Goal: Contribute content: Add original content to the website for others to see

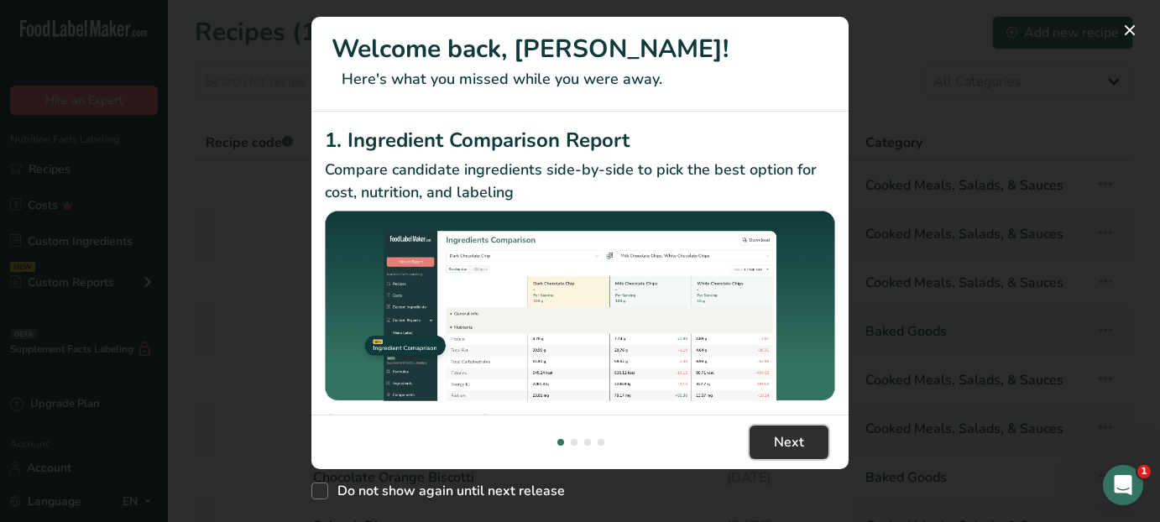
click at [777, 437] on span "Next" at bounding box center [789, 442] width 30 height 20
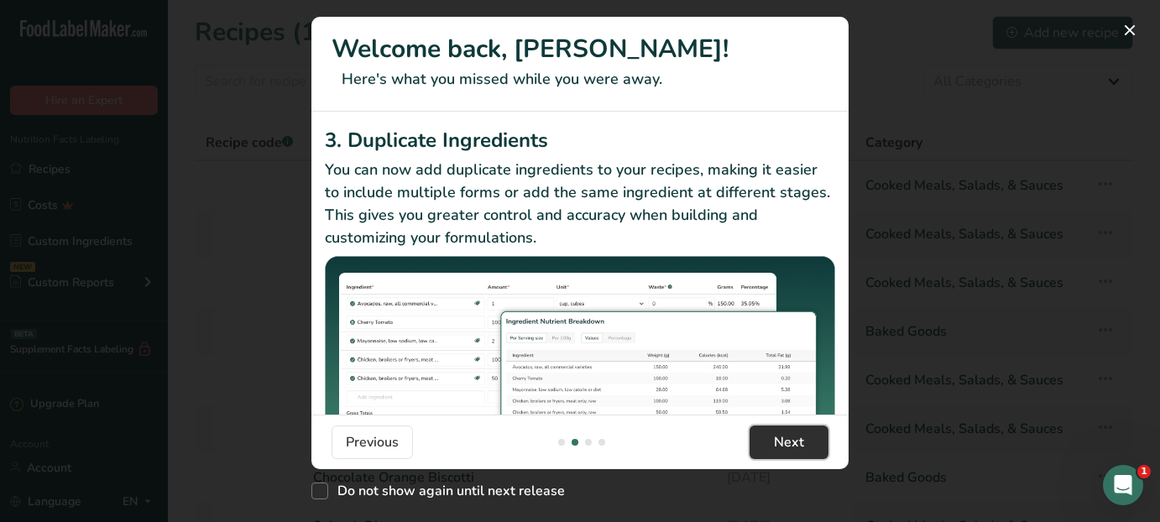
click at [776, 438] on span "Next" at bounding box center [789, 442] width 30 height 20
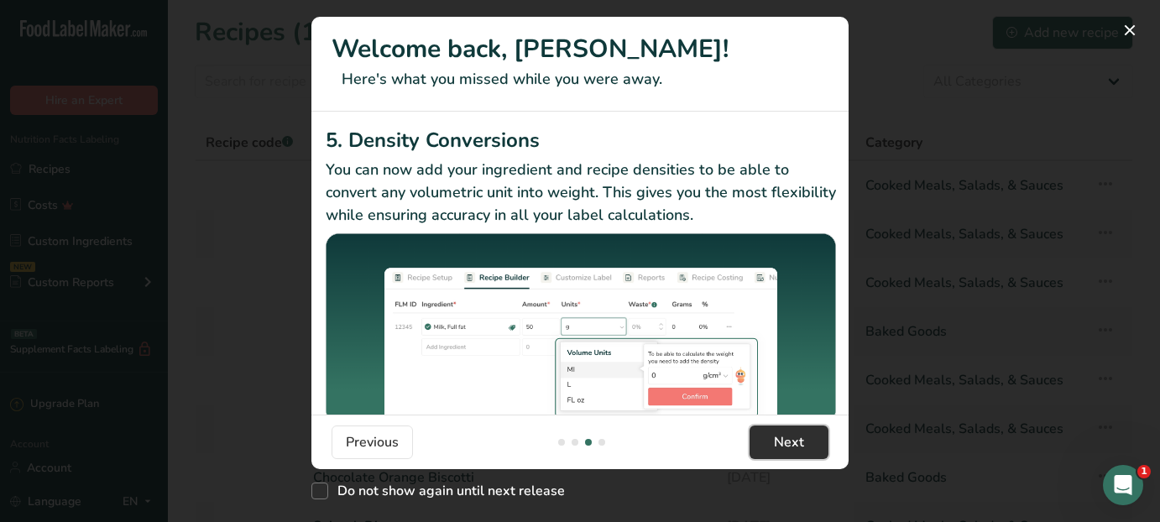
click at [776, 438] on span "Next" at bounding box center [789, 442] width 30 height 20
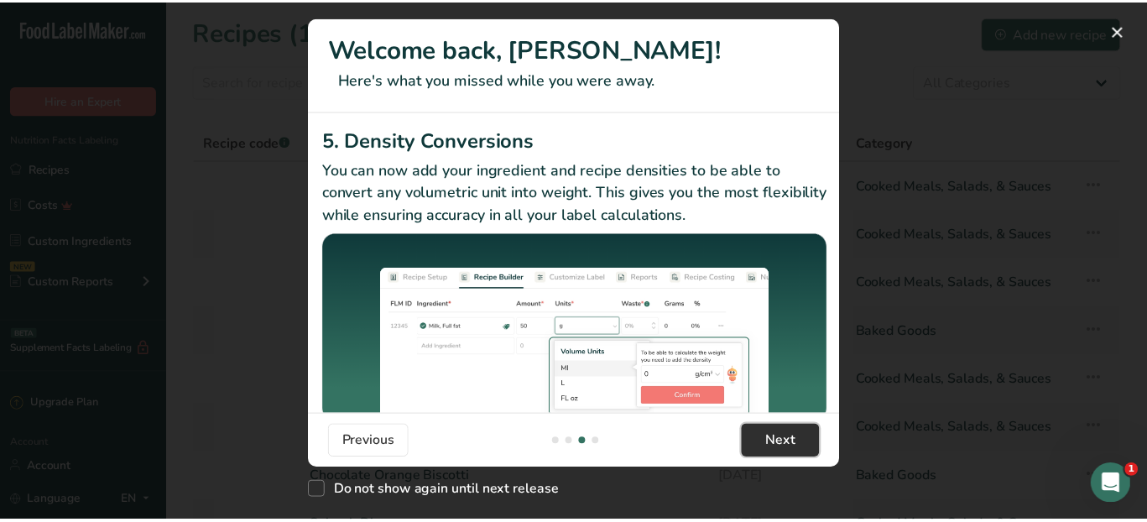
scroll to position [0, 1610]
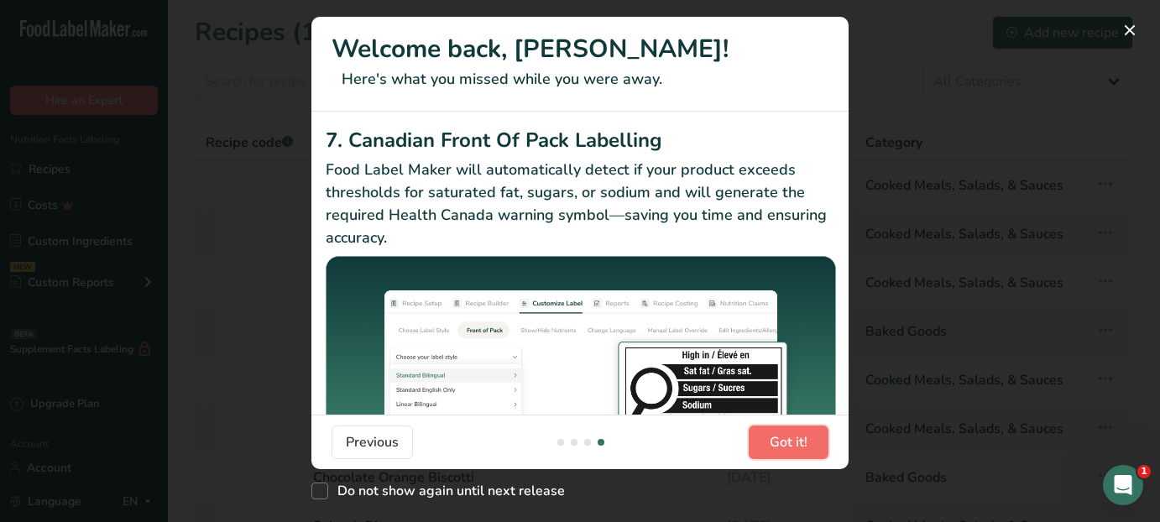
click at [776, 440] on span "Got it!" at bounding box center [789, 442] width 38 height 20
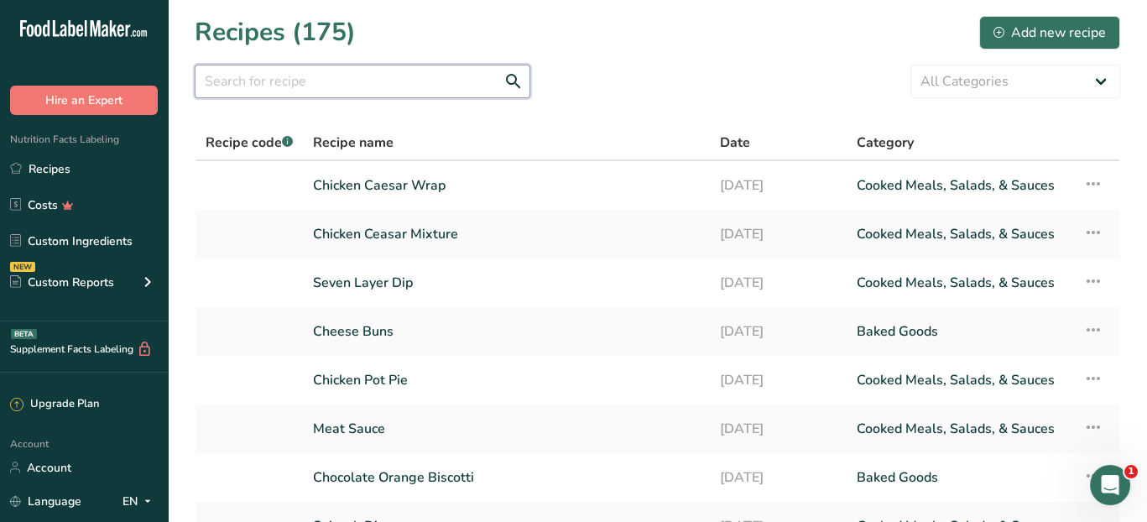
click at [300, 76] on input "text" at bounding box center [363, 82] width 336 height 34
type input "ready"
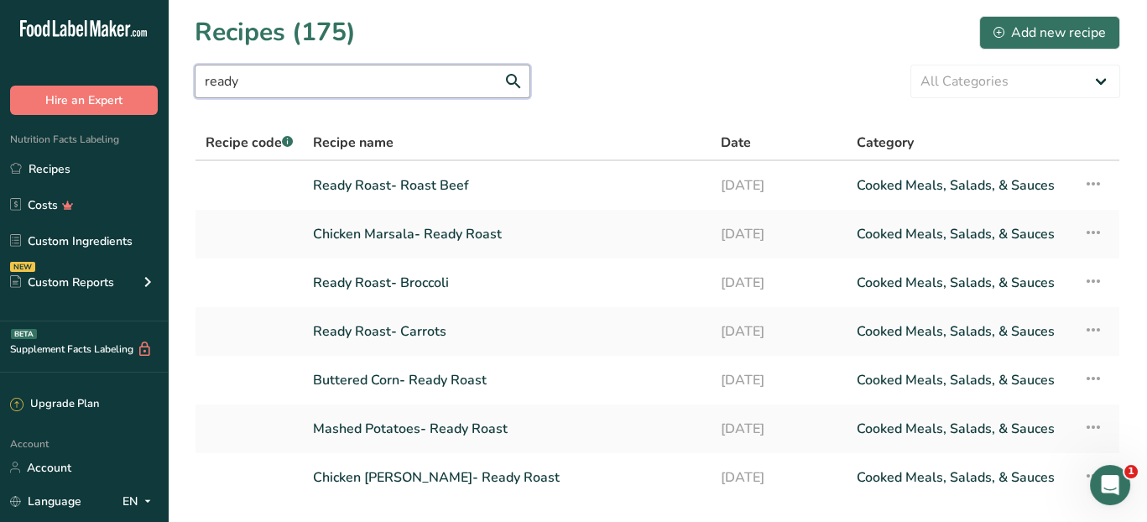
drag, startPoint x: 223, startPoint y: 75, endPoint x: 189, endPoint y: 81, distance: 35.1
click at [187, 81] on section "Recipes (175) Add new recipe ready All Categories Baked Goods [GEOGRAPHIC_DATA]…" at bounding box center [657, 291] width 979 height 583
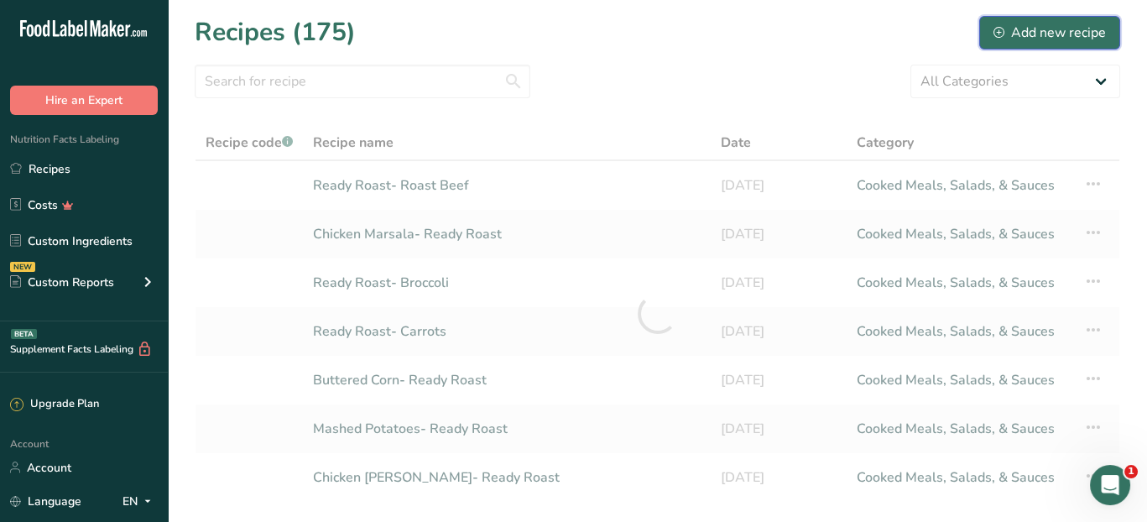
click at [1007, 29] on div "Add new recipe" at bounding box center [1050, 33] width 112 height 20
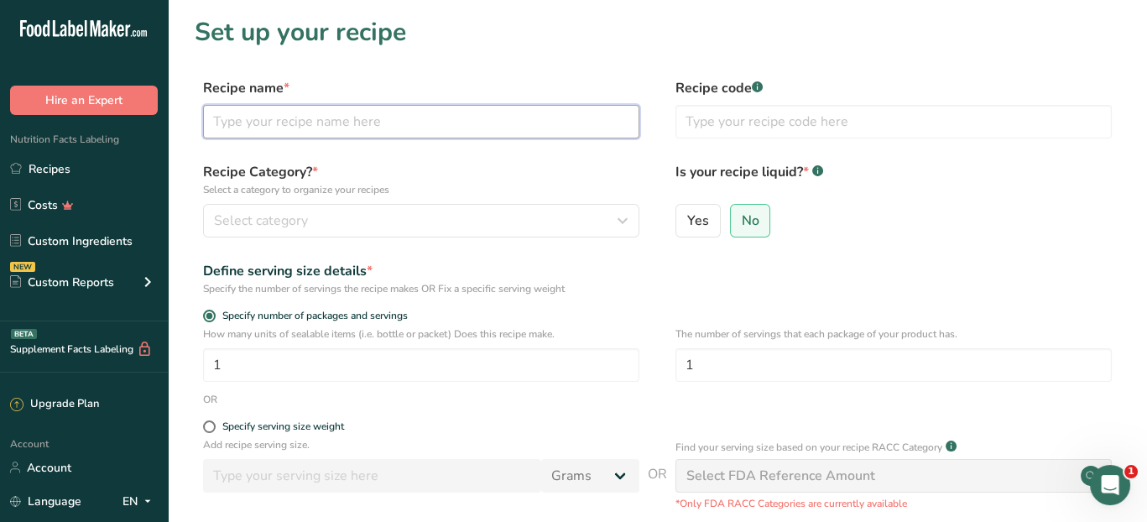
click at [323, 126] on input "text" at bounding box center [421, 122] width 436 height 34
type input "Ready Roast- Gravy"
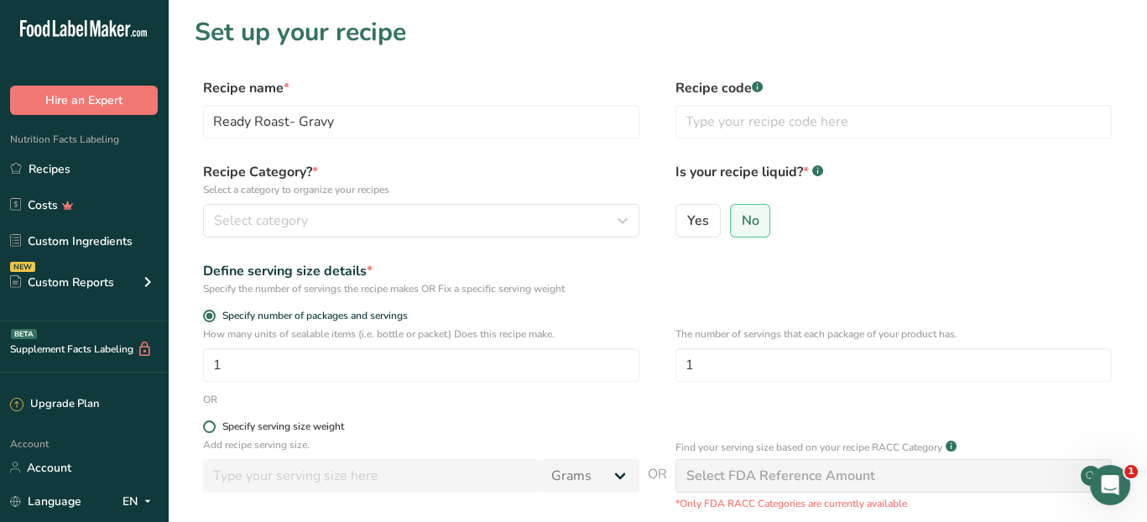
click at [211, 428] on span at bounding box center [209, 426] width 13 height 13
click at [211, 428] on input "Specify serving size weight" at bounding box center [208, 426] width 11 height 11
radio input "true"
radio input "false"
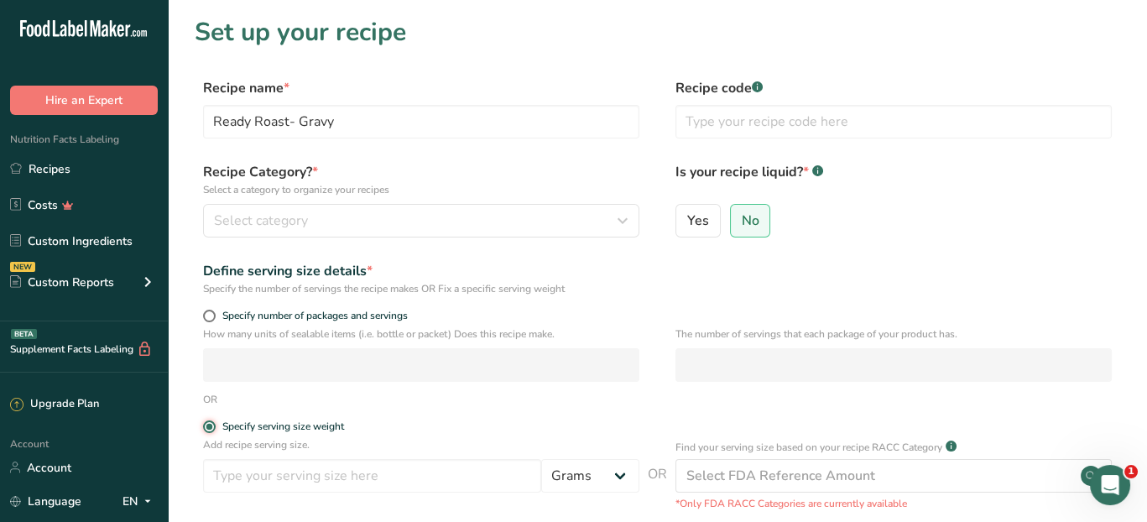
scroll to position [84, 0]
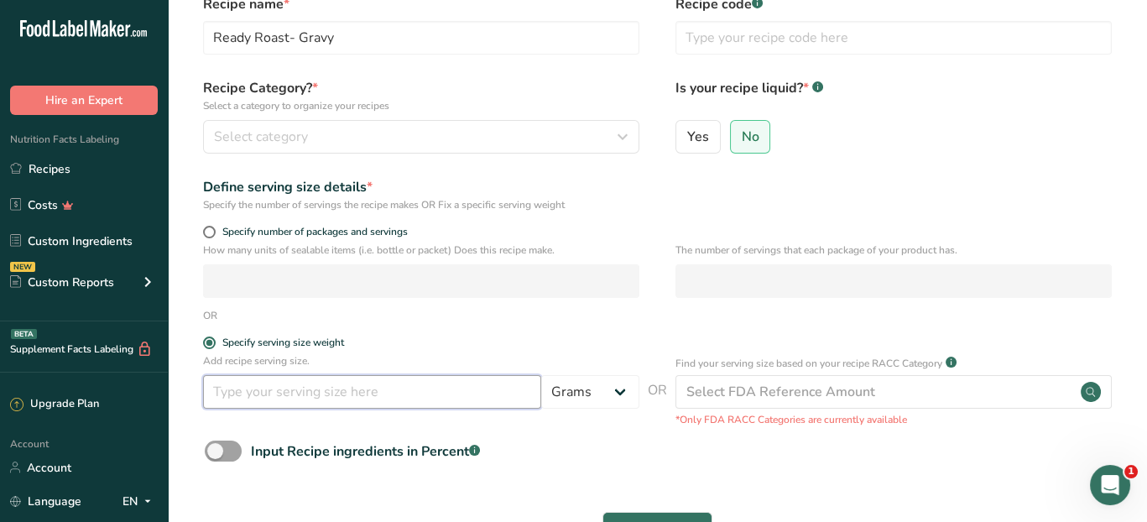
click at [258, 392] on input "number" at bounding box center [372, 392] width 338 height 34
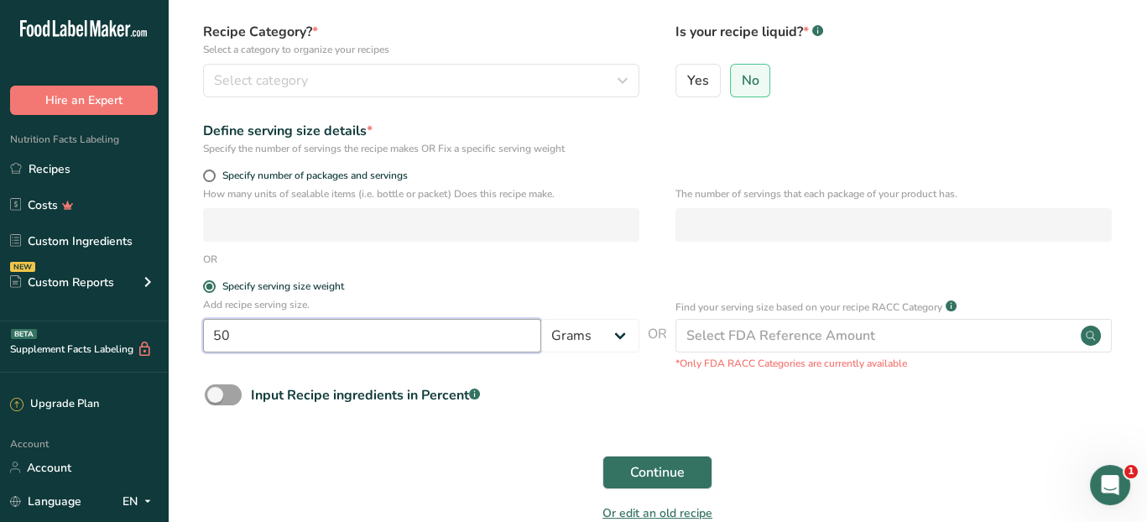
scroll to position [168, 0]
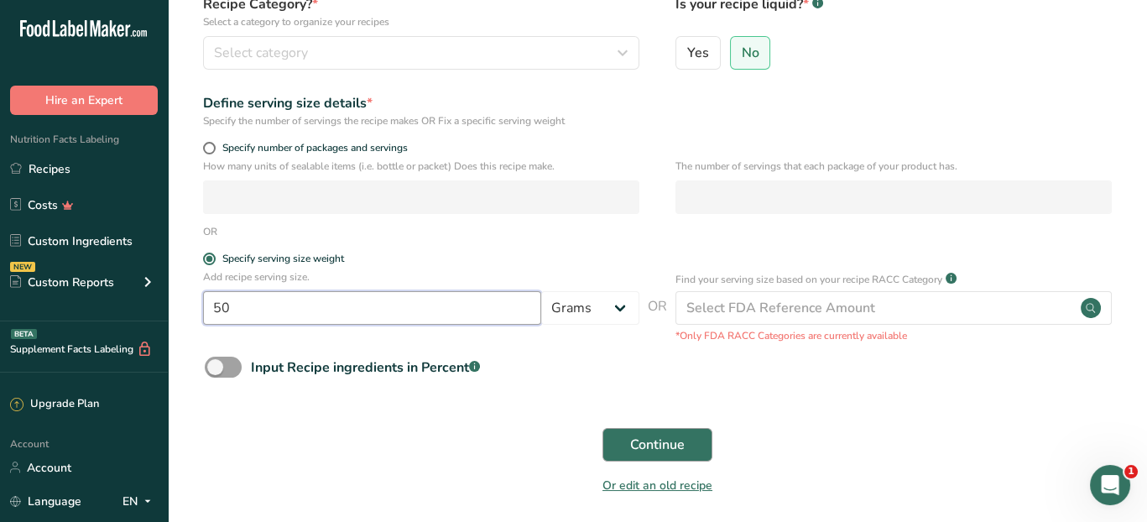
type input "50"
click at [650, 442] on span "Continue" at bounding box center [657, 445] width 55 height 20
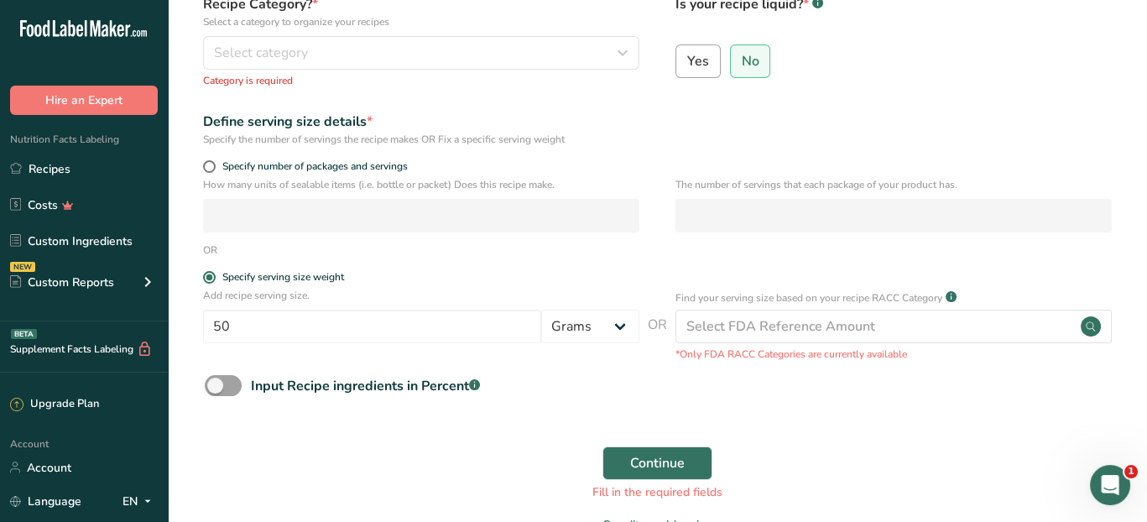
click at [703, 60] on span "Yes" at bounding box center [698, 61] width 22 height 17
click at [687, 60] on input "Yes" at bounding box center [681, 60] width 11 height 11
radio input "true"
radio input "false"
select select "22"
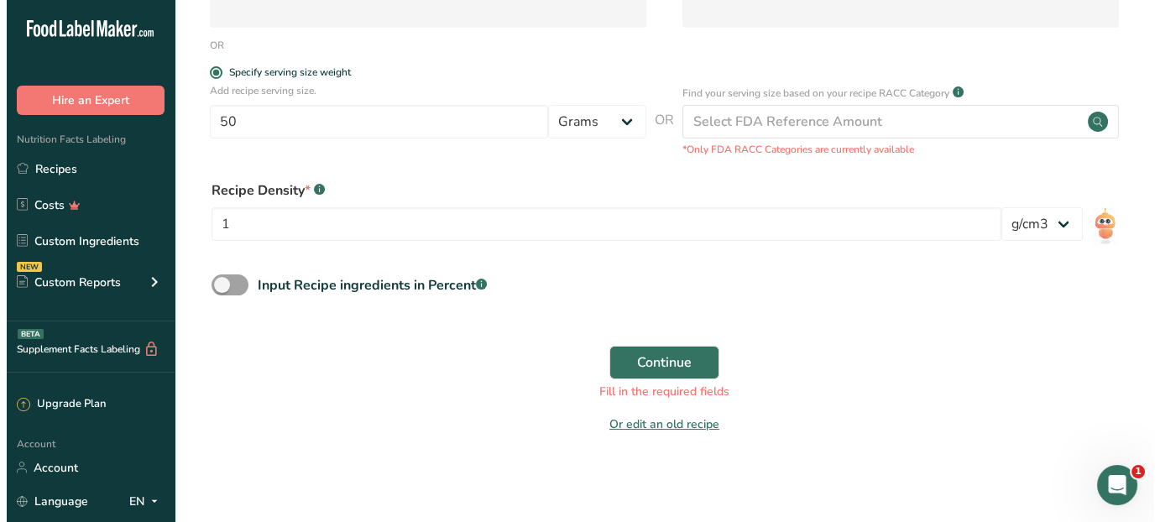
scroll to position [375, 0]
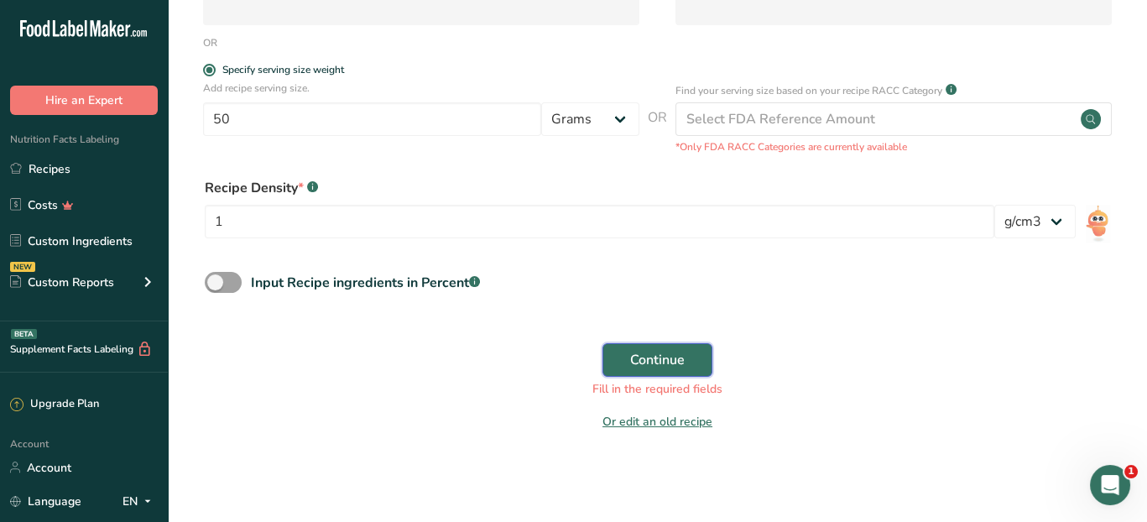
click at [658, 365] on span "Continue" at bounding box center [657, 360] width 55 height 20
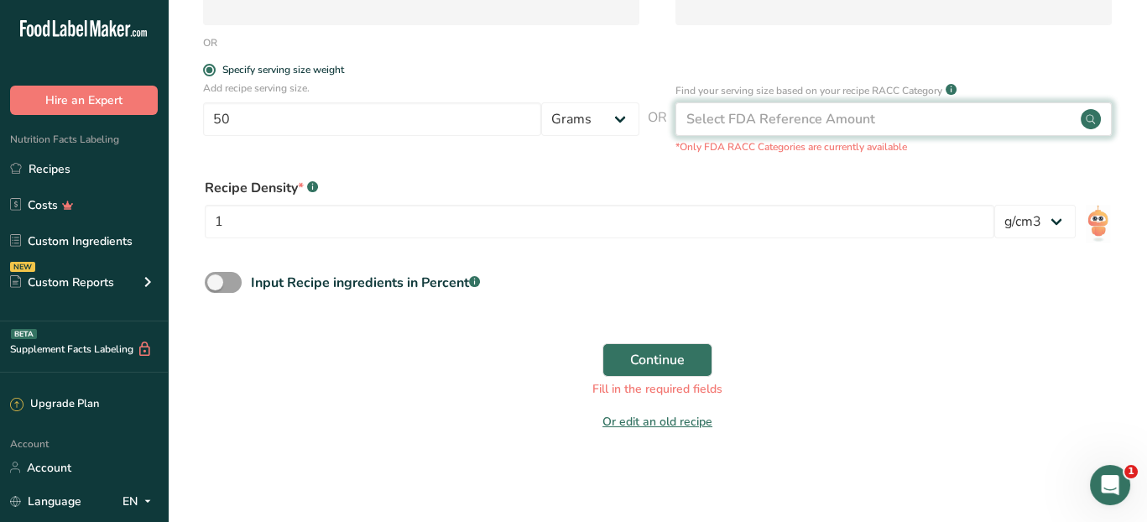
click at [770, 117] on div "Select FDA Reference Amount" at bounding box center [780, 119] width 189 height 20
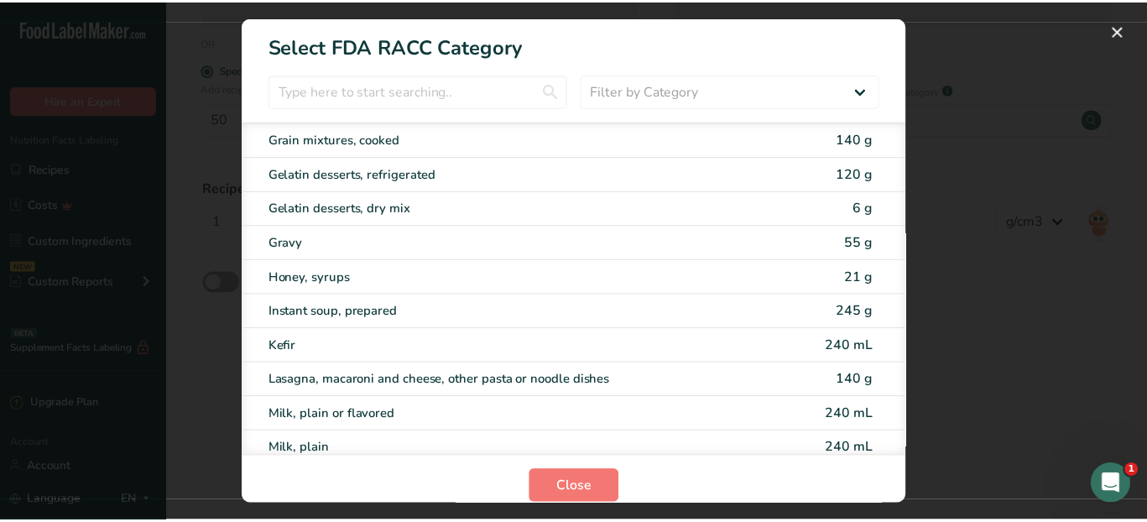
scroll to position [1892, 0]
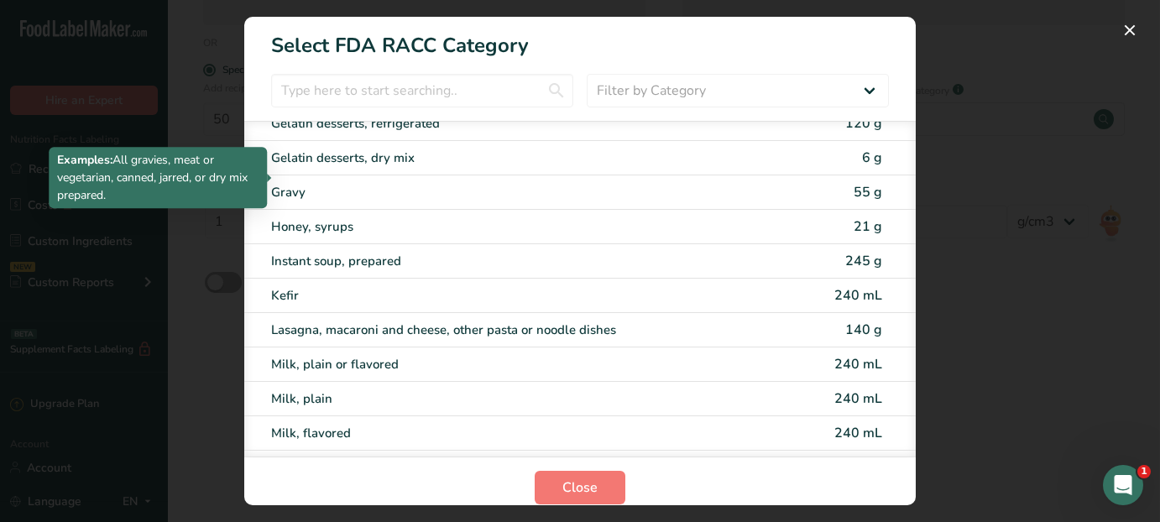
click at [291, 183] on div "Gravy" at bounding box center [509, 192] width 477 height 19
type input "55"
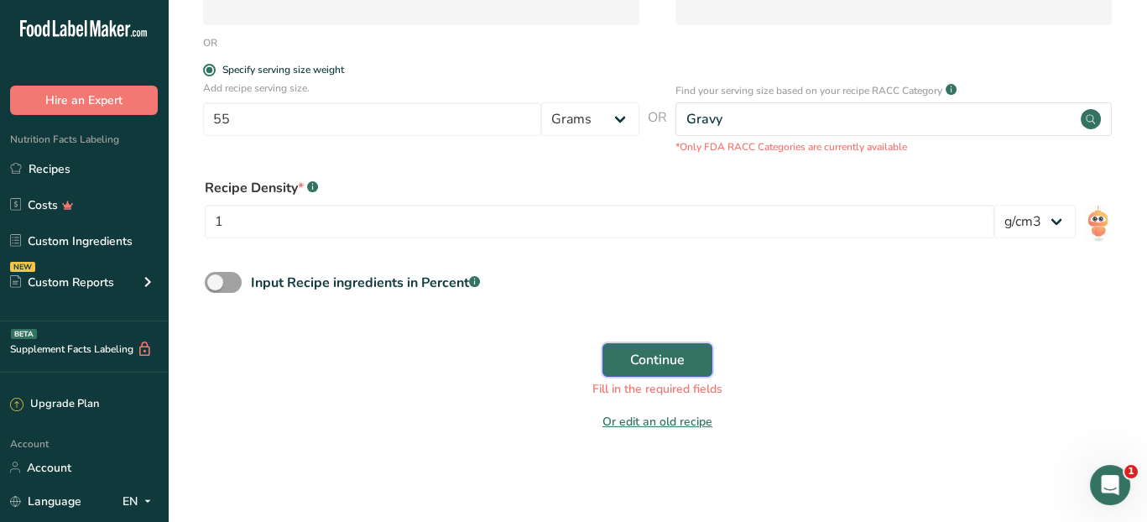
click at [667, 357] on span "Continue" at bounding box center [657, 360] width 55 height 20
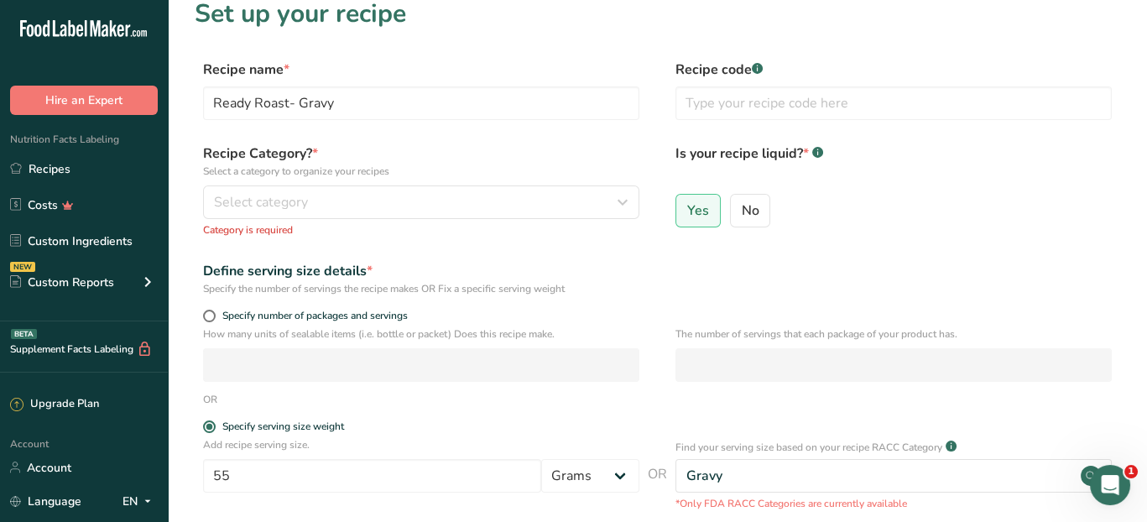
scroll to position [0, 0]
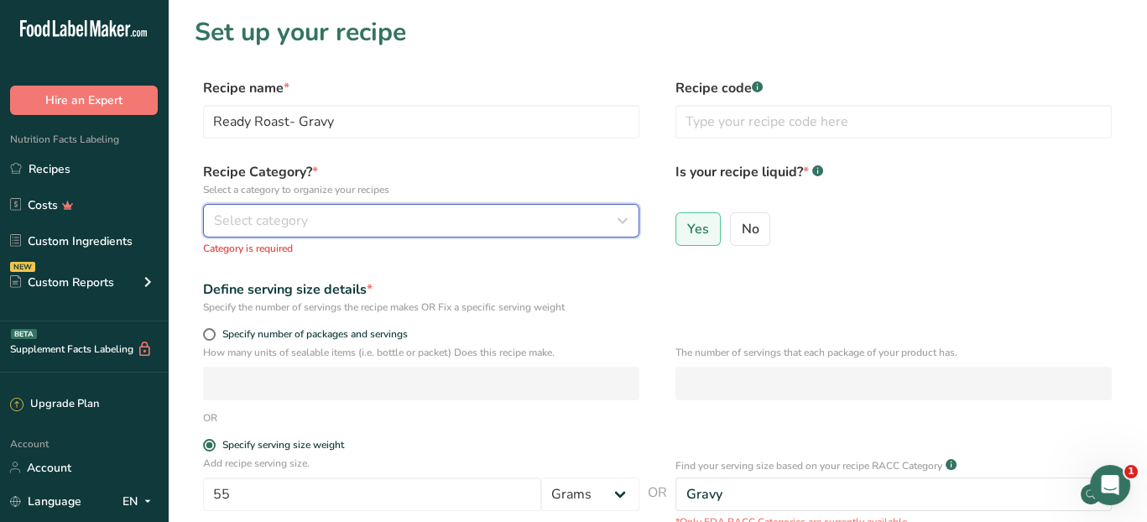
click at [628, 219] on icon "button" at bounding box center [623, 221] width 20 height 30
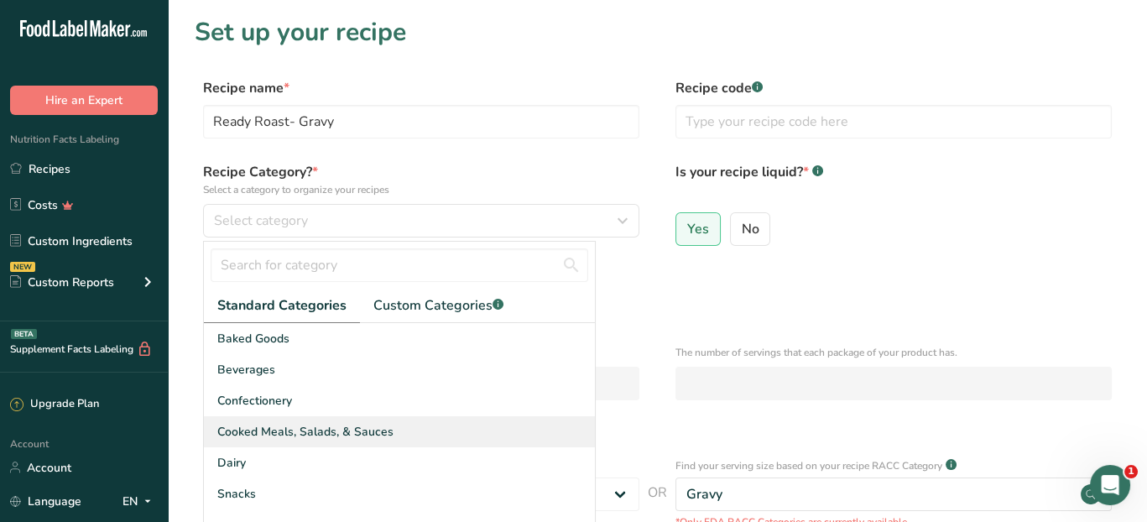
click at [418, 427] on div "Cooked Meals, Salads, & Sauces" at bounding box center [399, 431] width 391 height 31
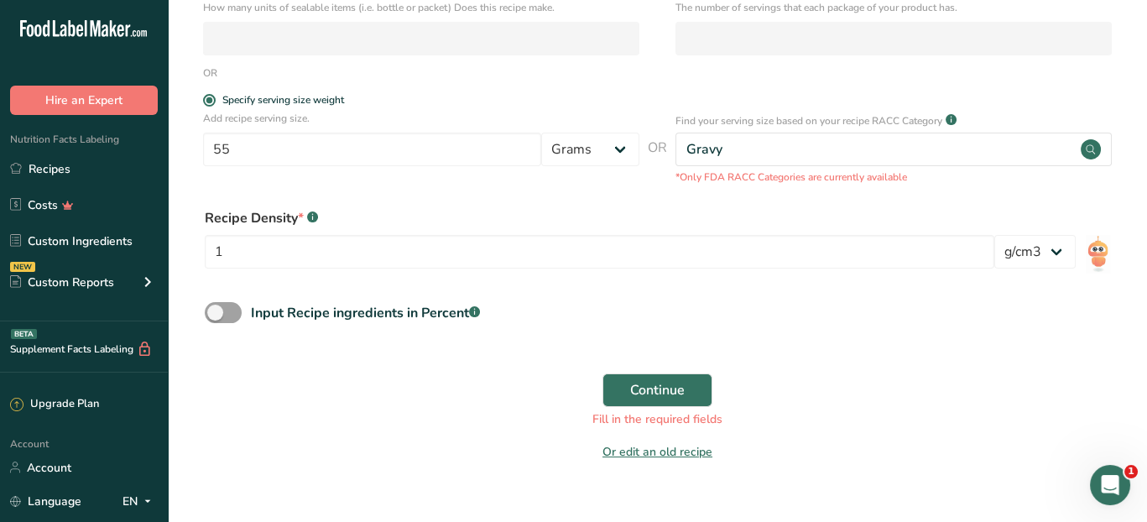
scroll to position [336, 0]
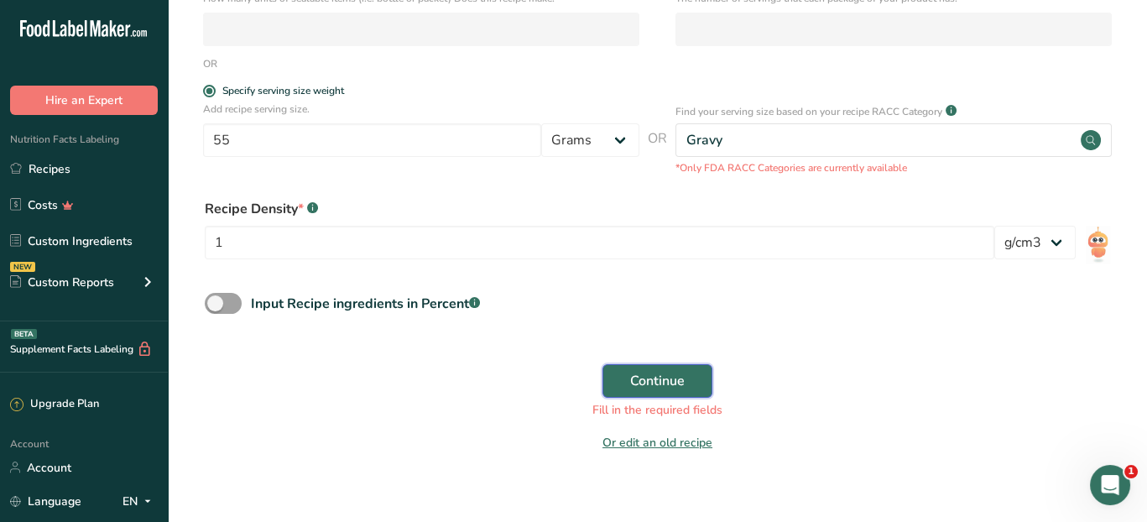
click at [668, 376] on span "Continue" at bounding box center [657, 381] width 55 height 20
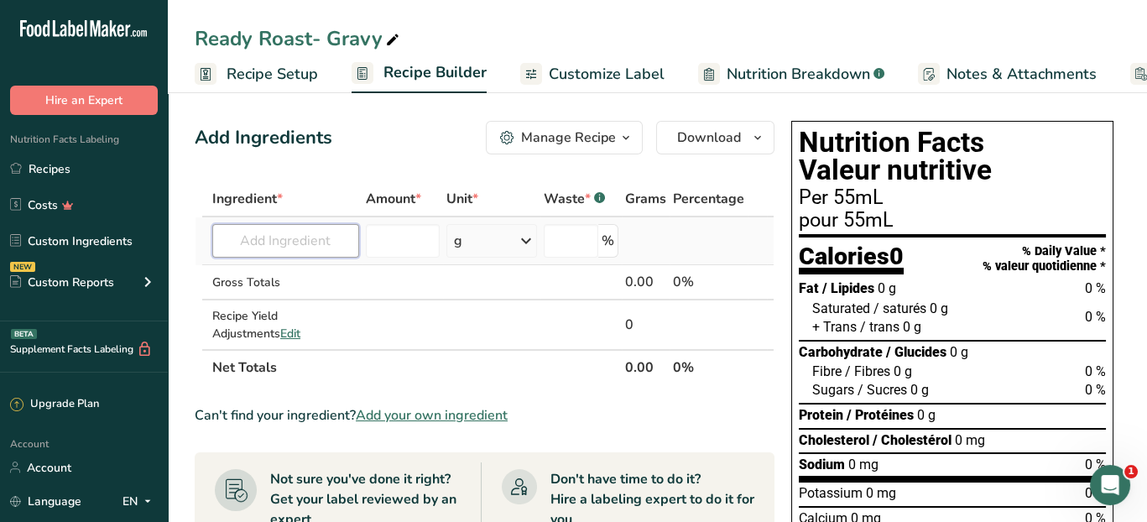
click at [246, 238] on input "text" at bounding box center [285, 241] width 147 height 34
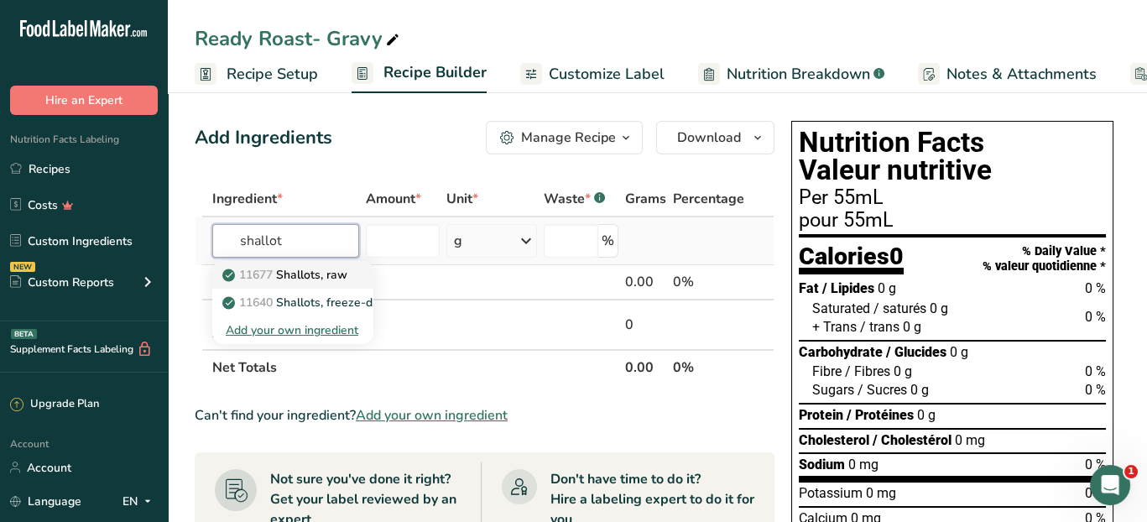
type input "shallot"
click at [263, 271] on span "11677" at bounding box center [256, 275] width 34 height 16
type input "Shallots, raw"
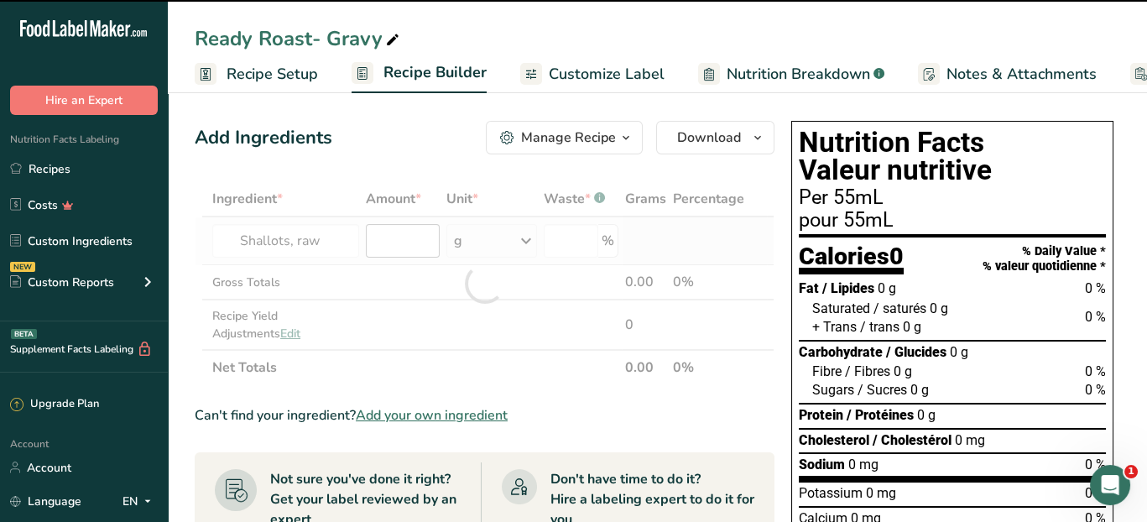
type input "0"
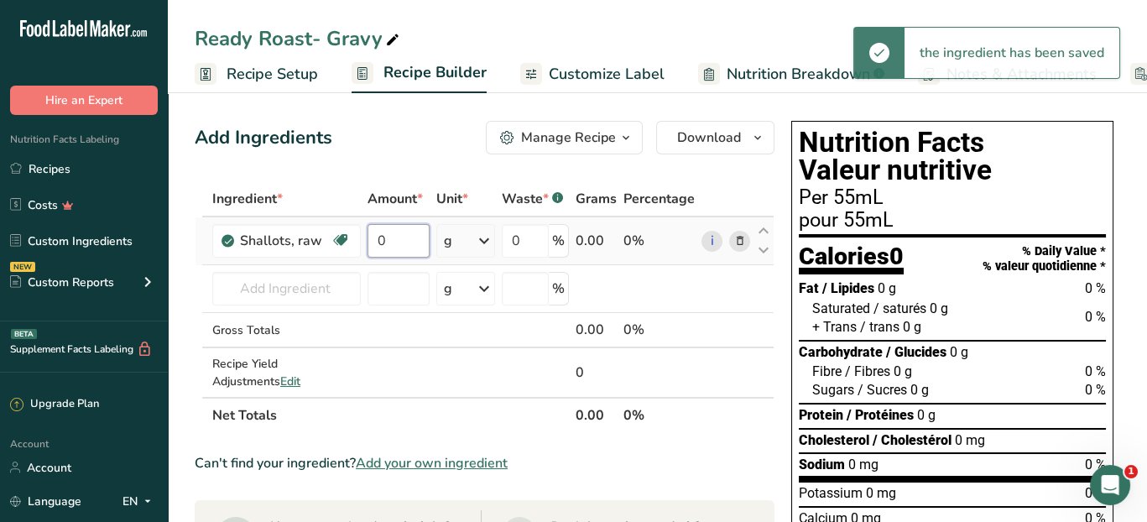
click at [406, 243] on input "0" at bounding box center [399, 241] width 63 height 34
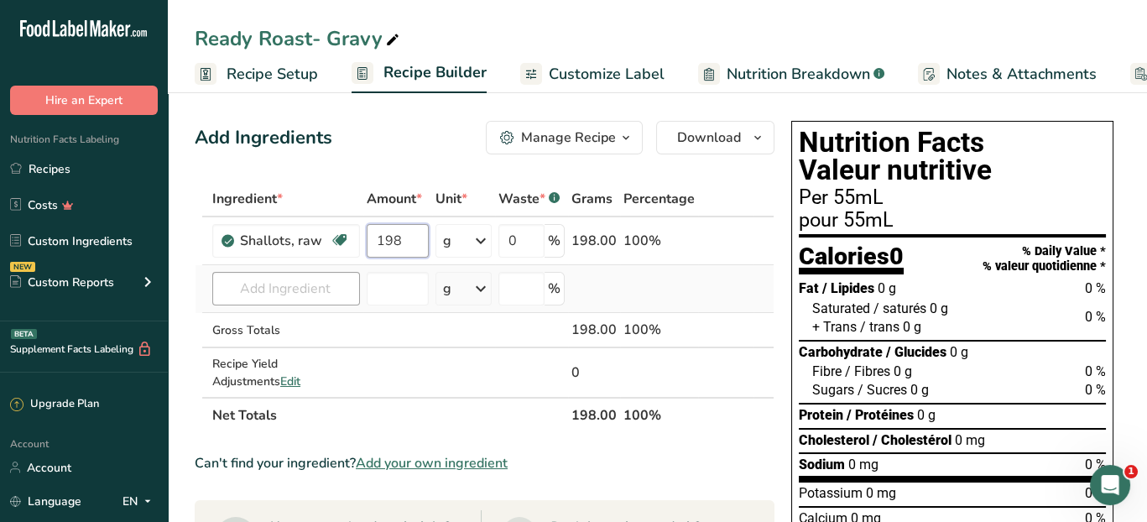
type input "198"
click at [331, 292] on div "Ingredient * Amount * Unit * Waste * .a-a{fill:#347362;}.b-a{fill:#fff;} Grams …" at bounding box center [485, 307] width 580 height 252
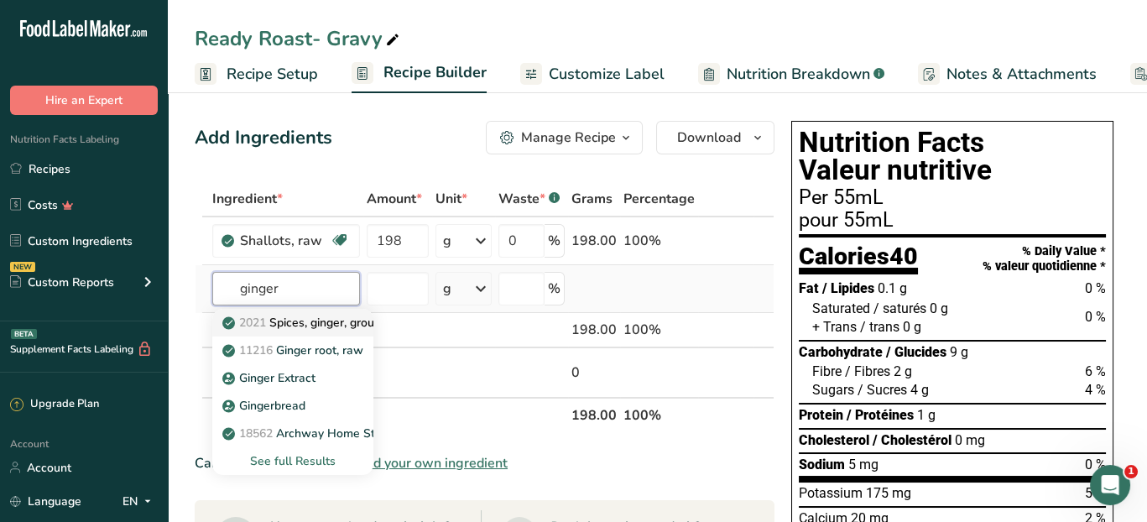
type input "ginger"
click at [313, 330] on p "2021 Spices, ginger, ground" at bounding box center [307, 323] width 162 height 18
type input "Spices, ginger, ground"
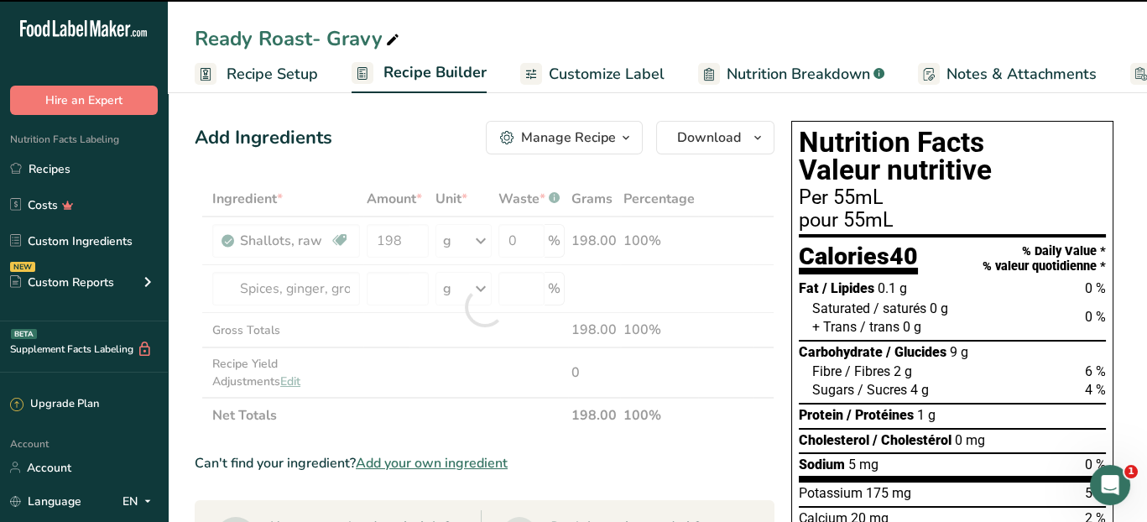
type input "0"
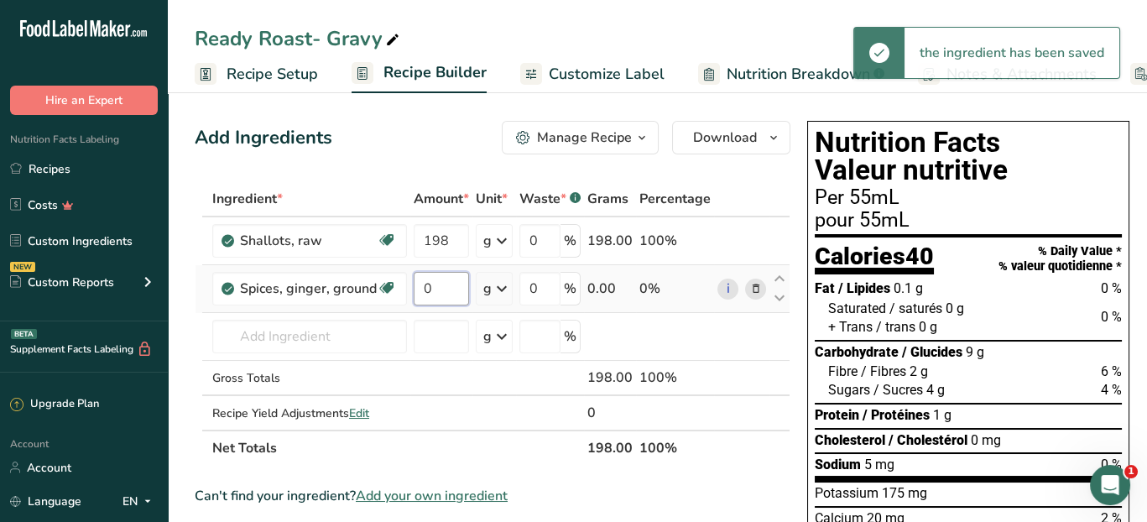
click at [434, 288] on input "0" at bounding box center [441, 289] width 55 height 34
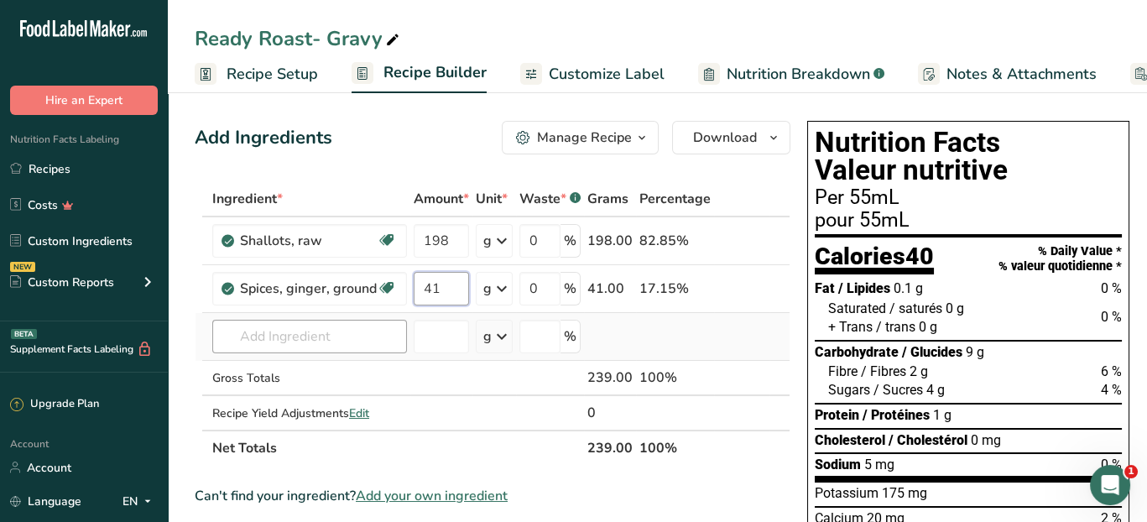
type input "41"
click at [359, 339] on div "Ingredient * Amount * Unit * Waste * .a-a{fill:#347362;}.b-a{fill:#fff;} Grams …" at bounding box center [493, 323] width 596 height 284
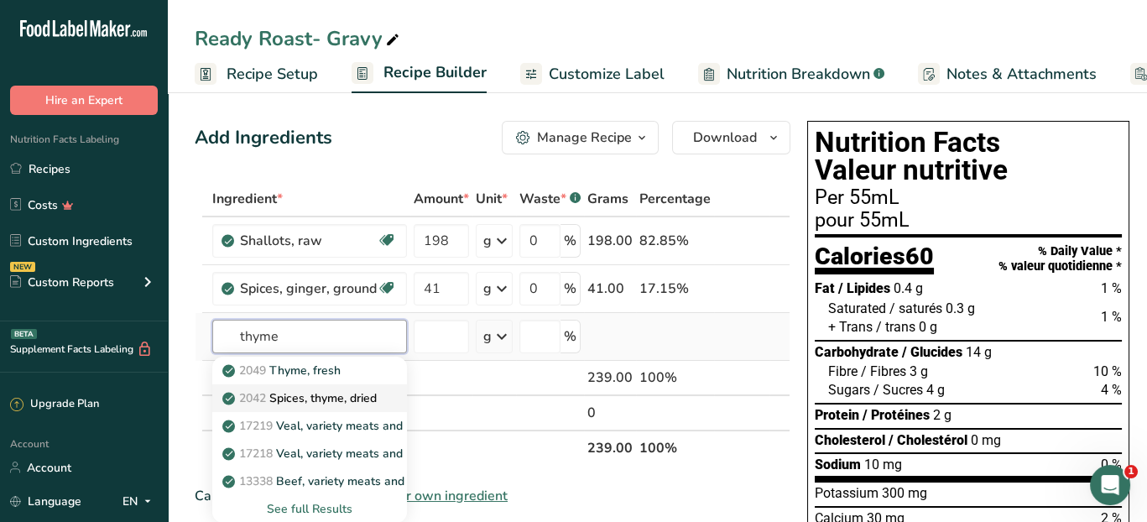
type input "thyme"
click at [332, 398] on p "2042 Spices, thyme, dried" at bounding box center [301, 398] width 151 height 18
type input "Spices, thyme, dried"
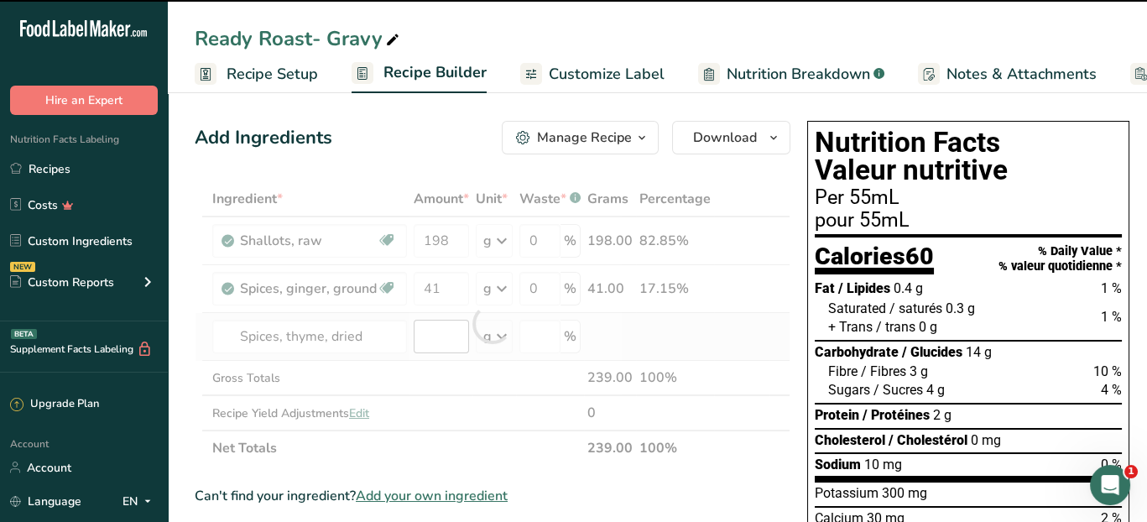
type input "0"
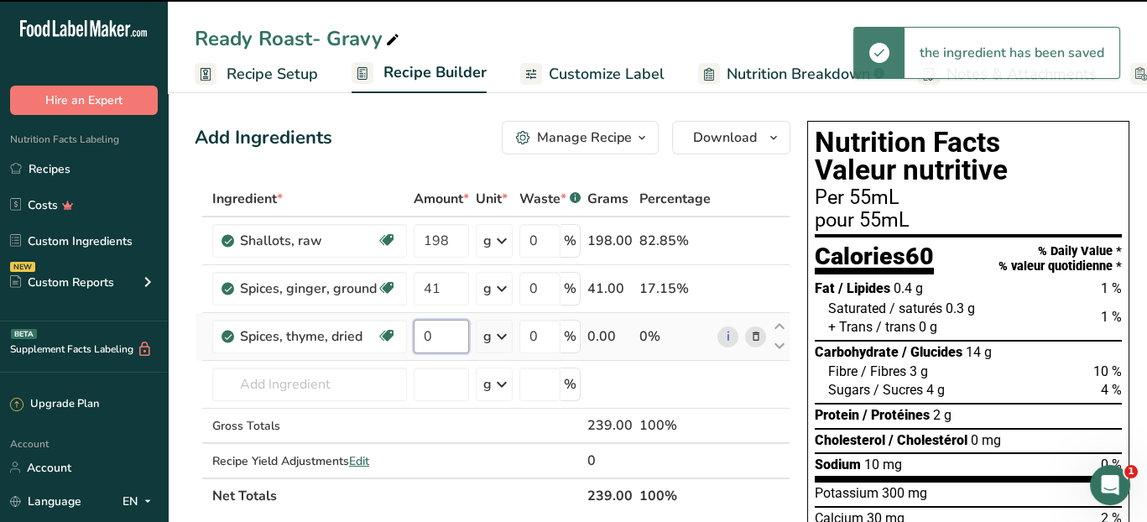
click at [436, 331] on input "0" at bounding box center [441, 337] width 55 height 34
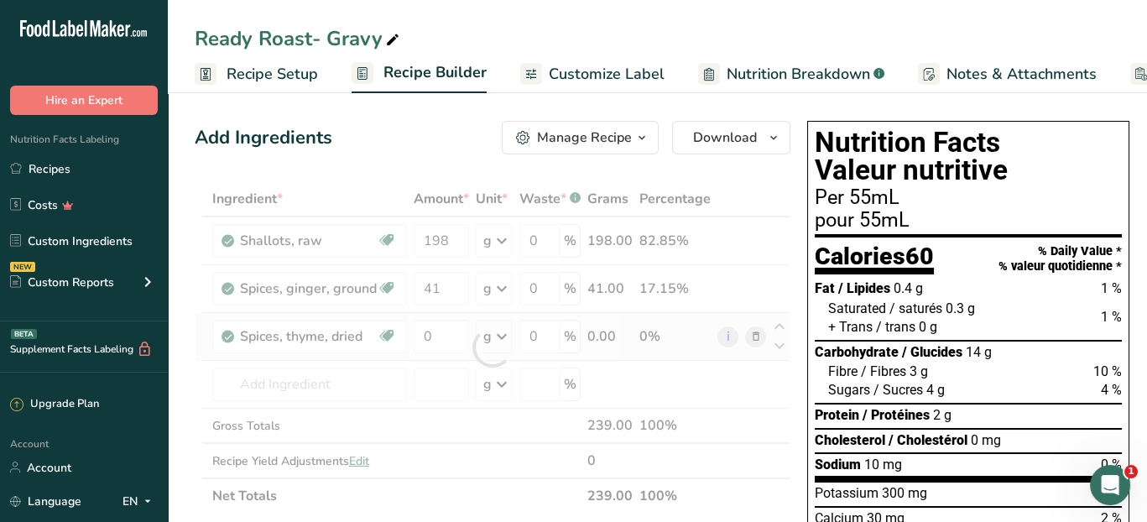
click at [748, 337] on div "Ingredient * Amount * Unit * Waste * .a-a{fill:#347362;}.b-a{fill:#fff;} Grams …" at bounding box center [493, 347] width 596 height 332
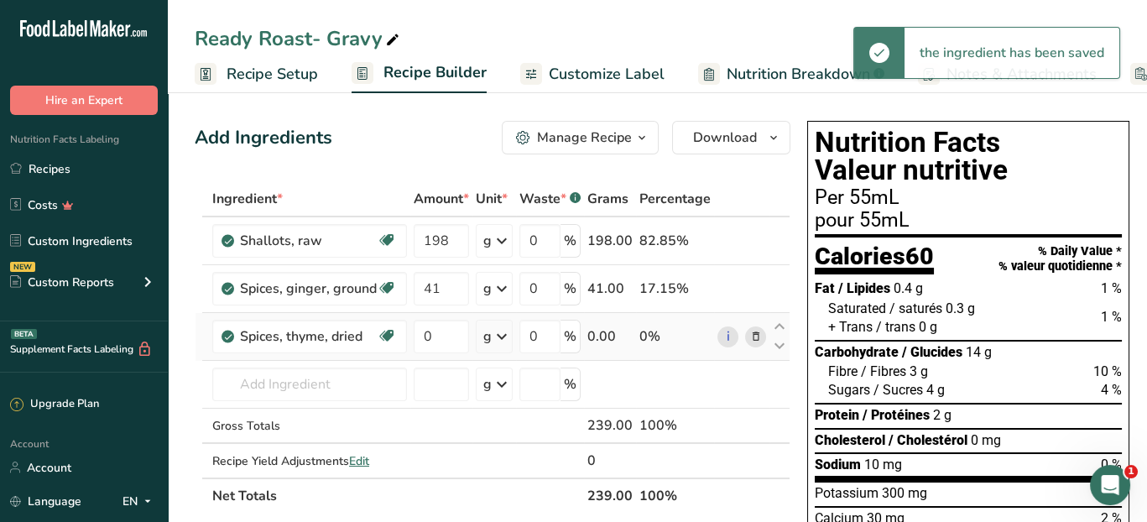
click at [752, 332] on icon at bounding box center [756, 337] width 12 height 18
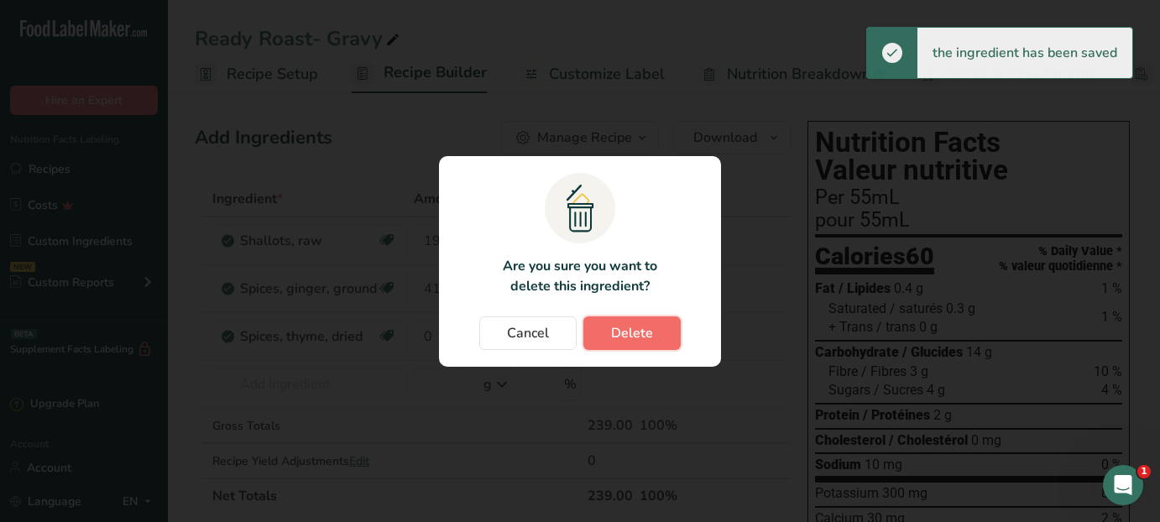
click at [624, 324] on span "Delete" at bounding box center [632, 333] width 42 height 20
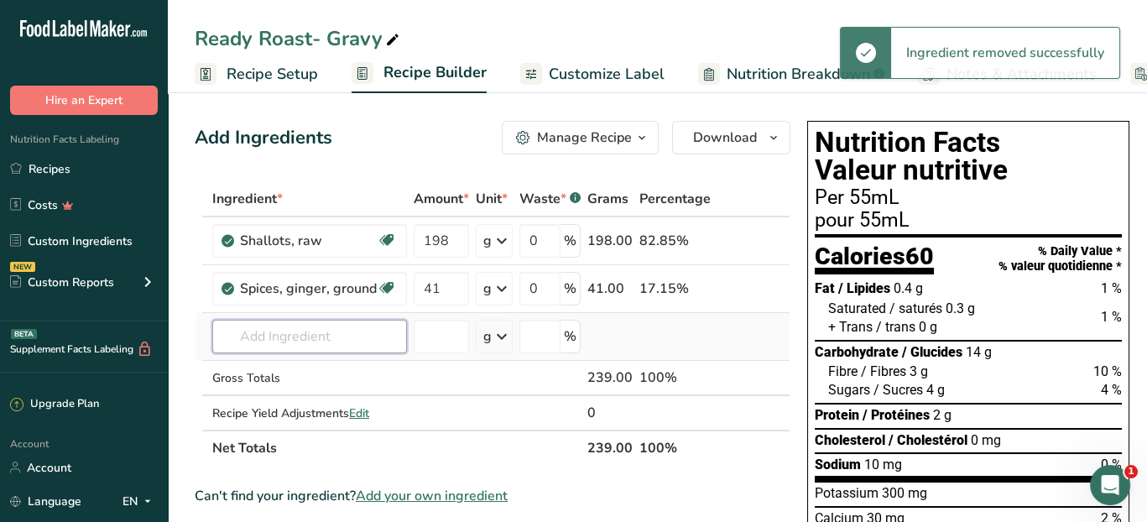
click at [320, 337] on input "text" at bounding box center [309, 337] width 195 height 34
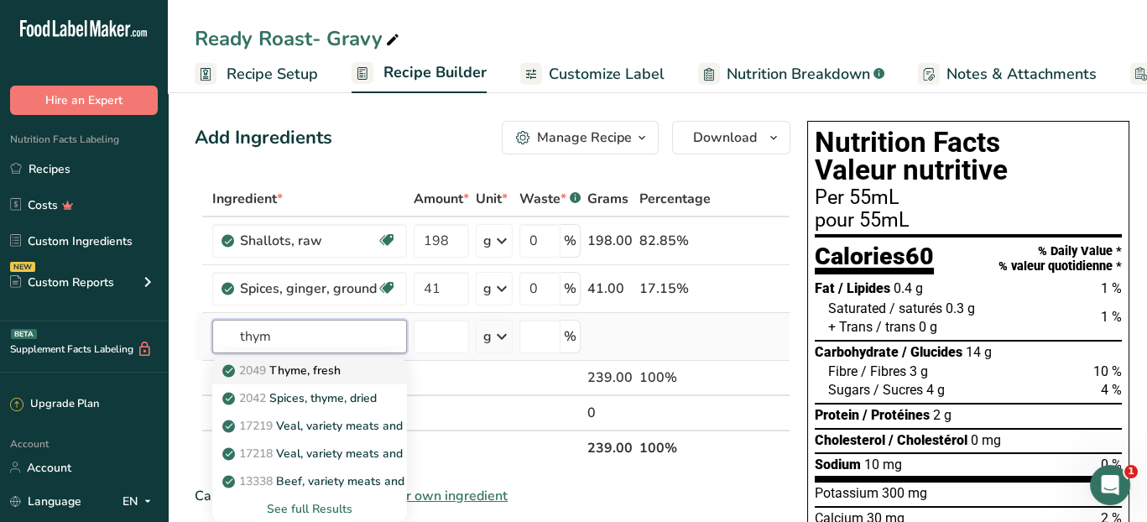
type input "thym"
click at [325, 369] on p "2049 Thyme, fresh" at bounding box center [283, 371] width 115 height 18
type input "Thyme, fresh"
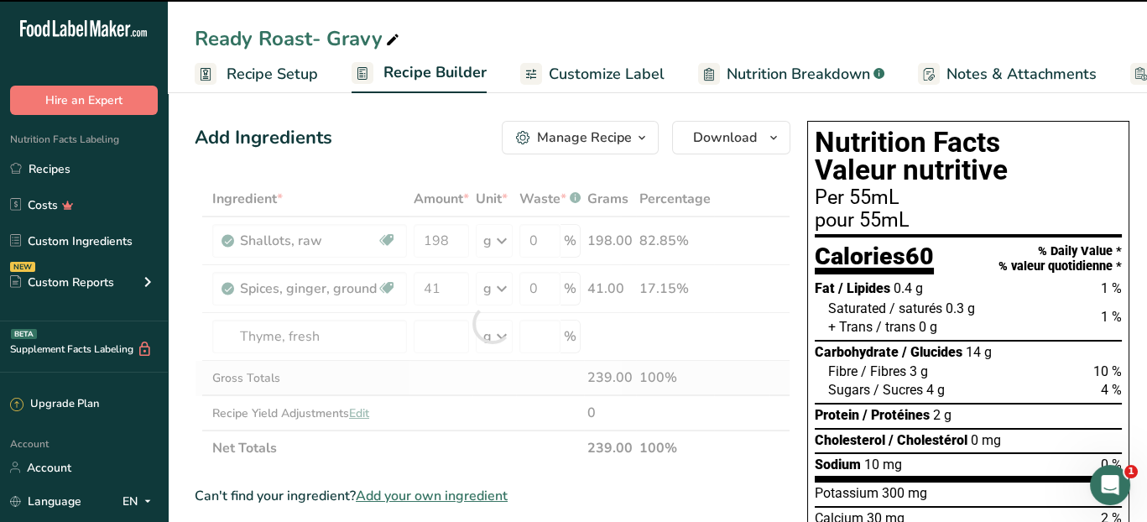
type input "0"
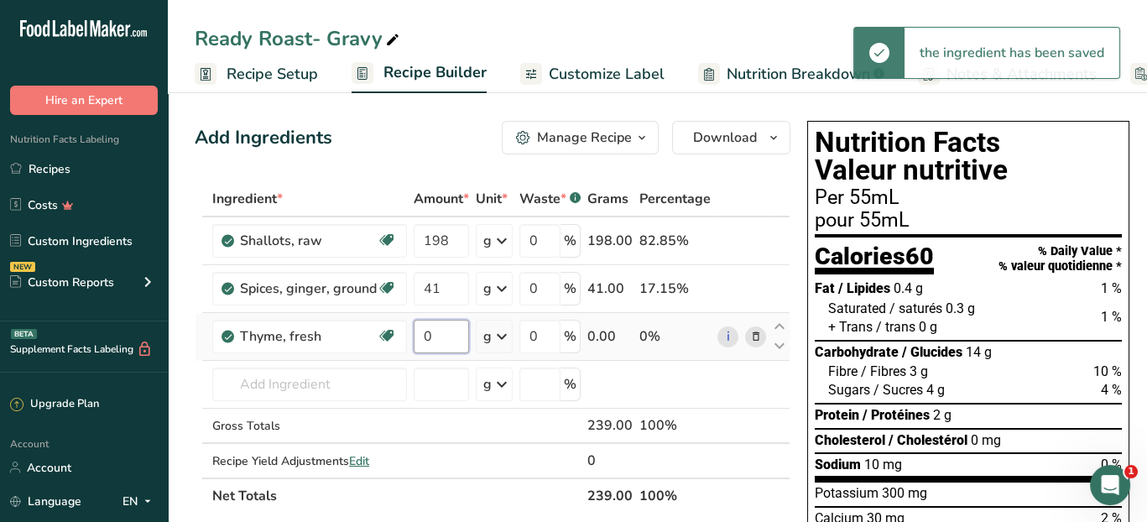
click at [435, 328] on input "0" at bounding box center [441, 337] width 55 height 34
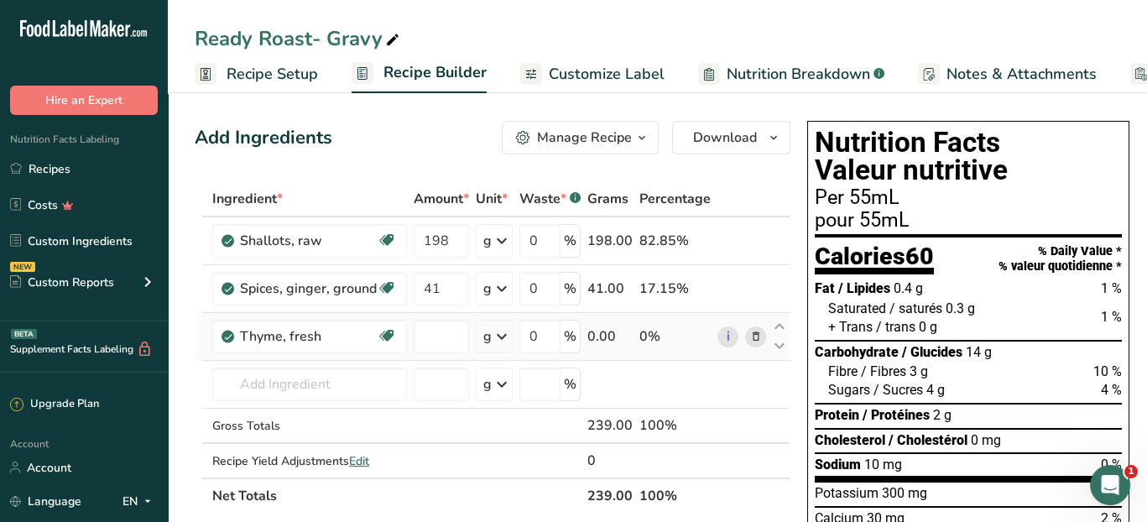
type input "0"
click at [495, 335] on div "Ingredient * Amount * Unit * Waste * .a-a{fill:#347362;}.b-a{fill:#fff;} Grams …" at bounding box center [493, 347] width 596 height 332
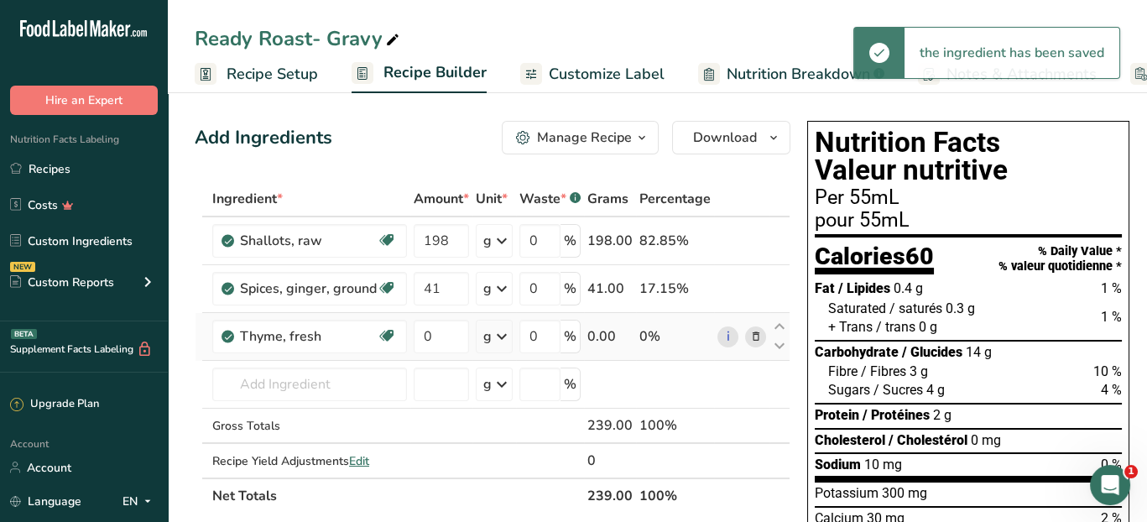
click at [499, 336] on icon at bounding box center [502, 336] width 20 height 30
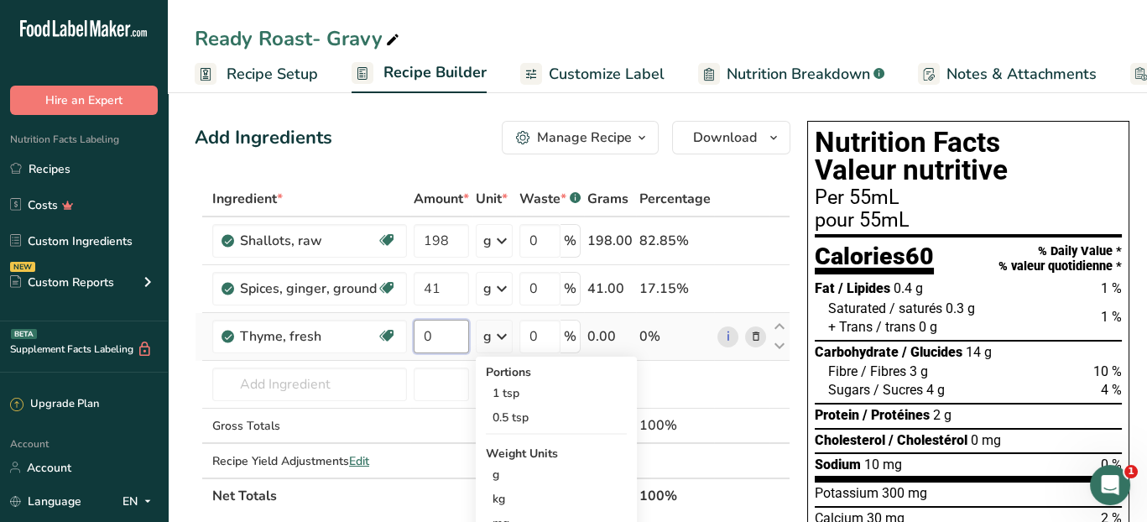
click at [428, 332] on input "0" at bounding box center [441, 337] width 55 height 34
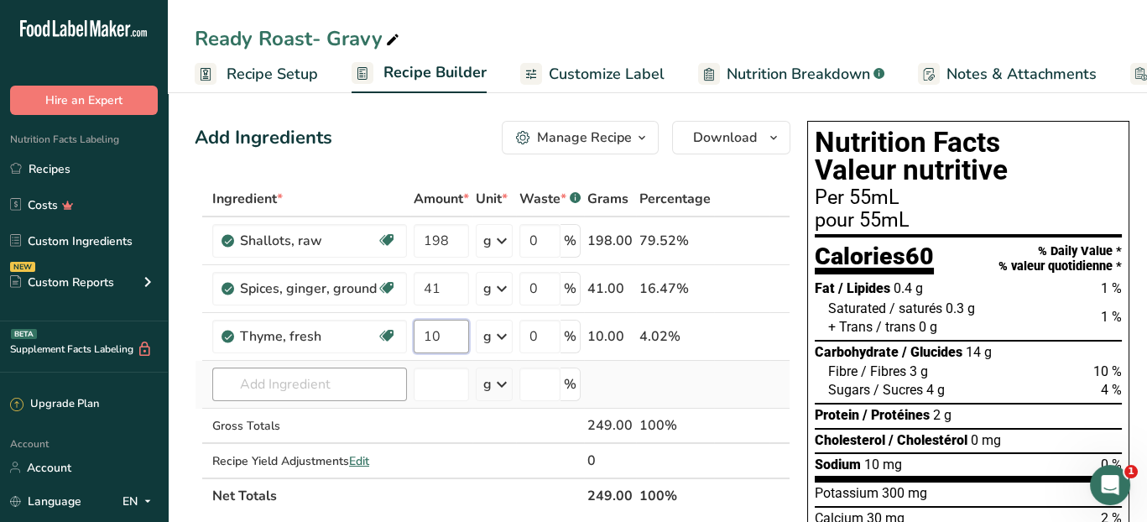
type input "10"
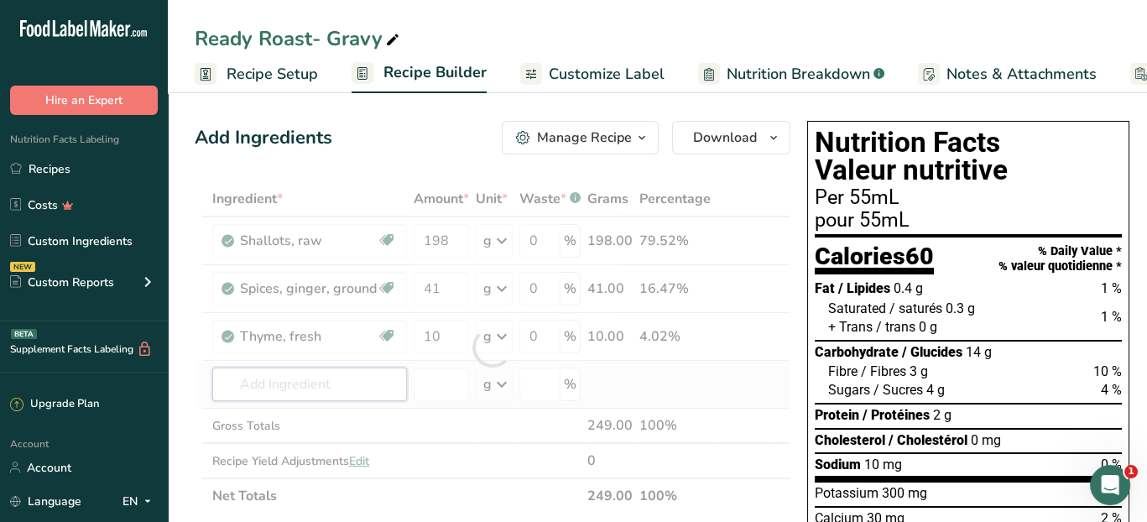
click at [352, 384] on div "Ingredient * Amount * Unit * Waste * .a-a{fill:#347362;}.b-a{fill:#fff;} Grams …" at bounding box center [493, 347] width 596 height 332
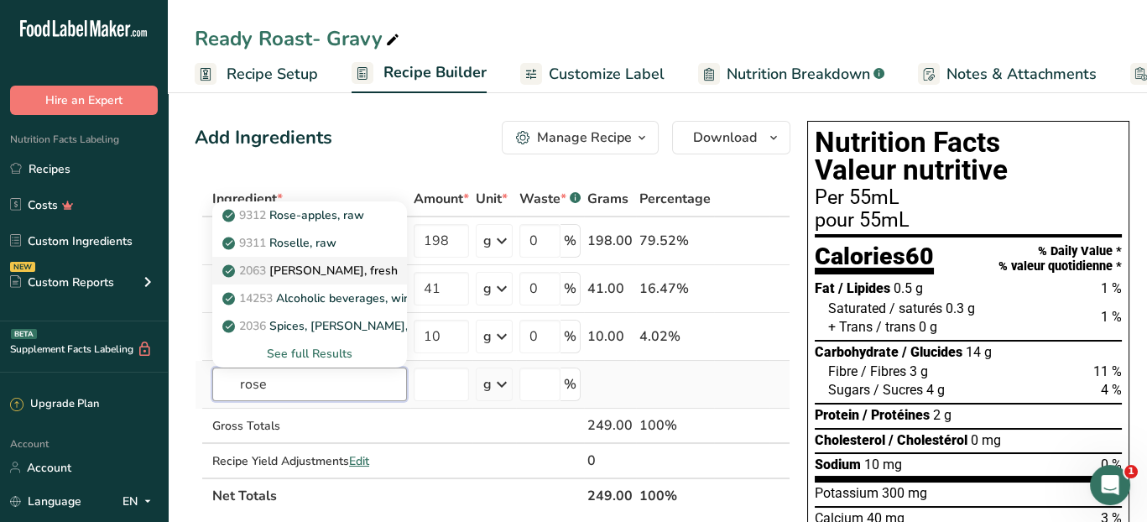
type input "rose"
click at [361, 274] on div "2063 [PERSON_NAME], fresh" at bounding box center [296, 271] width 141 height 18
type input "[PERSON_NAME], fresh"
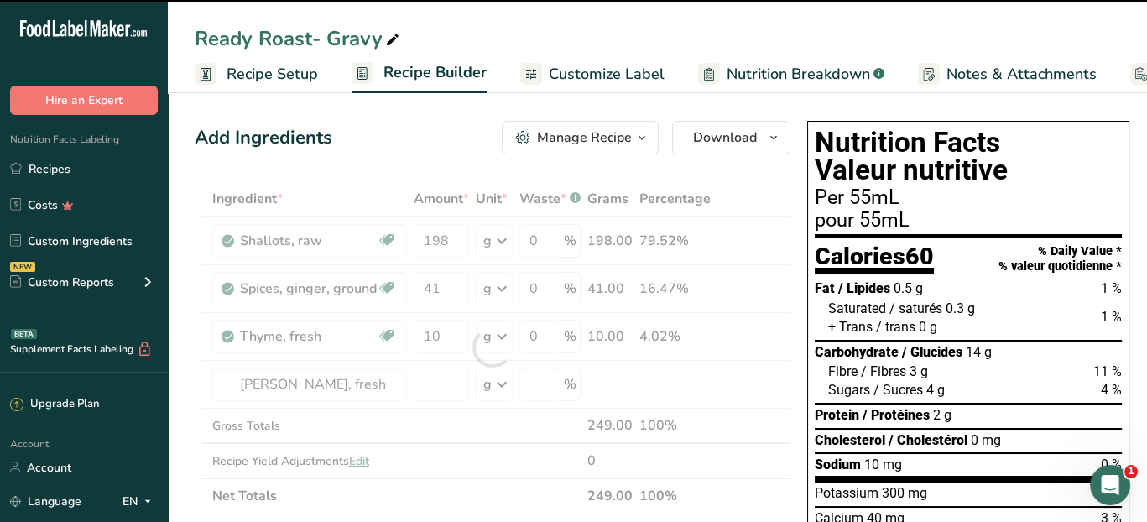
type input "0"
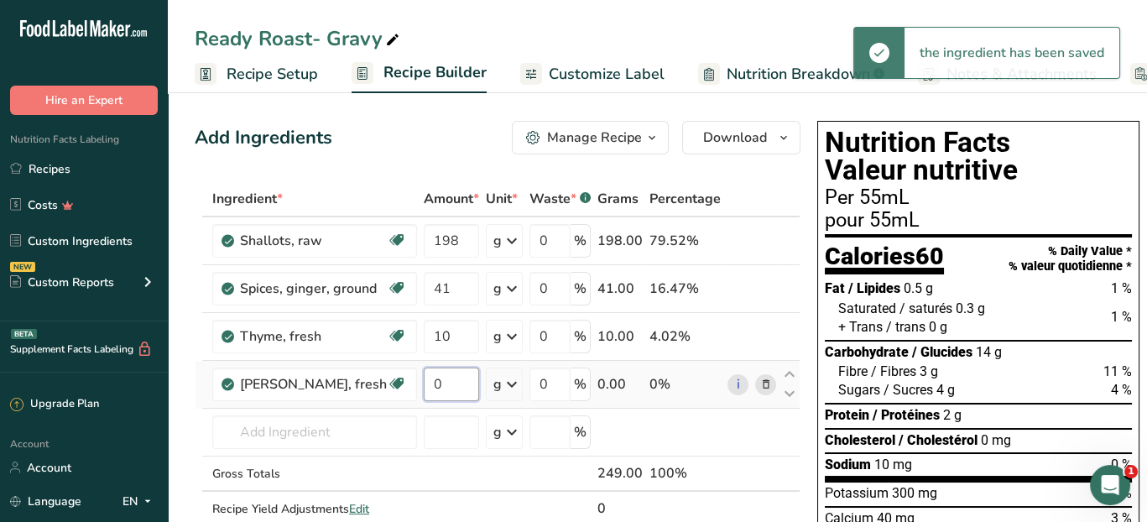
click at [441, 387] on input "0" at bounding box center [451, 385] width 55 height 34
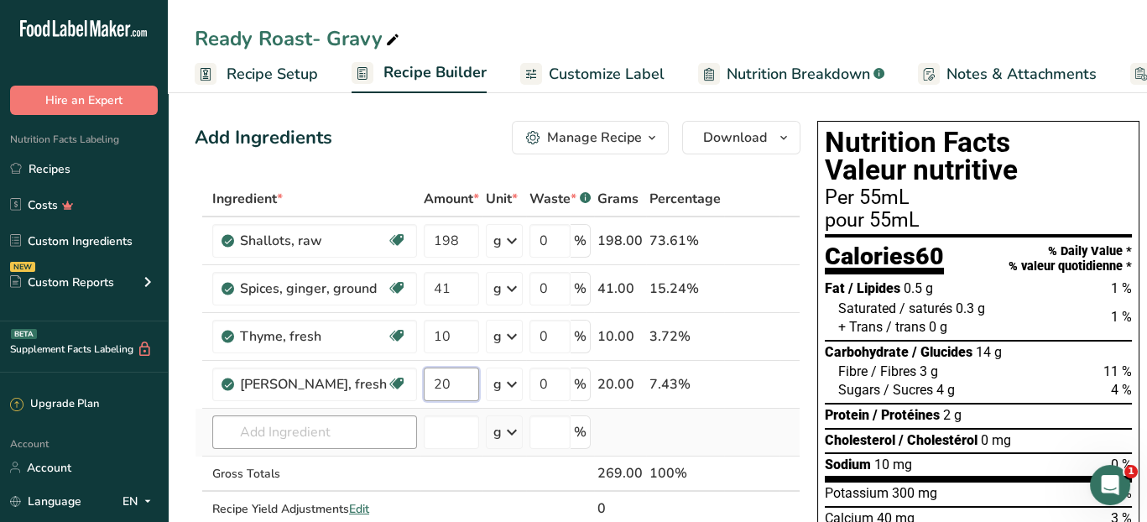
type input "20"
click at [377, 427] on div "Ingredient * Amount * Unit * Waste * .a-a{fill:#347362;}.b-a{fill:#fff;} Grams …" at bounding box center [498, 371] width 606 height 380
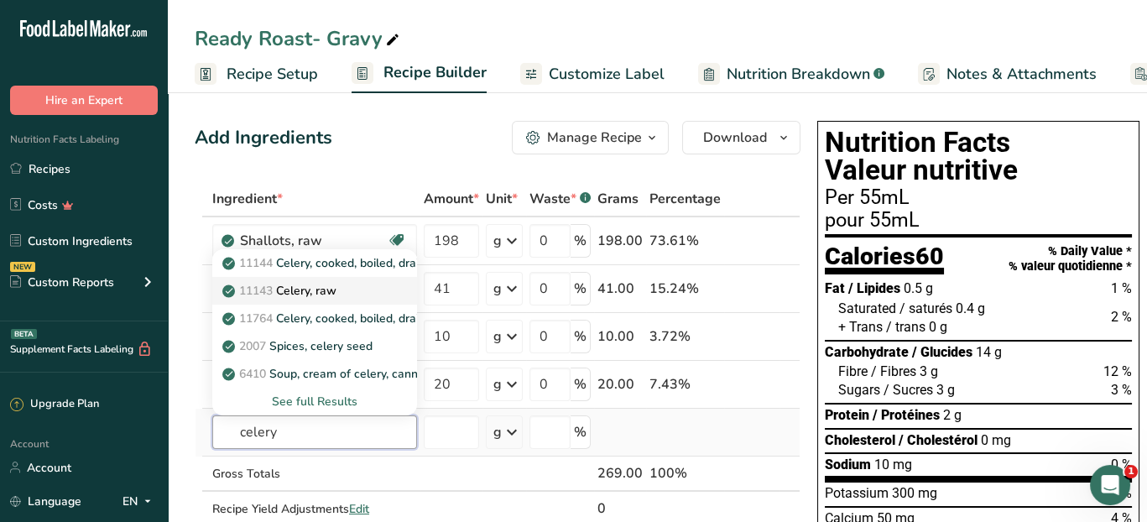
type input "celery"
click at [359, 293] on div "11143 Celery, raw" at bounding box center [301, 291] width 151 height 18
type input "Celery, raw"
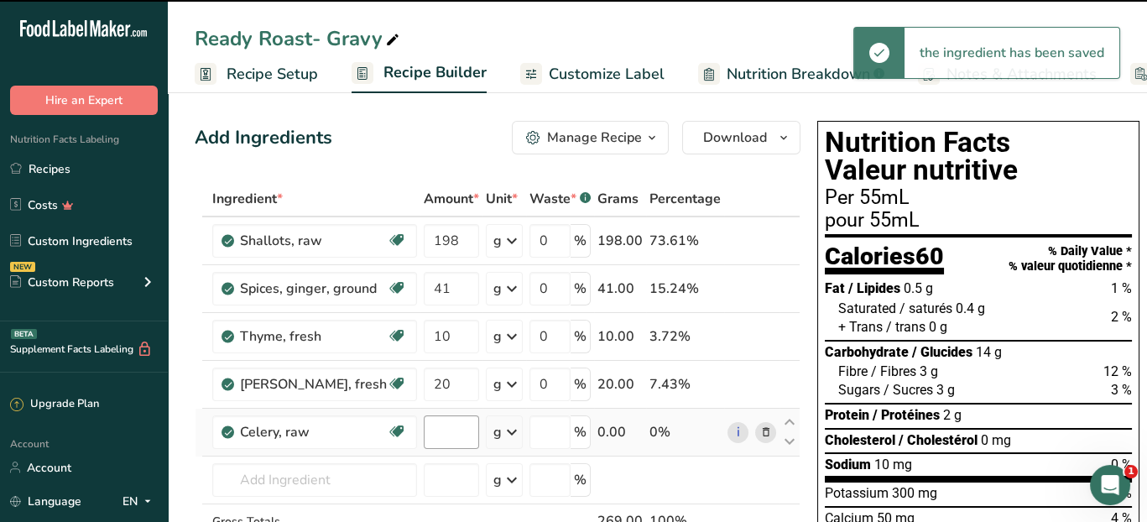
type input "0"
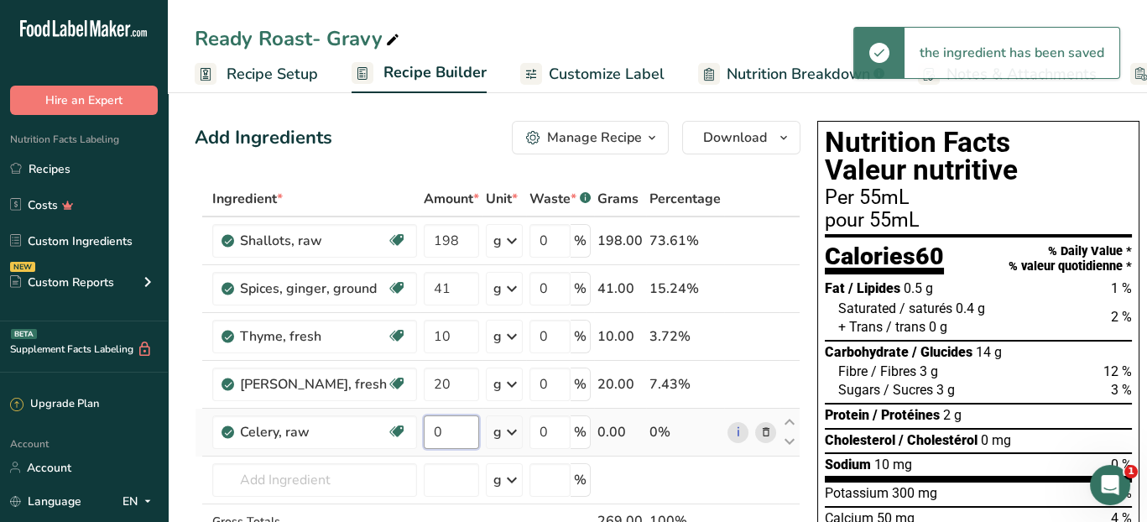
click at [437, 437] on input "0" at bounding box center [451, 432] width 55 height 34
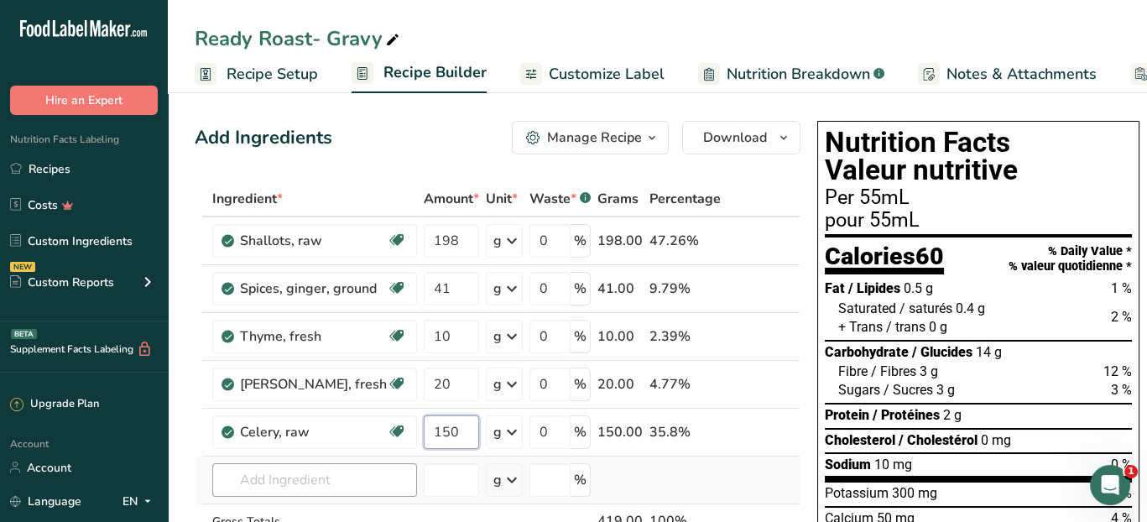
type input "150"
click at [337, 485] on div "Ingredient * Amount * Unit * Waste * .a-a{fill:#347362;}.b-a{fill:#fff;} Grams …" at bounding box center [498, 395] width 606 height 428
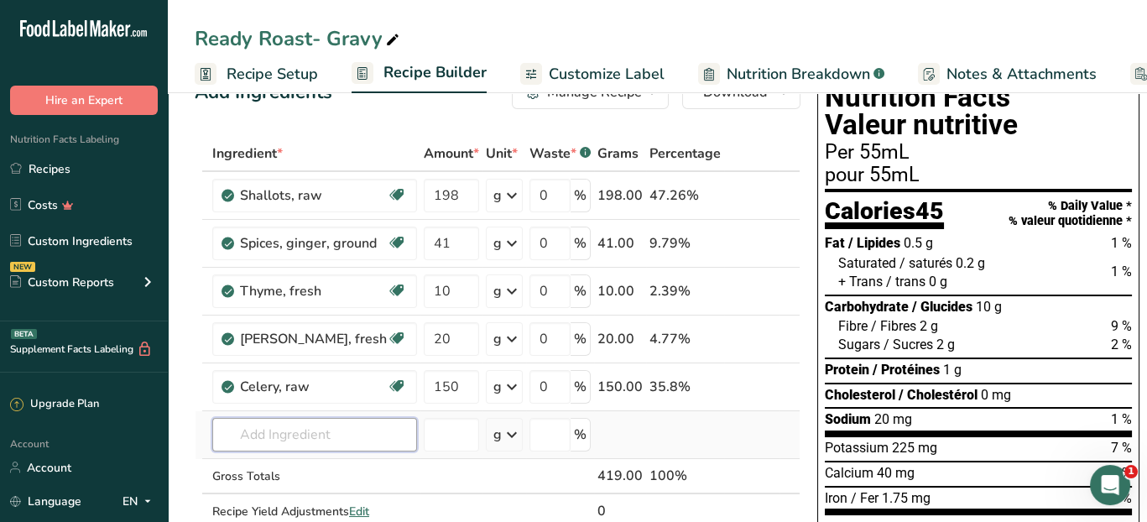
scroll to position [84, 0]
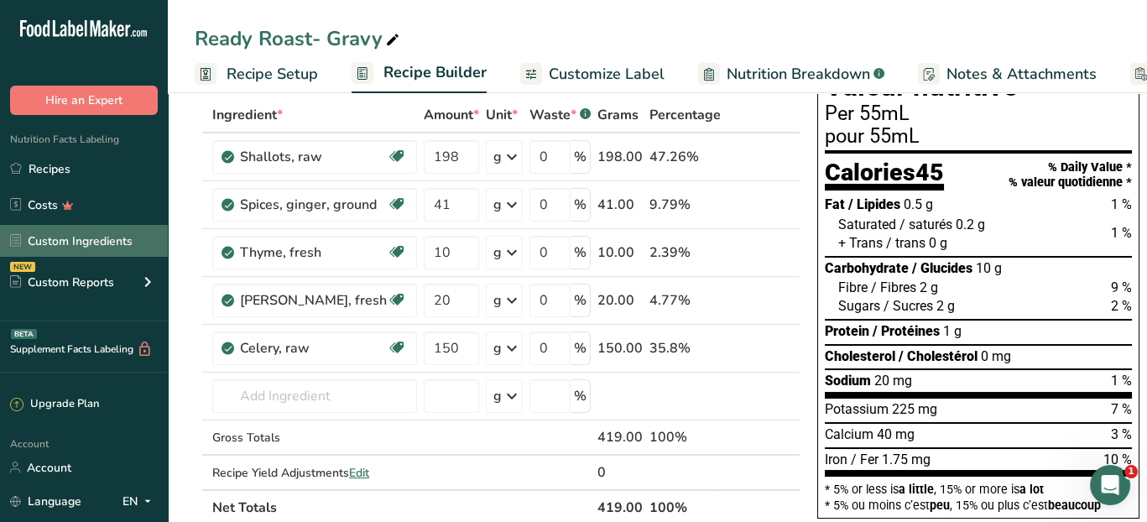
click at [61, 242] on link "Custom Ingredients" at bounding box center [84, 241] width 168 height 32
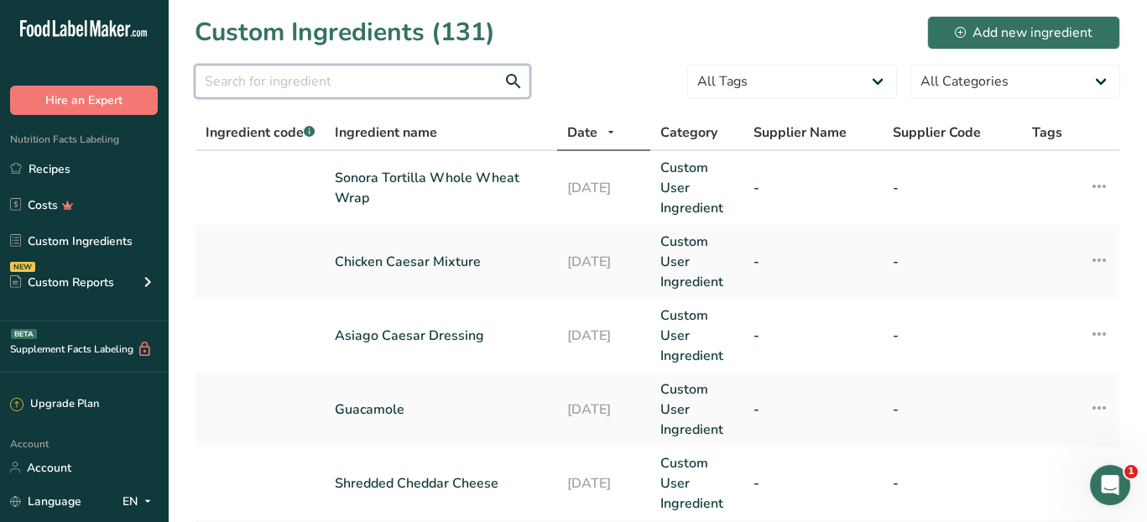
click at [428, 76] on input "text" at bounding box center [363, 82] width 336 height 34
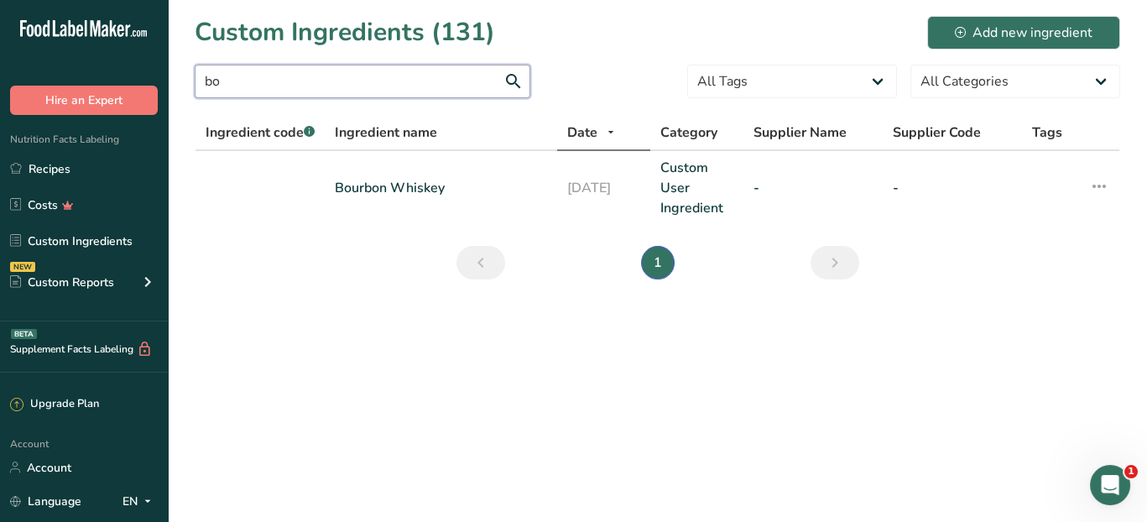
type input "b"
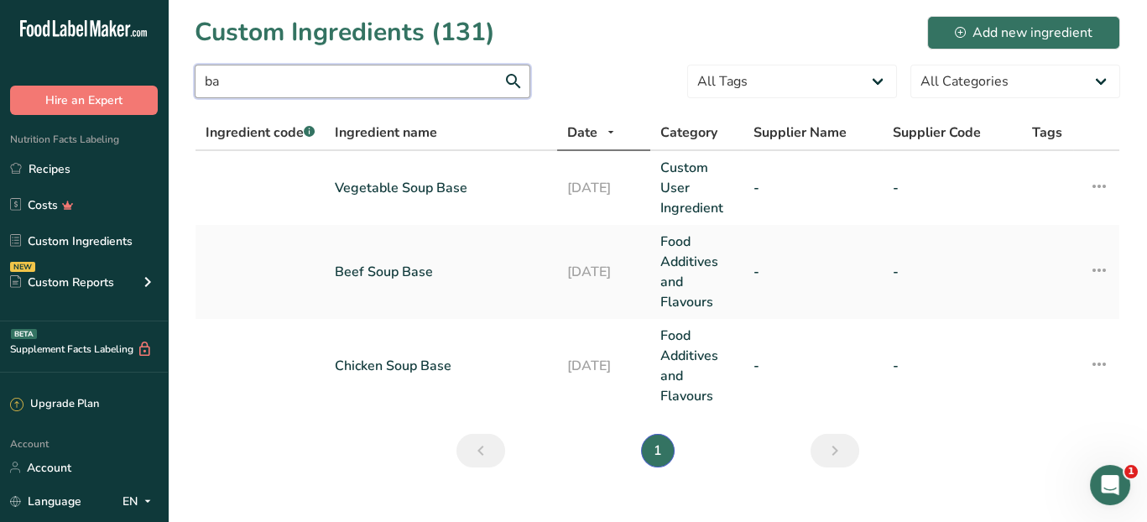
type input "b"
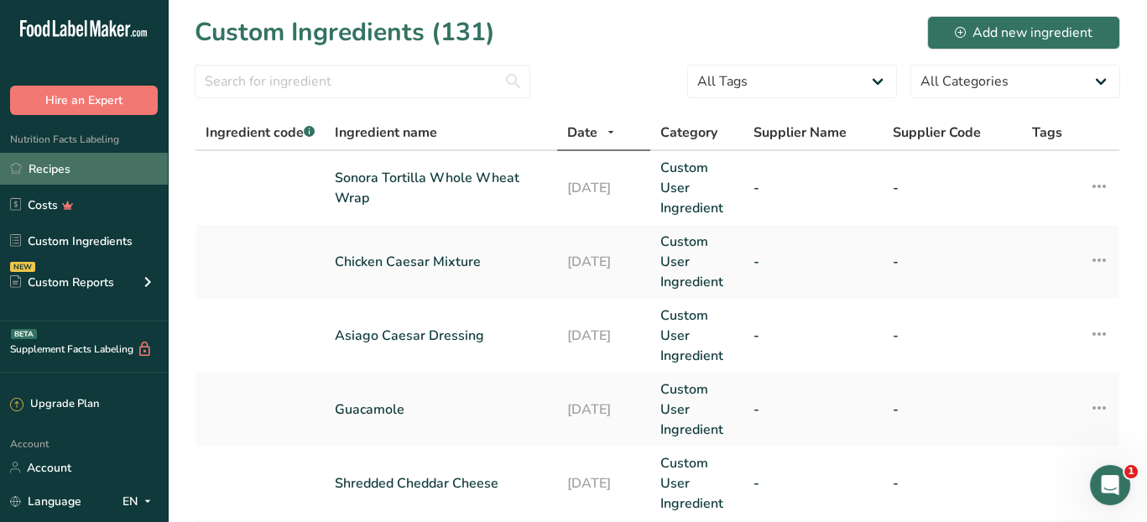
click at [78, 165] on link "Recipes" at bounding box center [84, 169] width 168 height 32
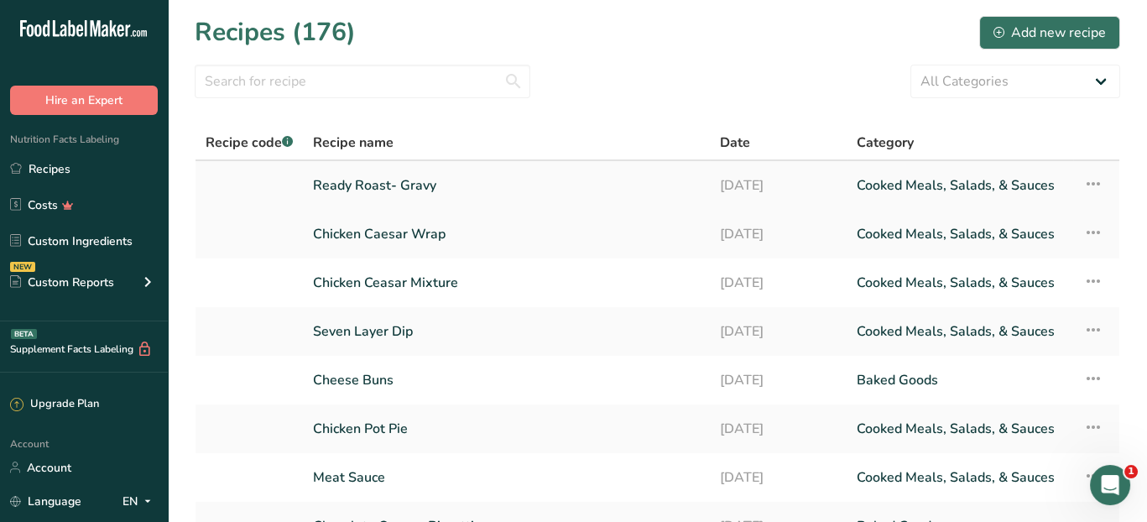
click at [321, 189] on link "Ready Roast- Gravy" at bounding box center [506, 185] width 387 height 35
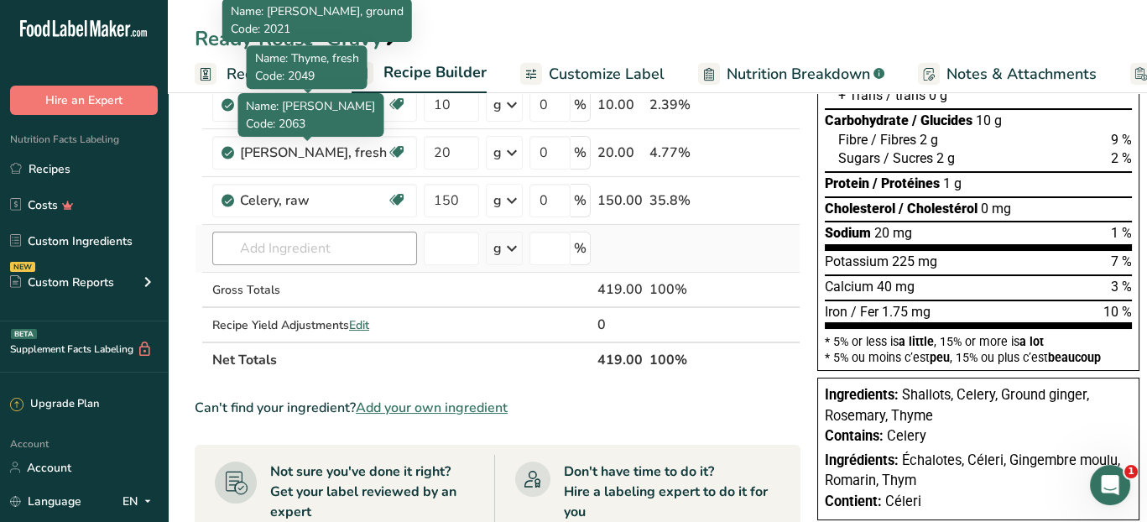
scroll to position [252, 0]
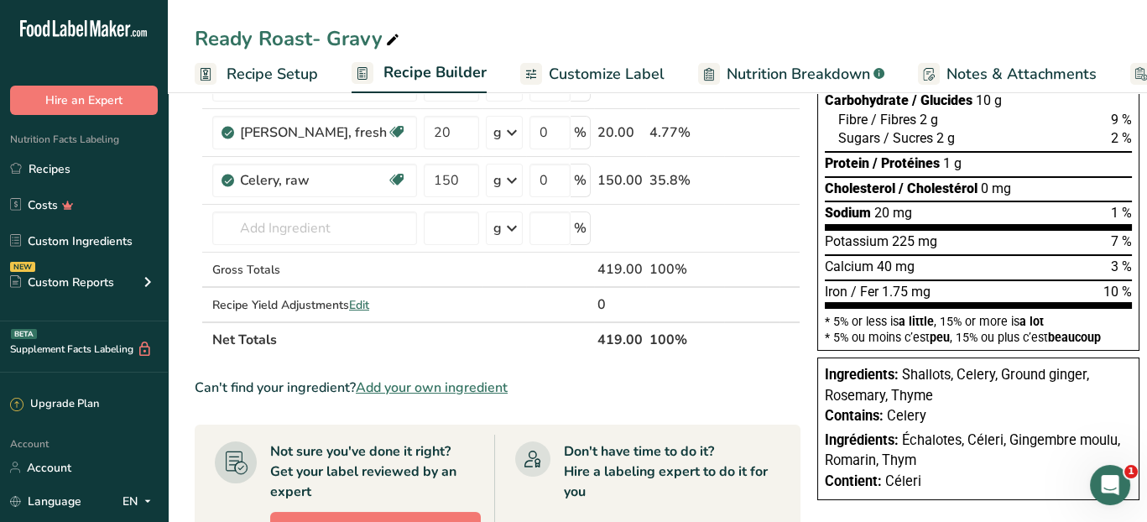
click at [445, 382] on span "Add your own ingredient" at bounding box center [432, 388] width 152 height 20
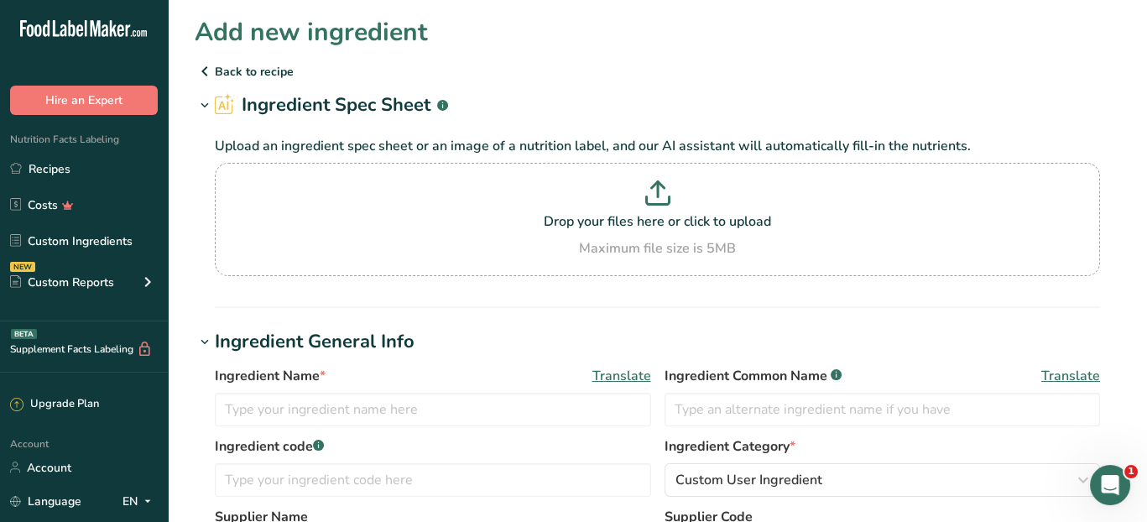
scroll to position [84, 0]
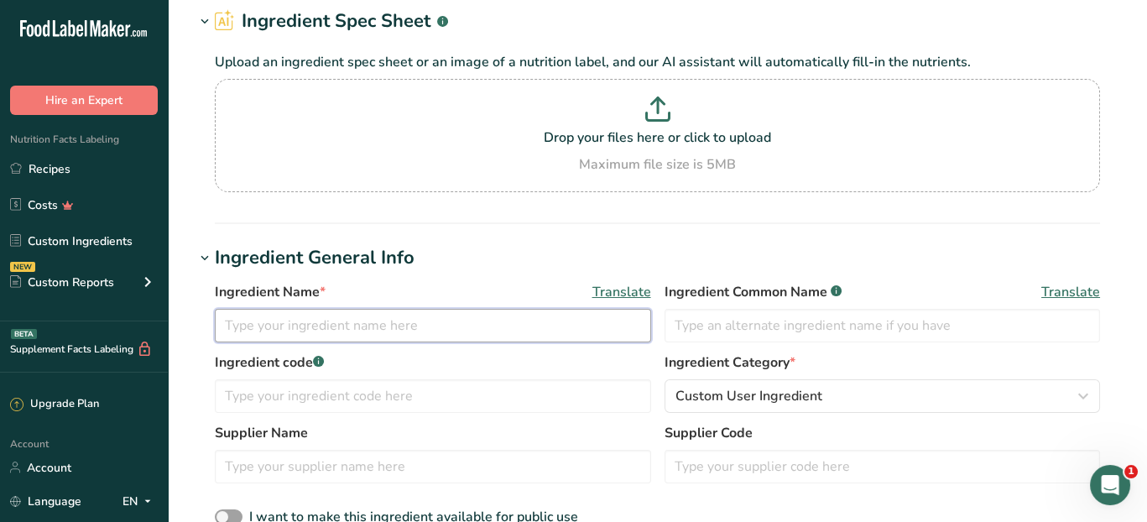
click at [390, 331] on input "text" at bounding box center [433, 326] width 436 height 34
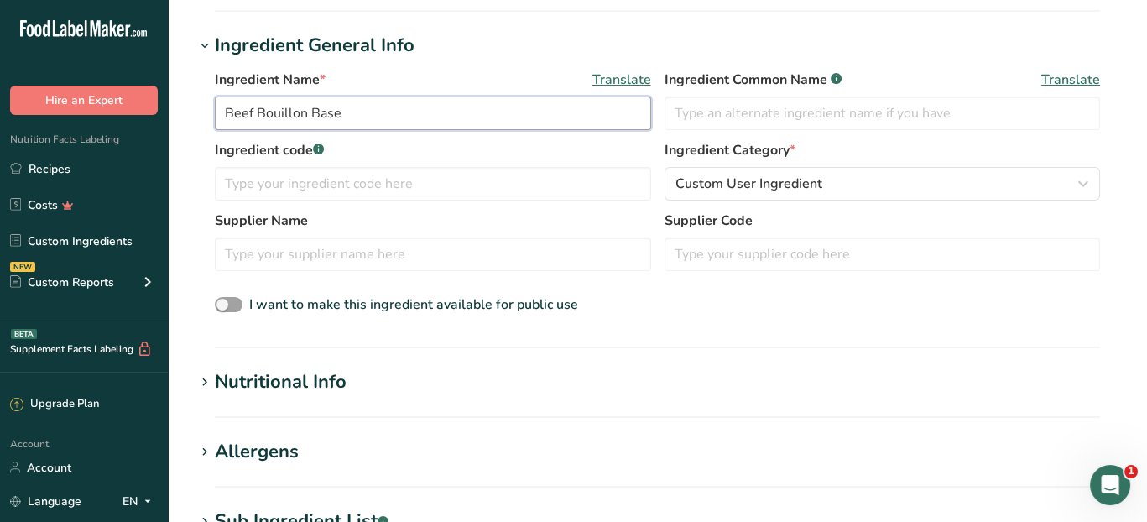
scroll to position [336, 0]
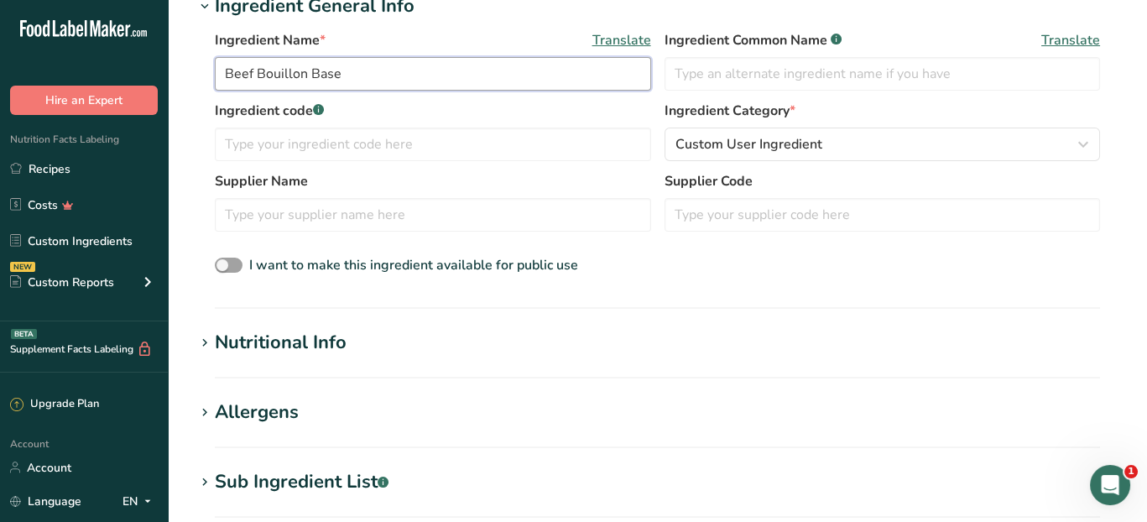
type input "Beef Bouillon Base"
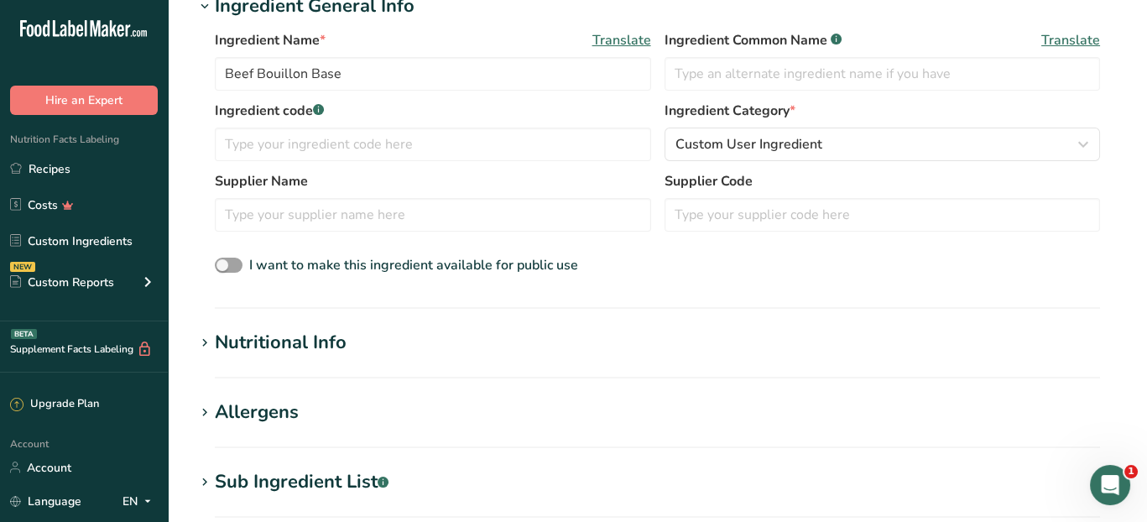
click at [295, 346] on div "Nutritional Info" at bounding box center [281, 343] width 132 height 28
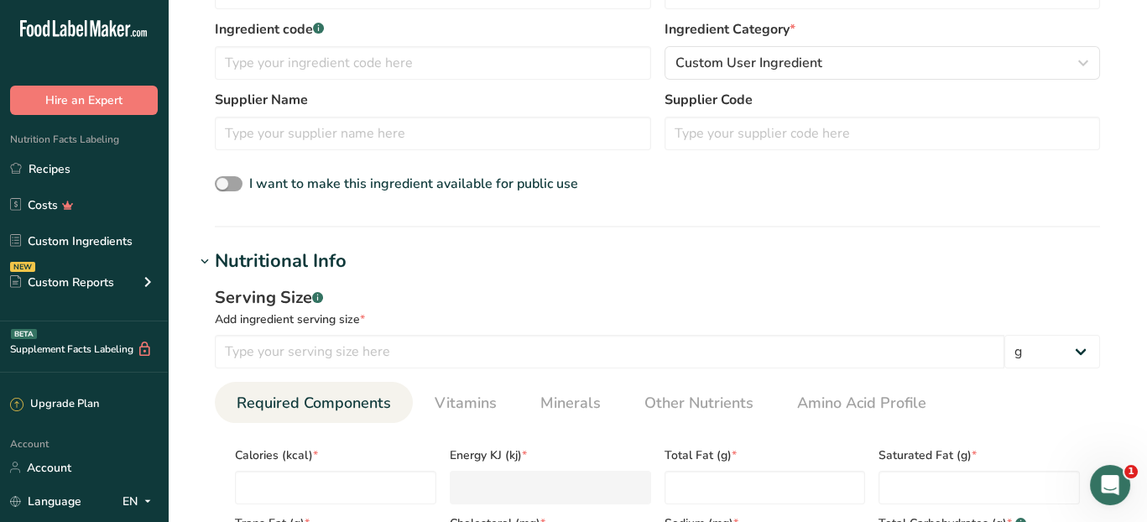
scroll to position [420, 0]
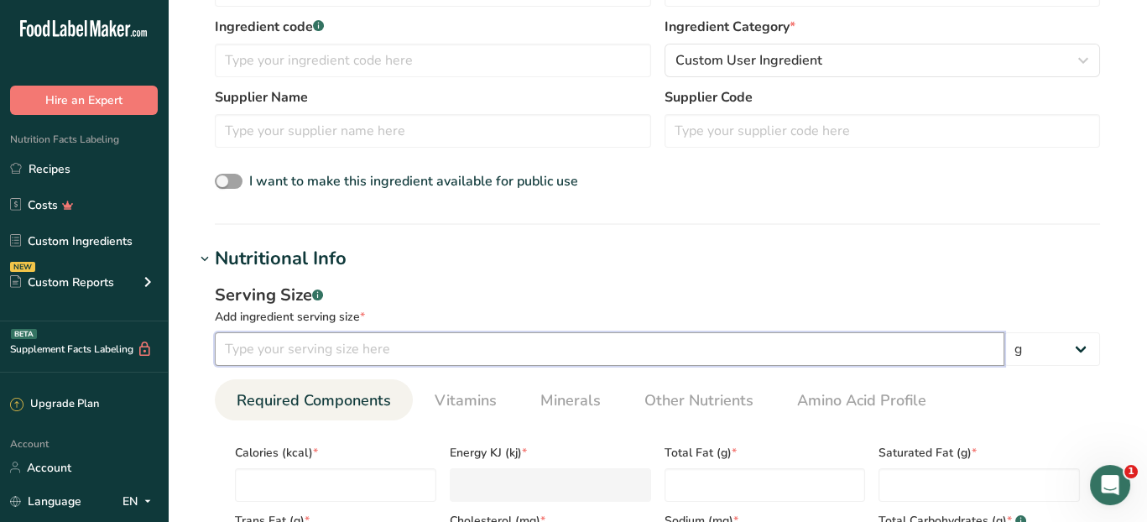
click at [343, 347] on input "number" at bounding box center [610, 349] width 790 height 34
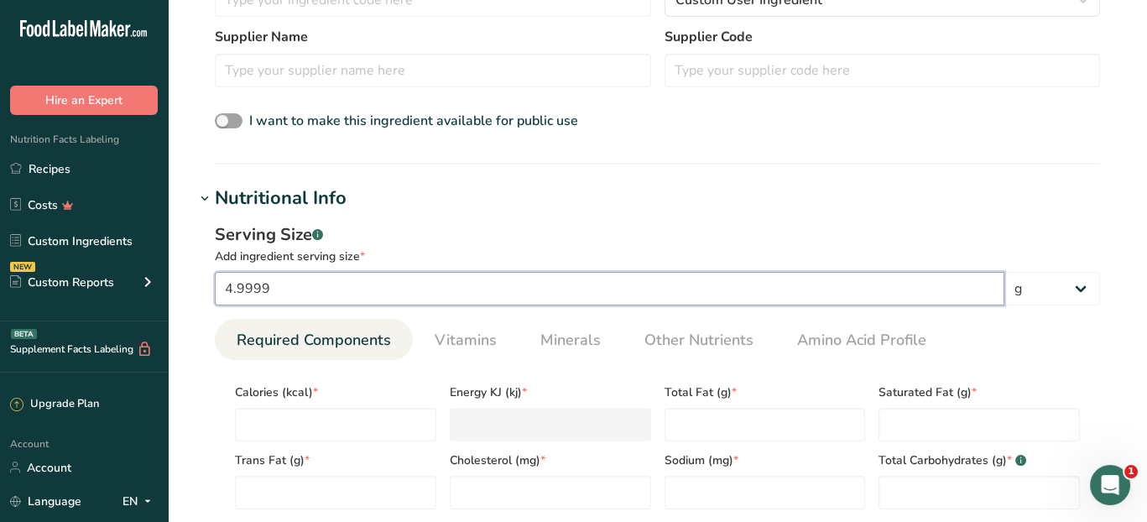
scroll to position [504, 0]
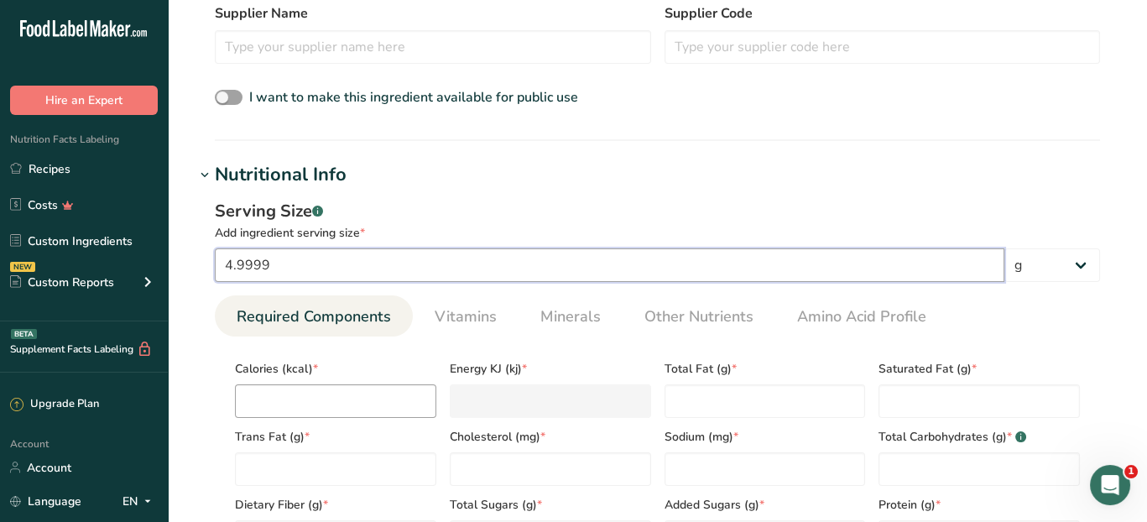
type input "4.9999"
click at [329, 390] on input "number" at bounding box center [335, 401] width 201 height 34
type input "1"
type KJ "4.2"
type input "10"
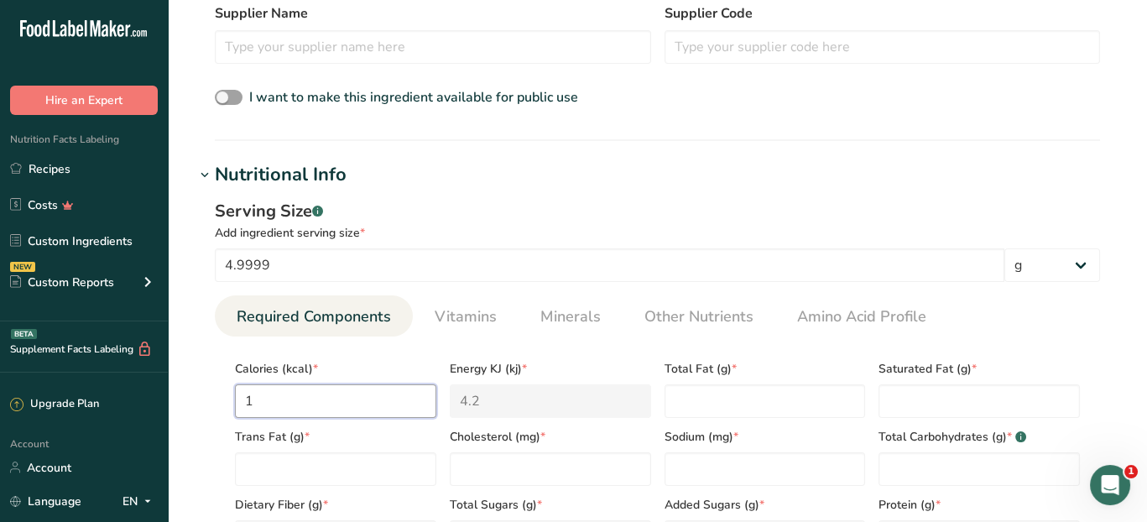
type KJ "41.8"
type input "10"
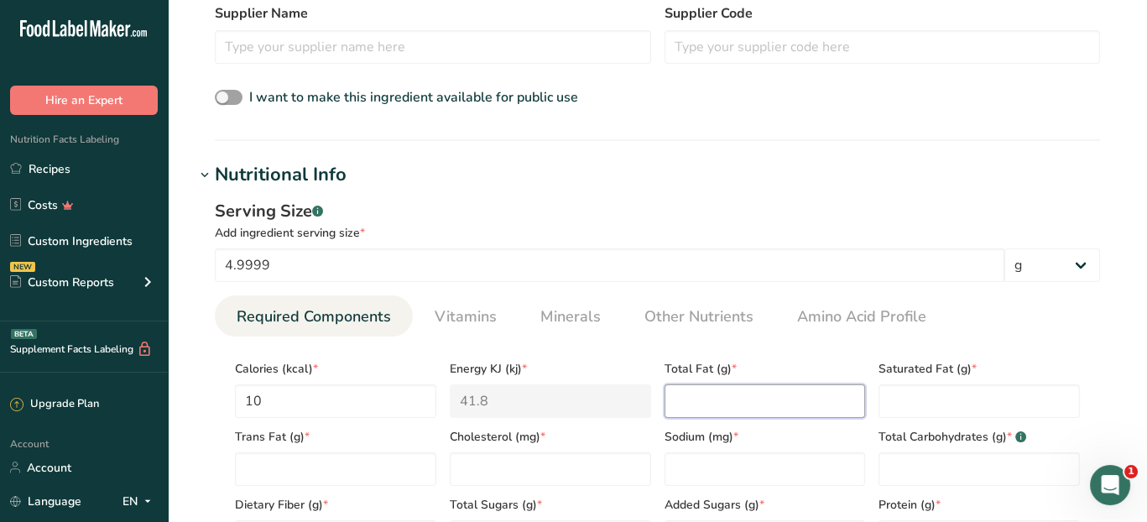
click at [765, 391] on Fat "number" at bounding box center [765, 401] width 201 height 34
type Fat "1"
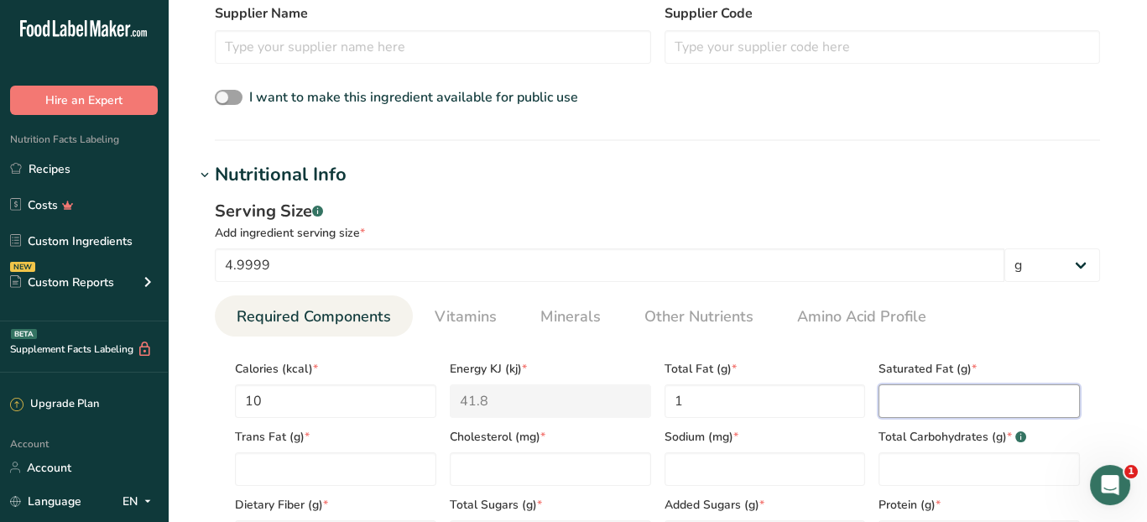
click at [930, 398] on Fat "number" at bounding box center [979, 401] width 201 height 34
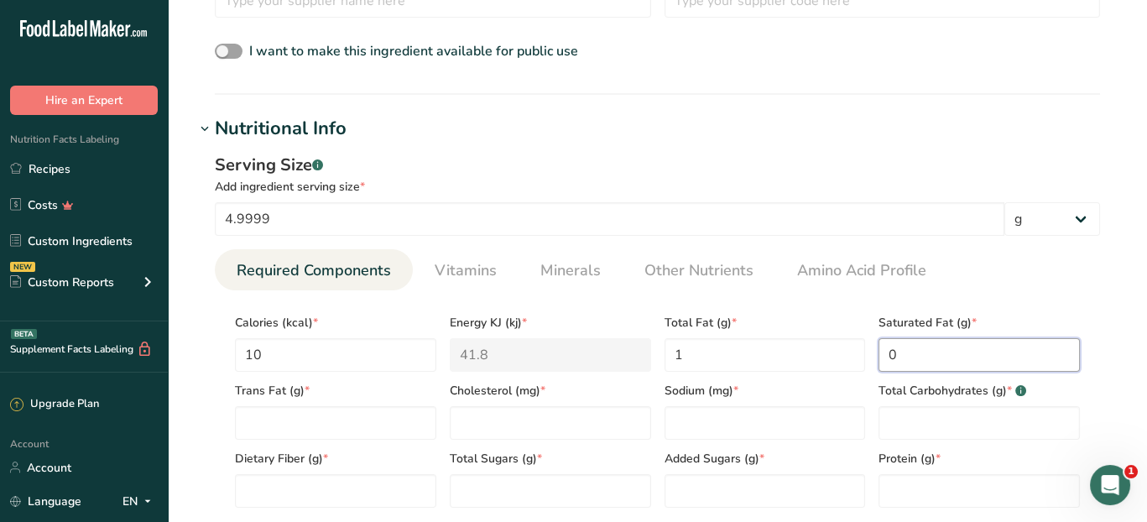
scroll to position [587, 0]
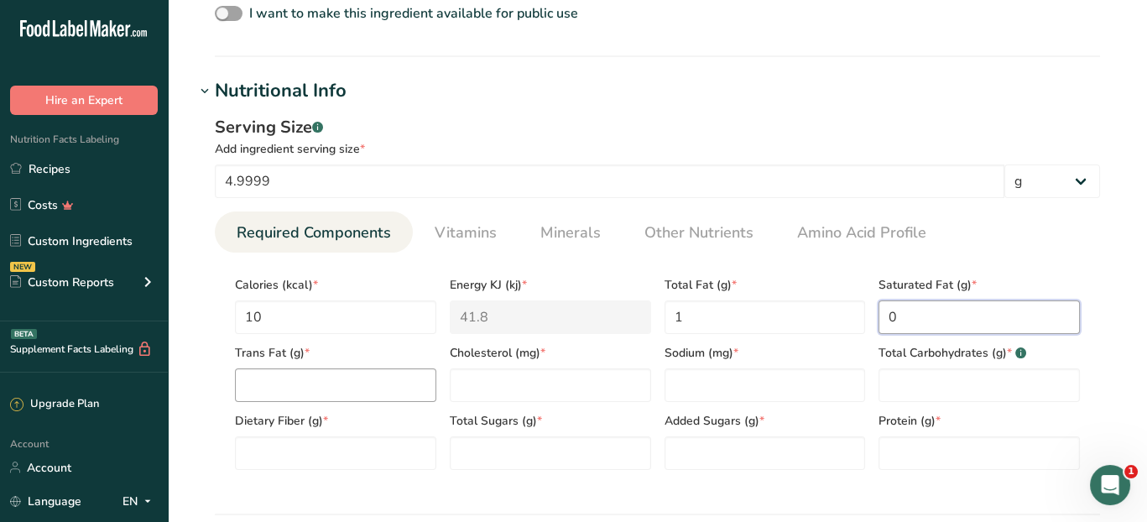
type Fat "0"
click at [352, 389] on Fat "number" at bounding box center [335, 385] width 201 height 34
type Fat "0"
click at [514, 378] on input "number" at bounding box center [550, 385] width 201 height 34
type input "0"
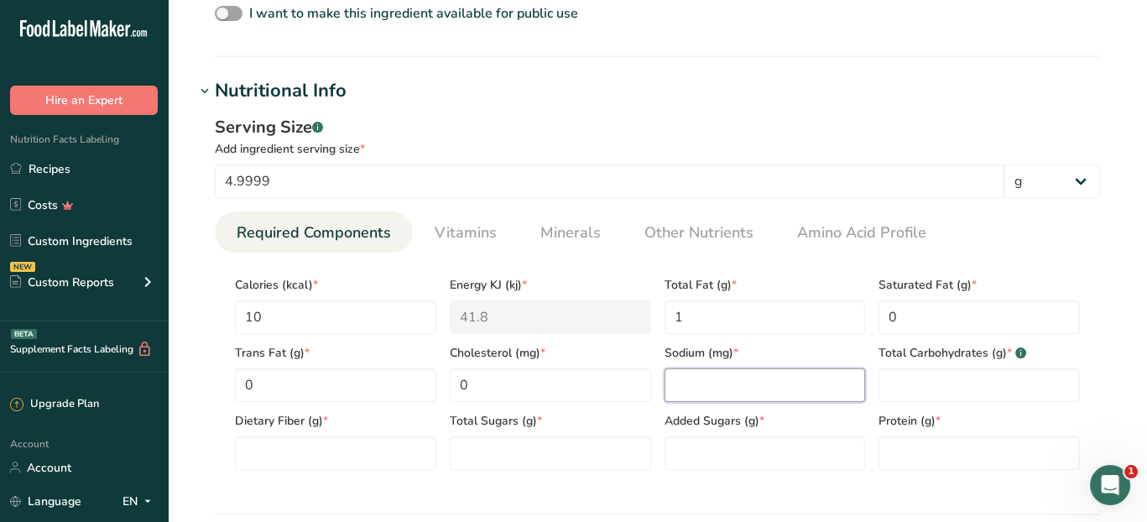
click at [690, 380] on input "number" at bounding box center [765, 385] width 201 height 34
type input "880"
click at [926, 395] on Carbohydrates "number" at bounding box center [979, 385] width 201 height 34
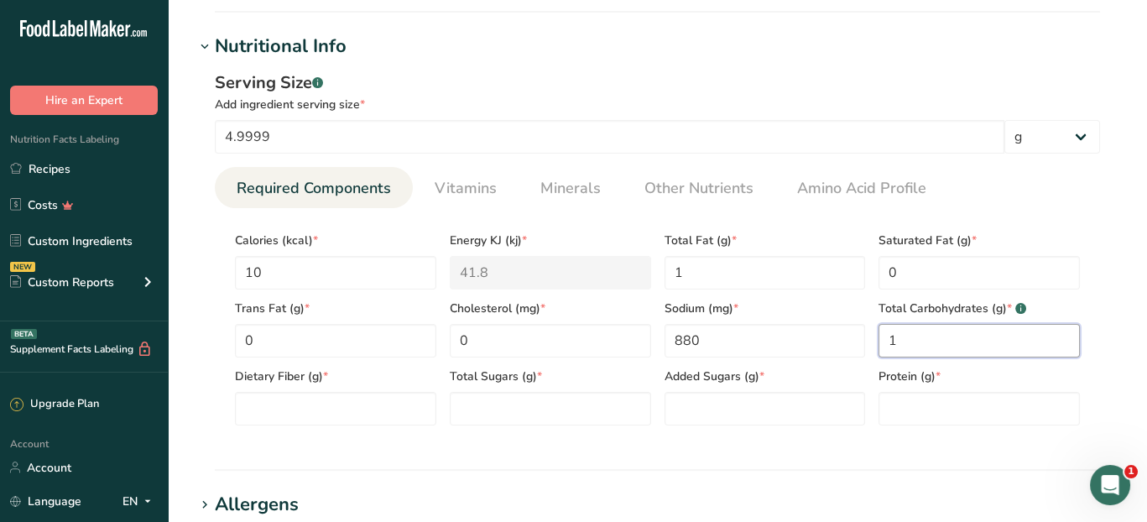
scroll to position [671, 0]
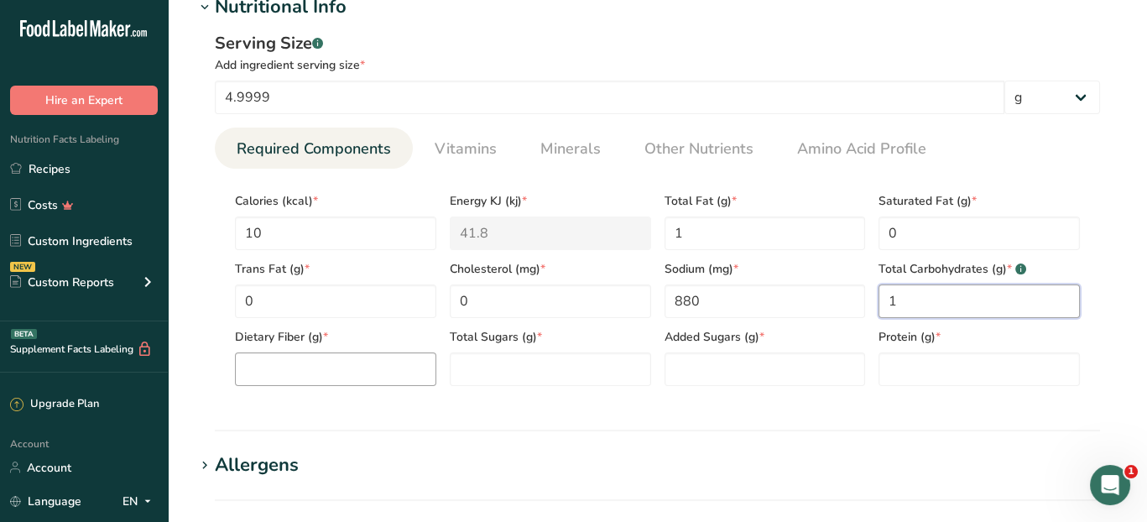
type Carbohydrates "1"
click at [288, 368] on Fiber "number" at bounding box center [335, 369] width 201 height 34
type Fiber "0"
click at [473, 382] on Sugars "number" at bounding box center [550, 369] width 201 height 34
type Sugars "0"
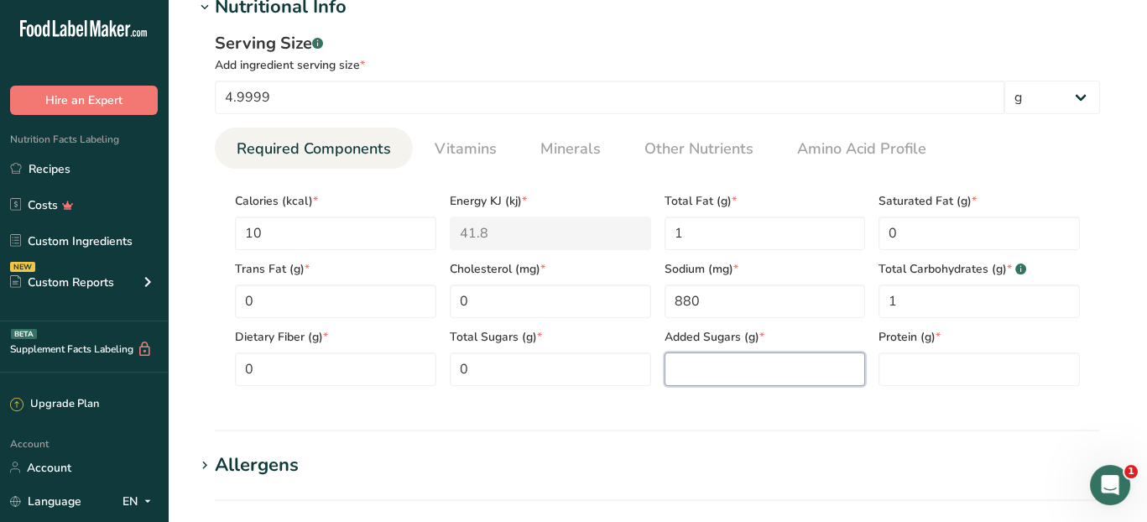
drag, startPoint x: 688, startPoint y: 376, endPoint x: 679, endPoint y: 378, distance: 9.6
click at [688, 377] on Sugars "number" at bounding box center [765, 369] width 201 height 34
type Sugars "0"
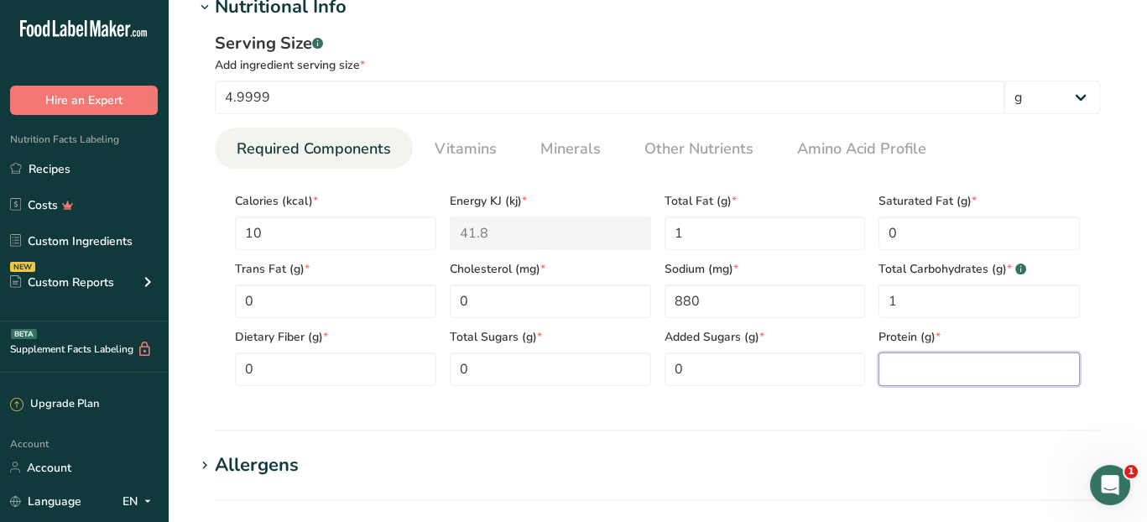
click at [914, 369] on input "number" at bounding box center [979, 369] width 201 height 34
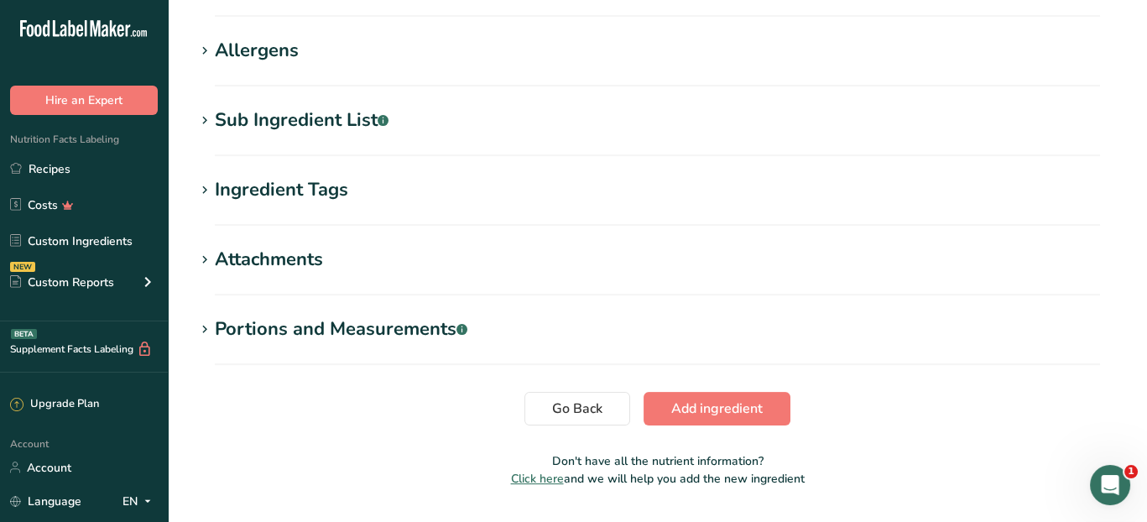
scroll to position [1047, 0]
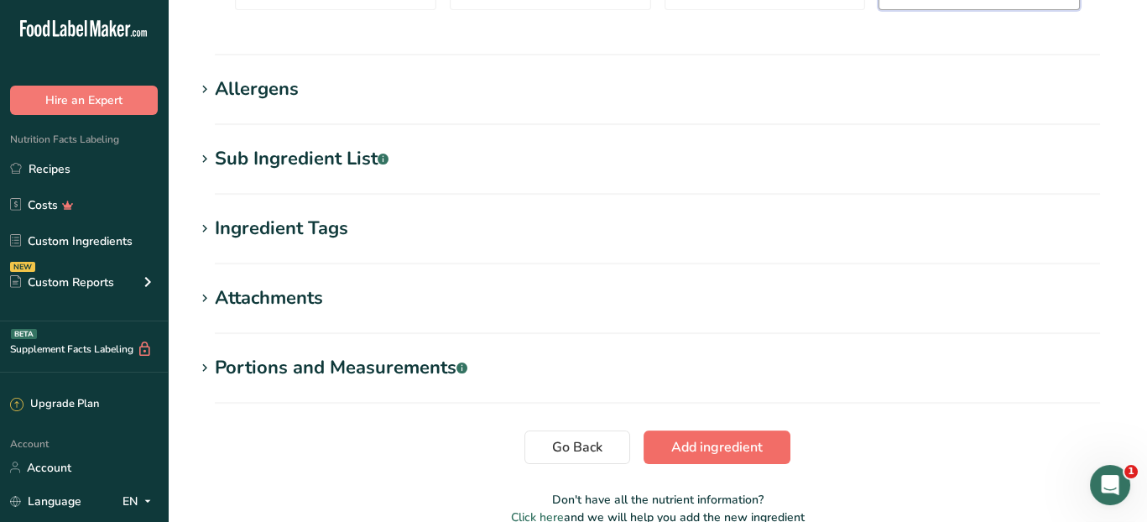
type input "0"
click at [729, 439] on span "Add ingredient" at bounding box center [716, 447] width 91 height 20
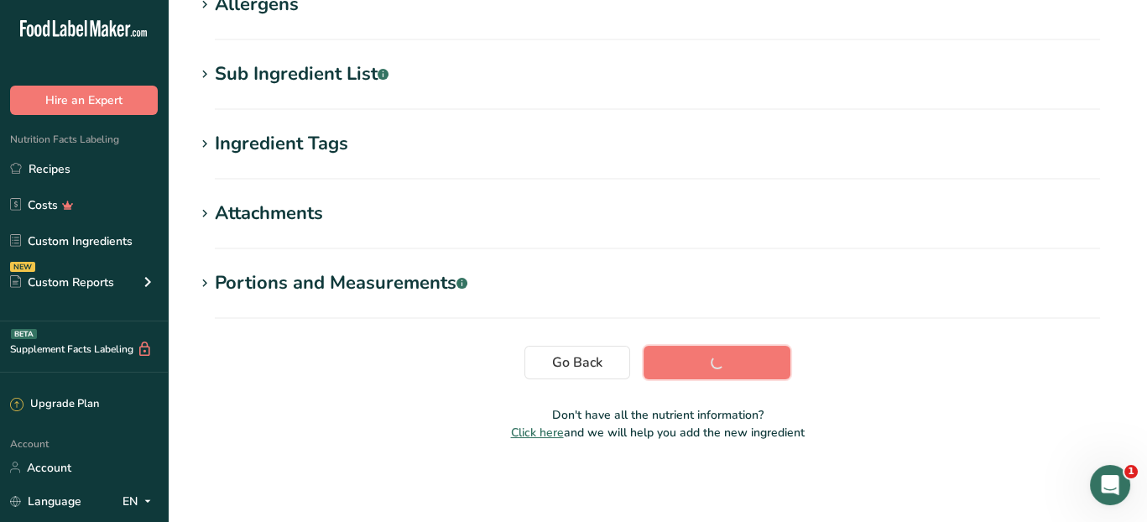
scroll to position [309, 0]
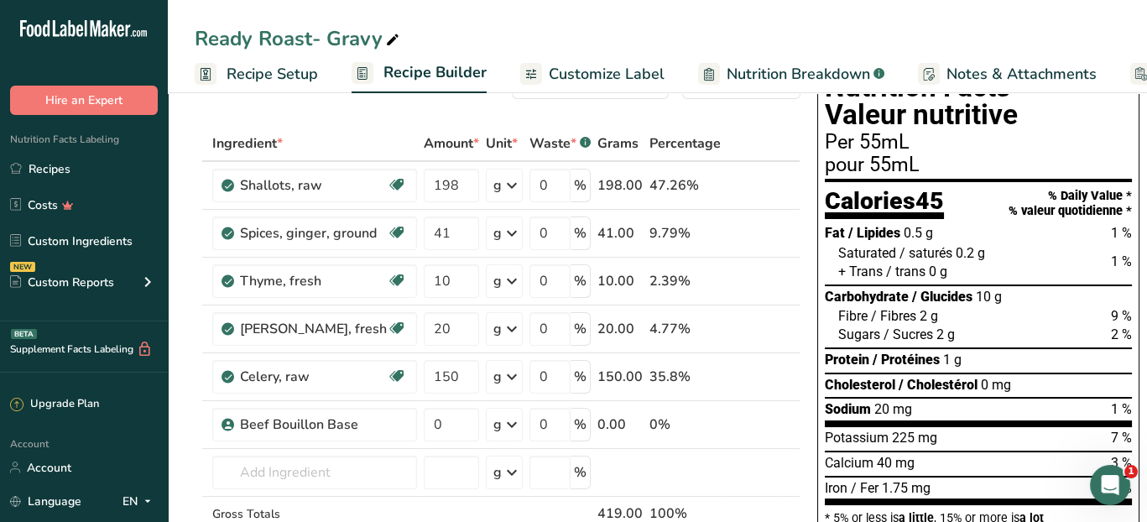
scroll to position [84, 0]
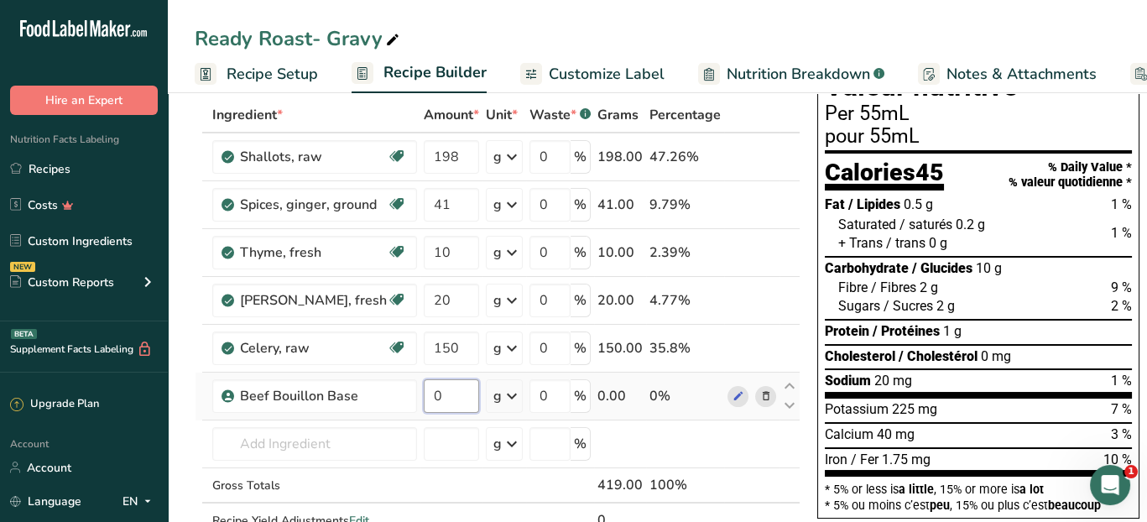
click at [434, 397] on input "0" at bounding box center [451, 396] width 55 height 34
type input "136"
click at [325, 447] on div "Ingredient * Amount * Unit * Waste * .a-a{fill:#347362;}.b-a{fill:#fff;} Grams …" at bounding box center [498, 335] width 606 height 476
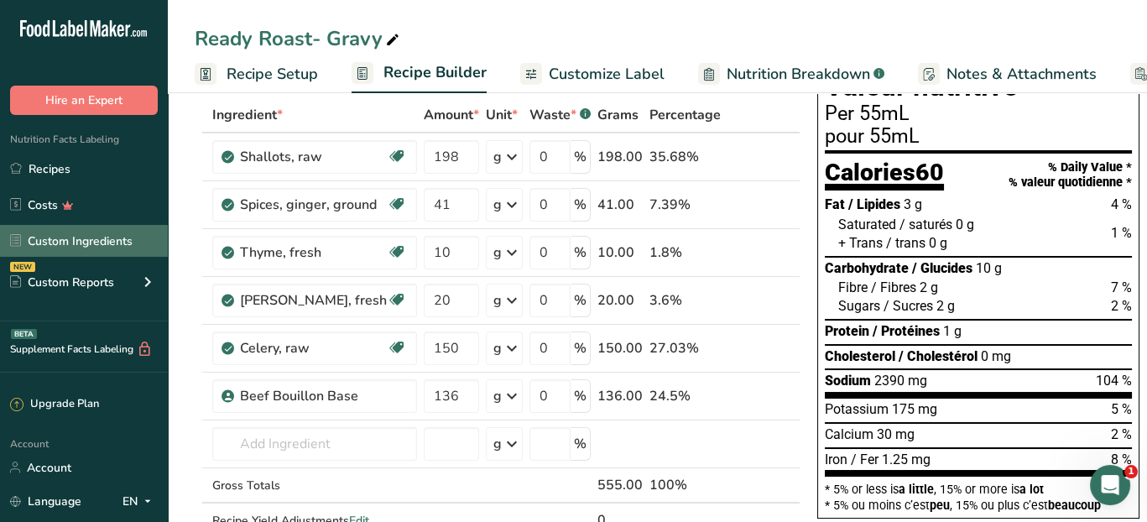
click at [144, 238] on link "Custom Ingredients" at bounding box center [84, 241] width 168 height 32
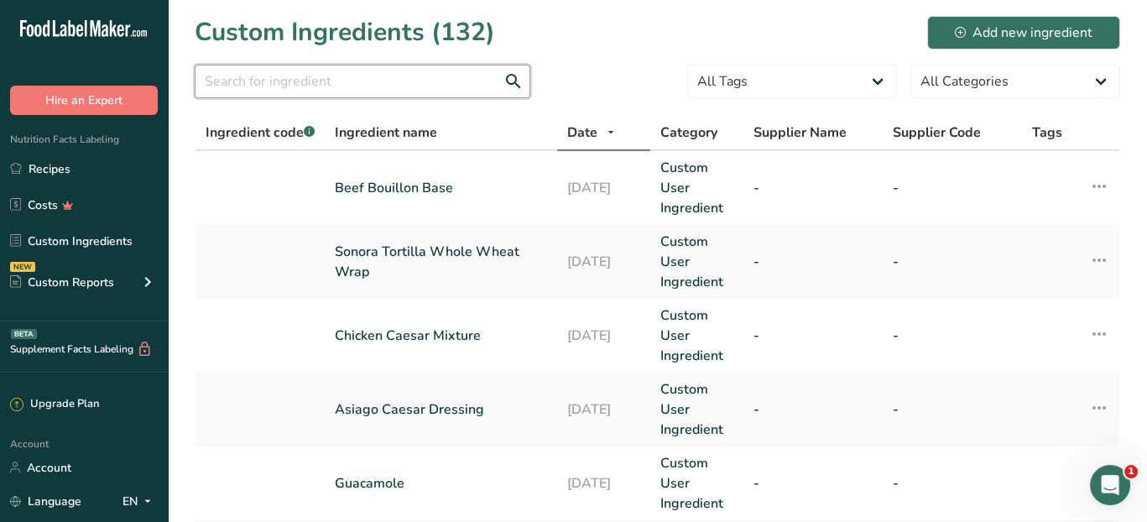
click at [253, 79] on input "text" at bounding box center [363, 82] width 336 height 34
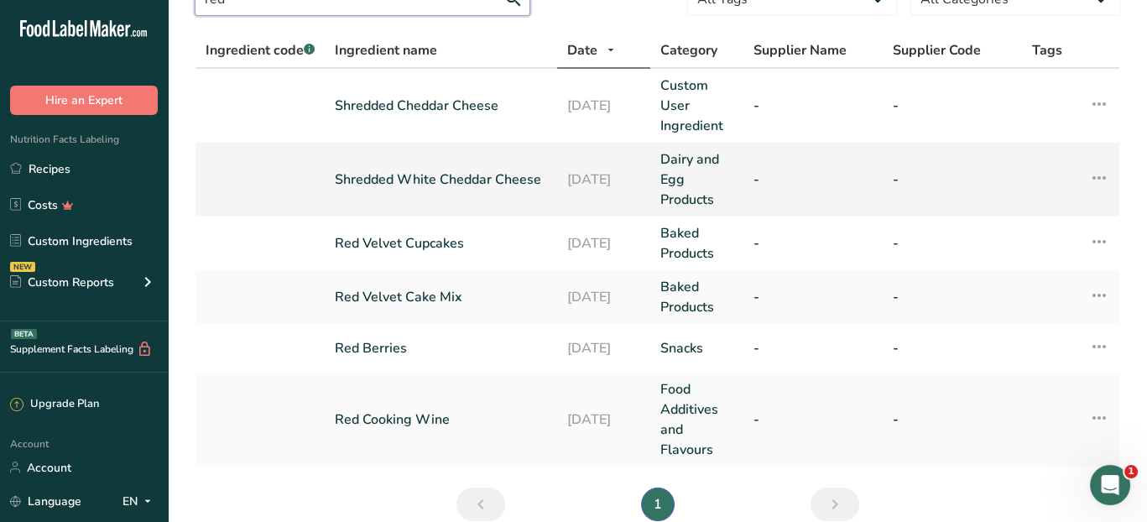
scroll to position [160, 0]
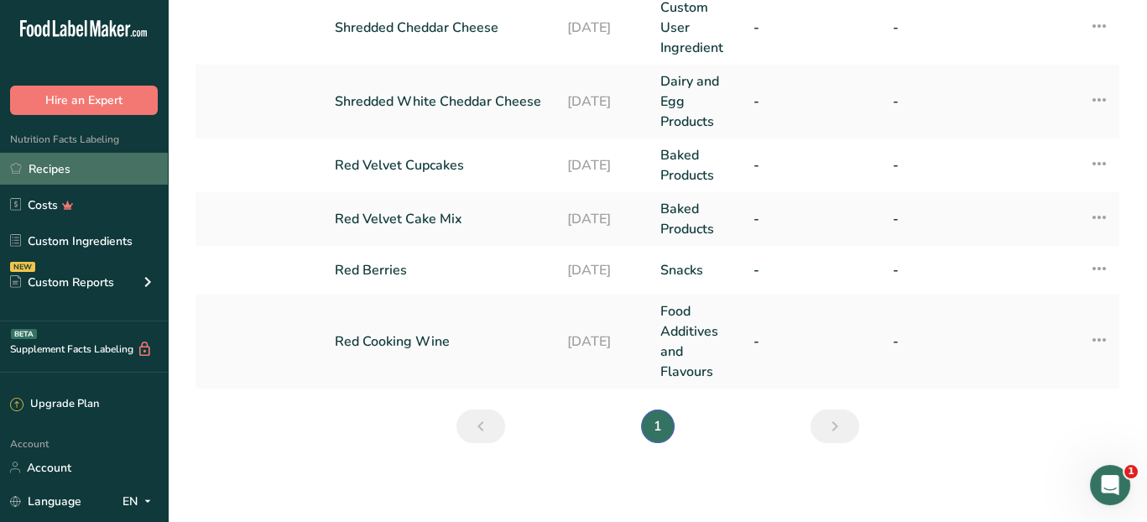
type input "red"
click at [61, 165] on link "Recipes" at bounding box center [84, 169] width 168 height 32
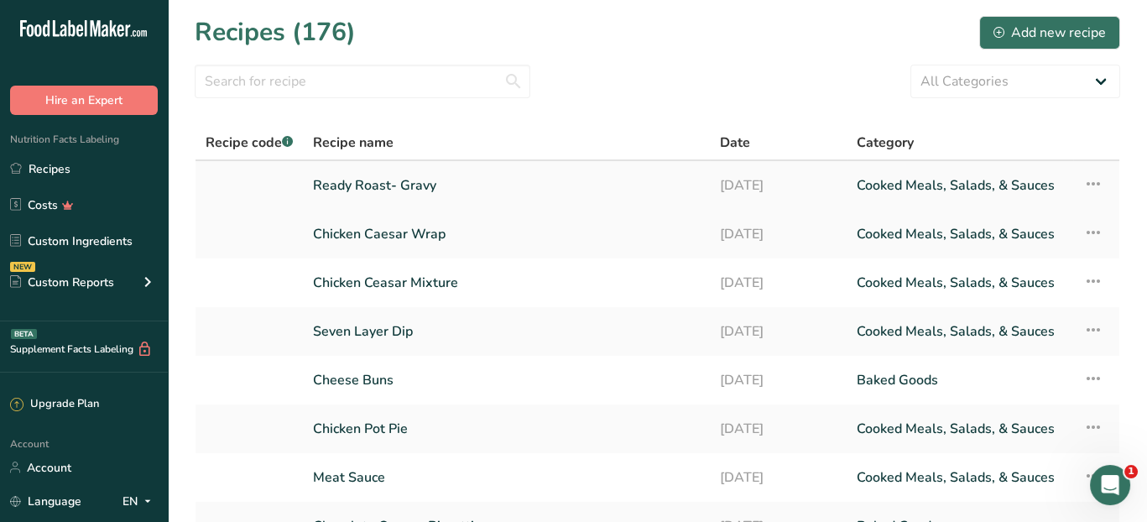
click at [385, 180] on link "Ready Roast- Gravy" at bounding box center [506, 185] width 387 height 35
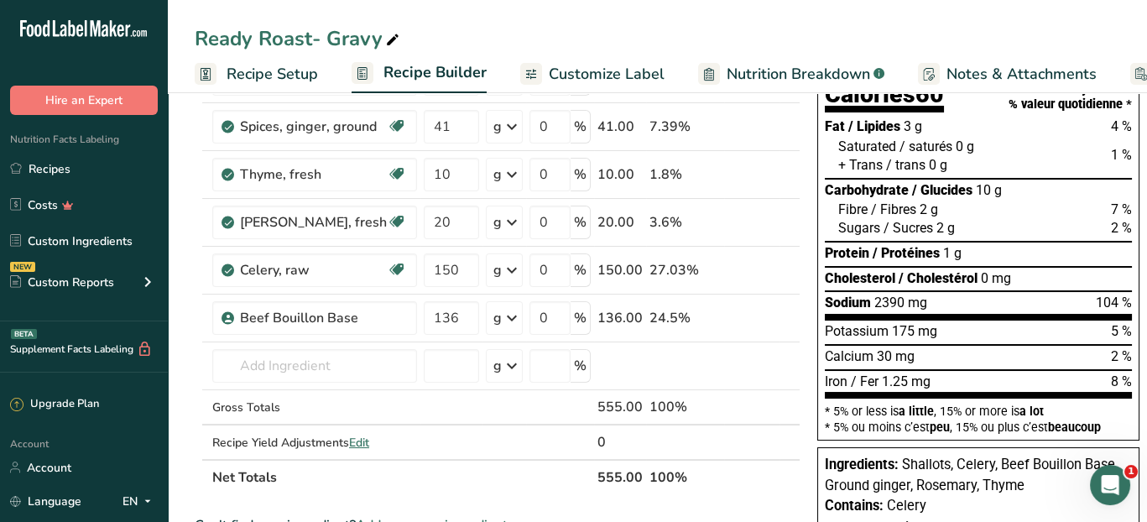
scroll to position [168, 0]
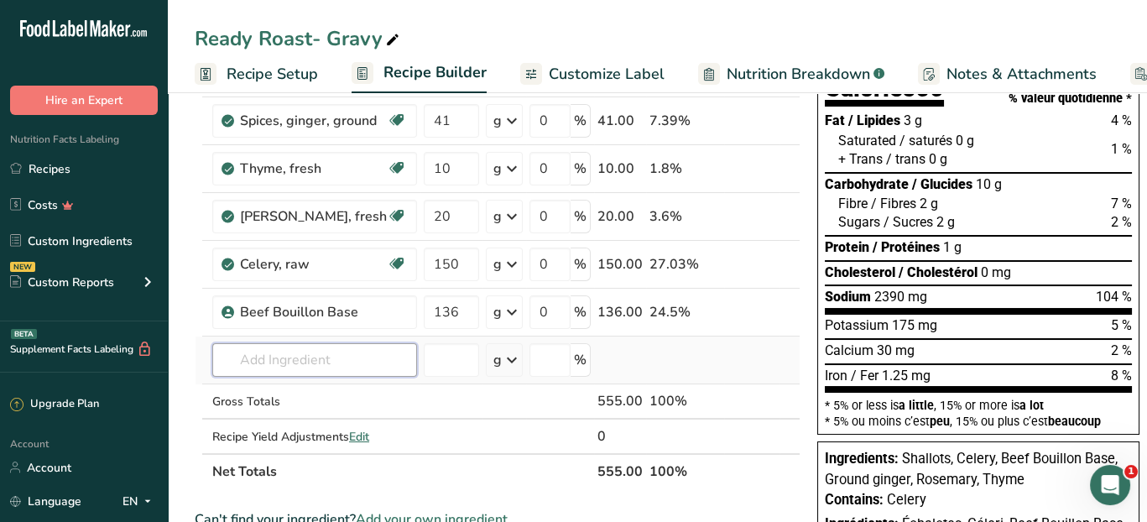
click at [271, 357] on input "text" at bounding box center [314, 360] width 205 height 34
type input "red cooking"
click at [269, 300] on p "Red Cooking Wine" at bounding box center [283, 302] width 114 height 18
type input "Red Cooking Wine"
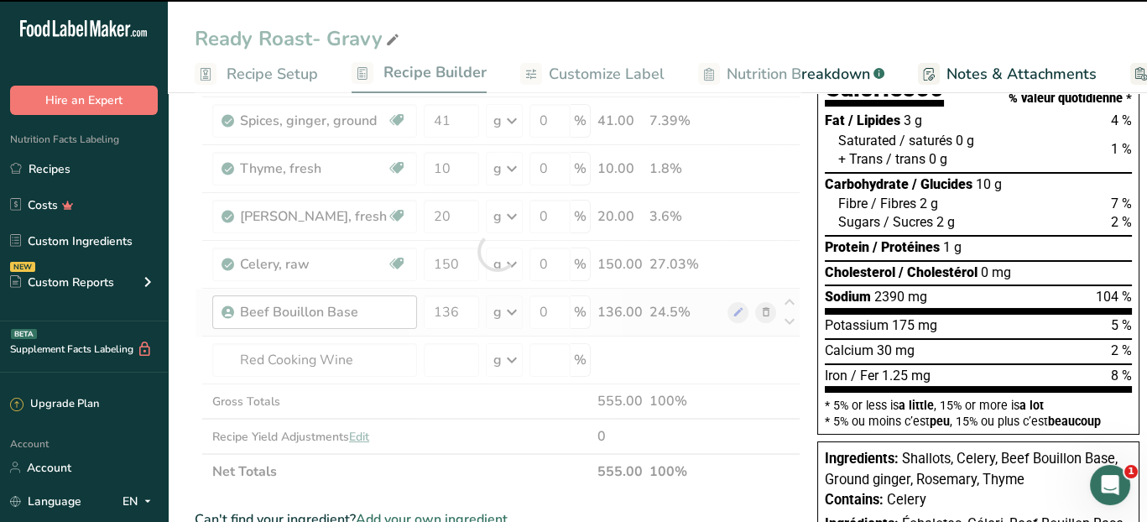
type input "0"
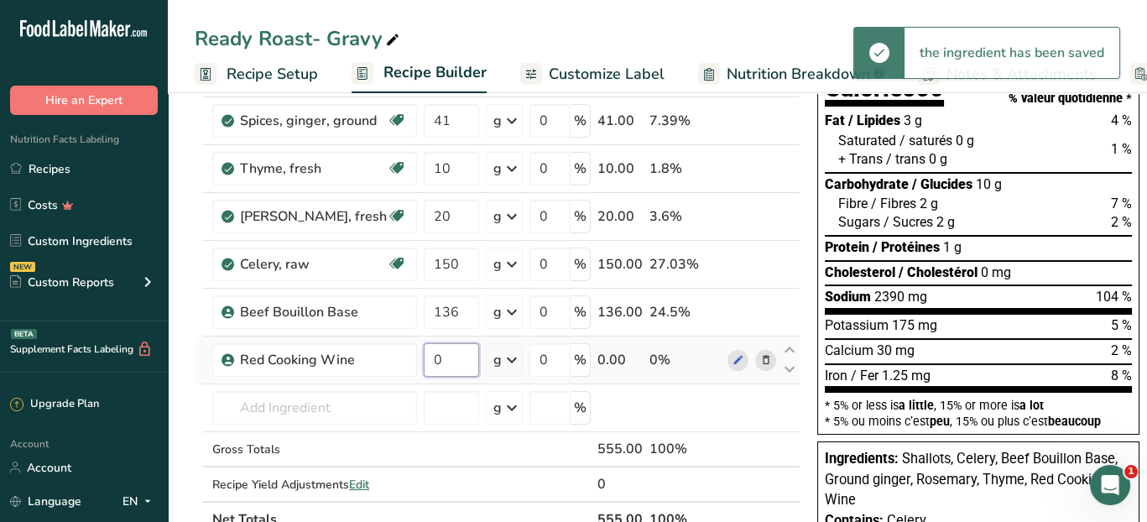
click at [437, 357] on input "0" at bounding box center [451, 360] width 55 height 34
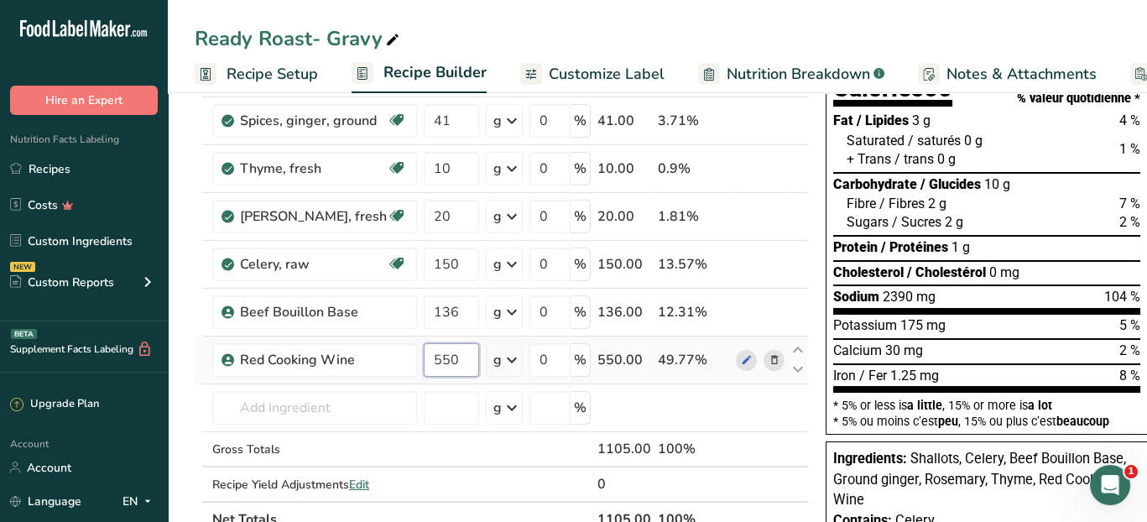
type input "550"
click at [497, 359] on div "Ingredient * Amount * Unit * Waste * .a-a{fill:#347362;}.b-a{fill:#fff;} Grams …" at bounding box center [502, 275] width 614 height 524
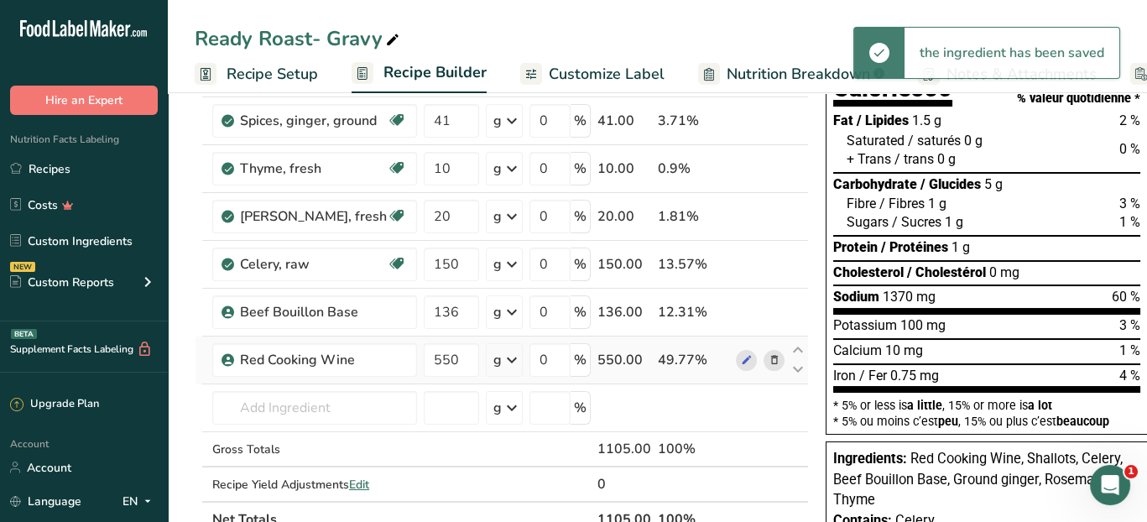
click at [502, 359] on icon at bounding box center [512, 360] width 20 height 30
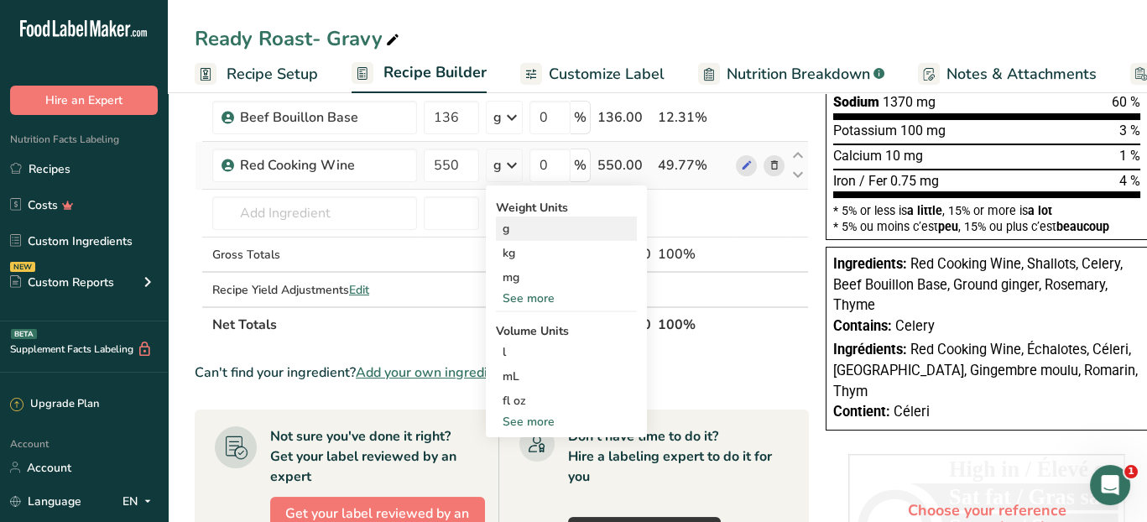
scroll to position [336, 0]
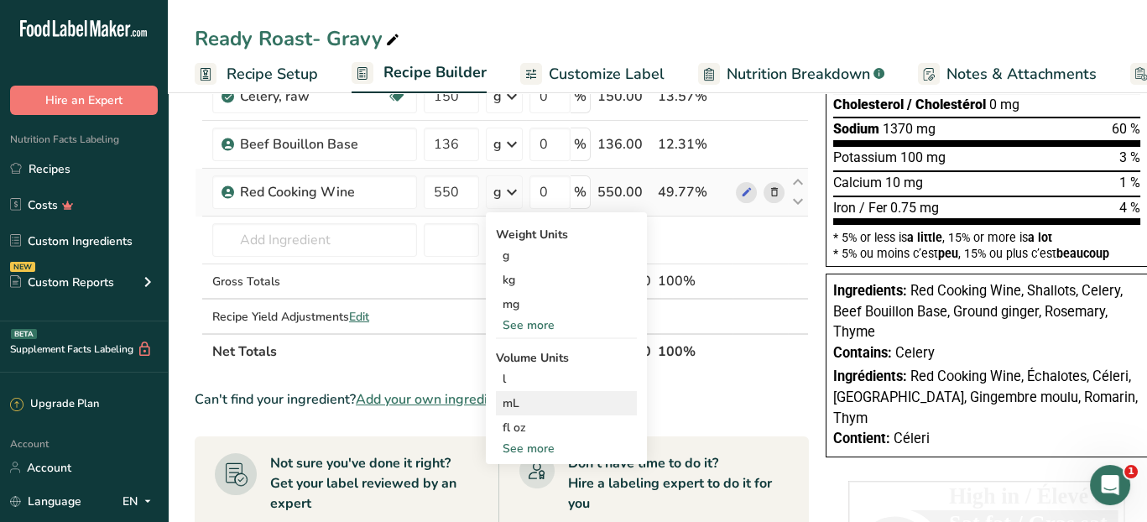
click at [522, 402] on div "mL" at bounding box center [567, 403] width 128 height 18
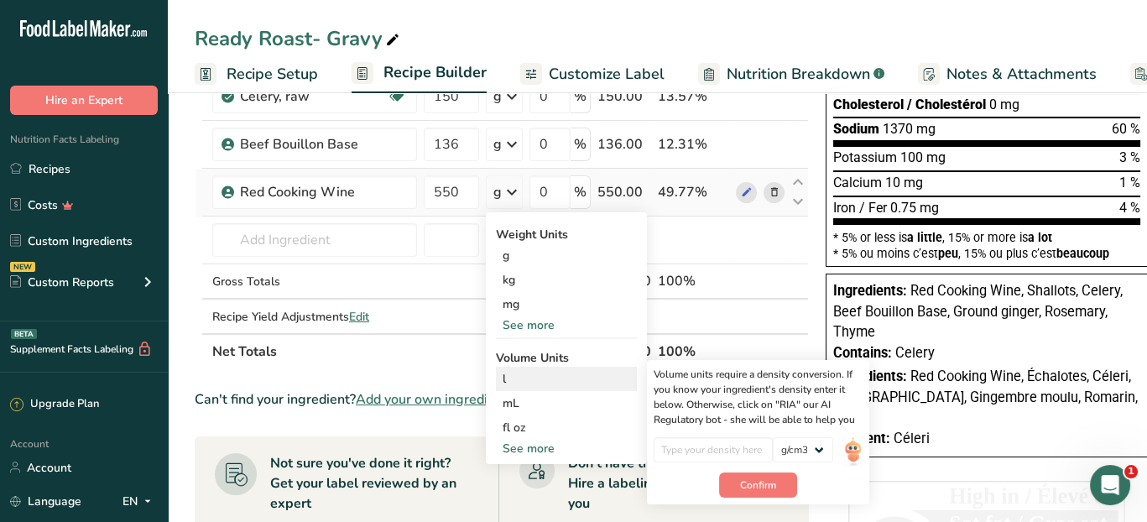
click at [529, 377] on div "l" at bounding box center [567, 379] width 128 height 18
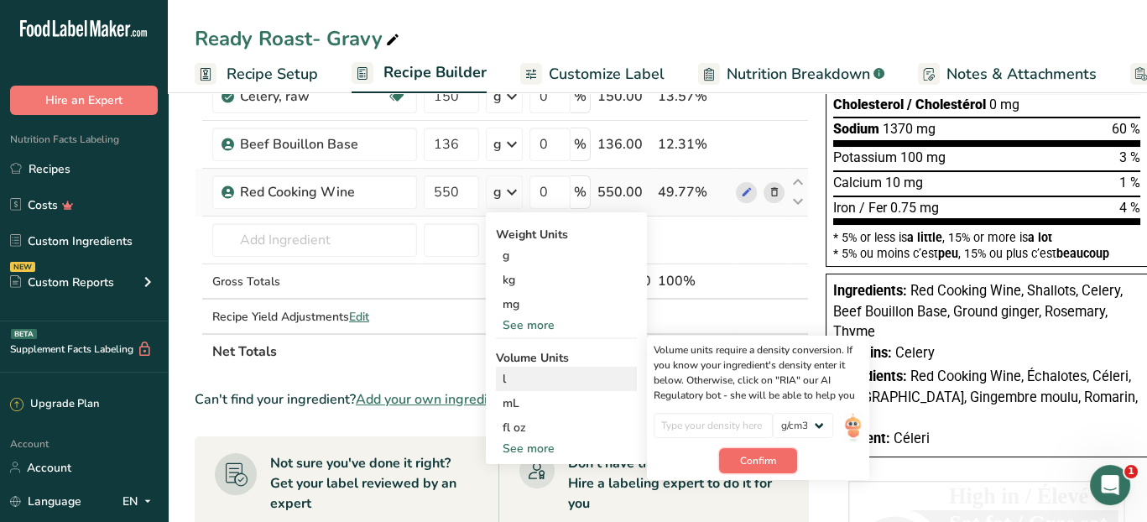
click at [724, 456] on button "Confirm" at bounding box center [758, 460] width 78 height 25
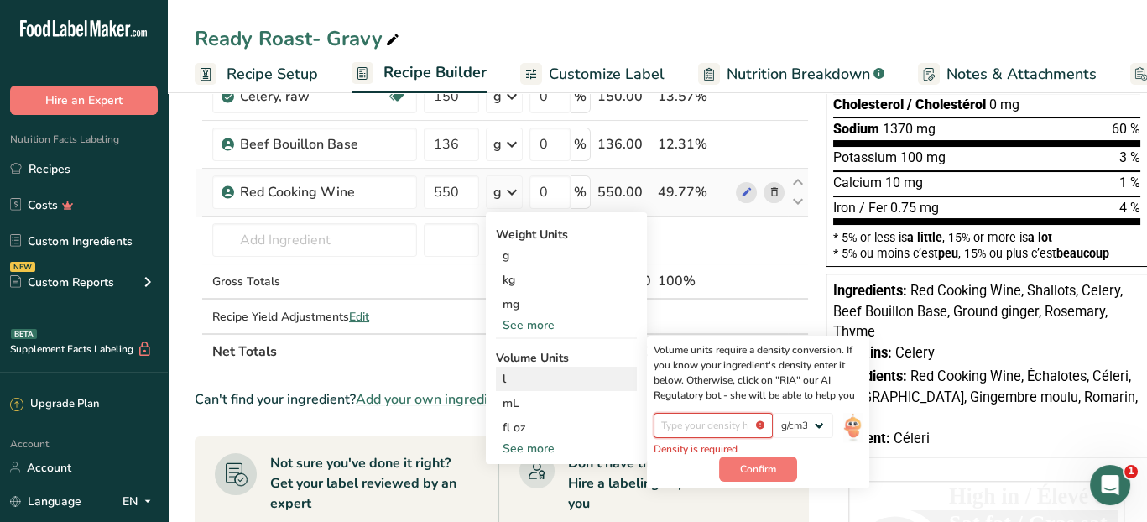
click at [717, 424] on input "number" at bounding box center [714, 425] width 120 height 25
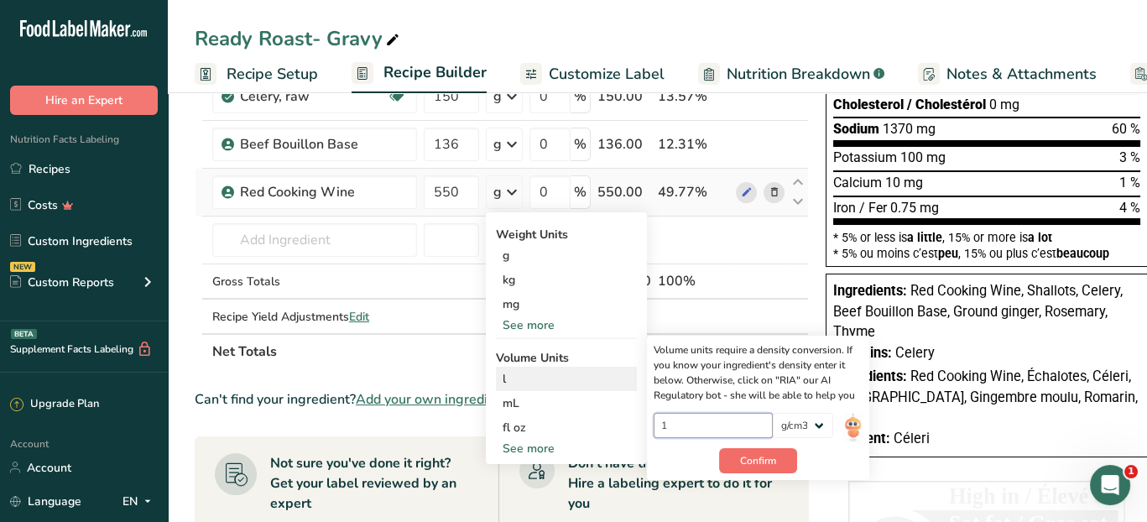
type input "1"
click at [749, 457] on span "Confirm" at bounding box center [758, 460] width 36 height 15
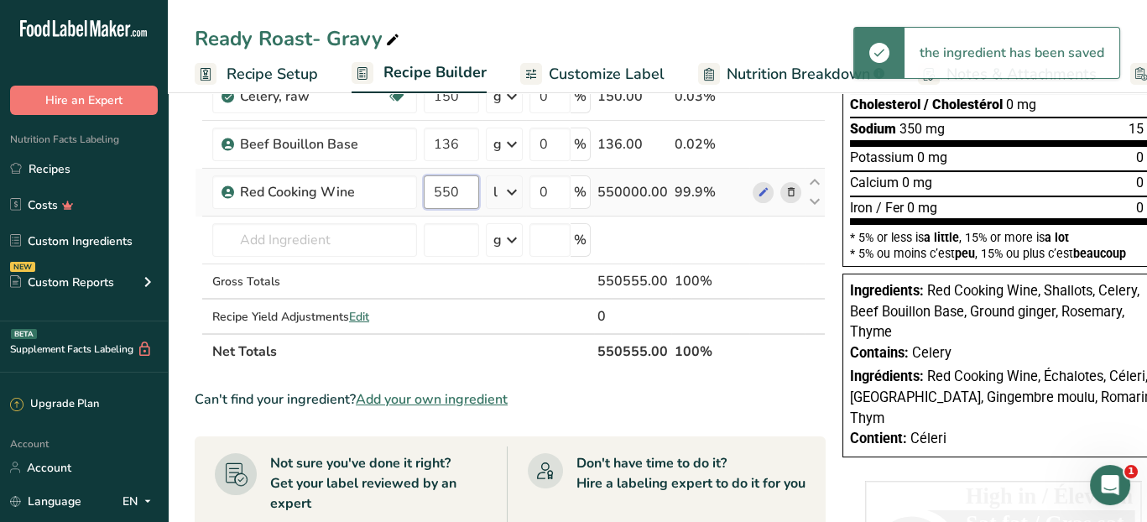
click at [452, 190] on input "550" at bounding box center [451, 192] width 55 height 34
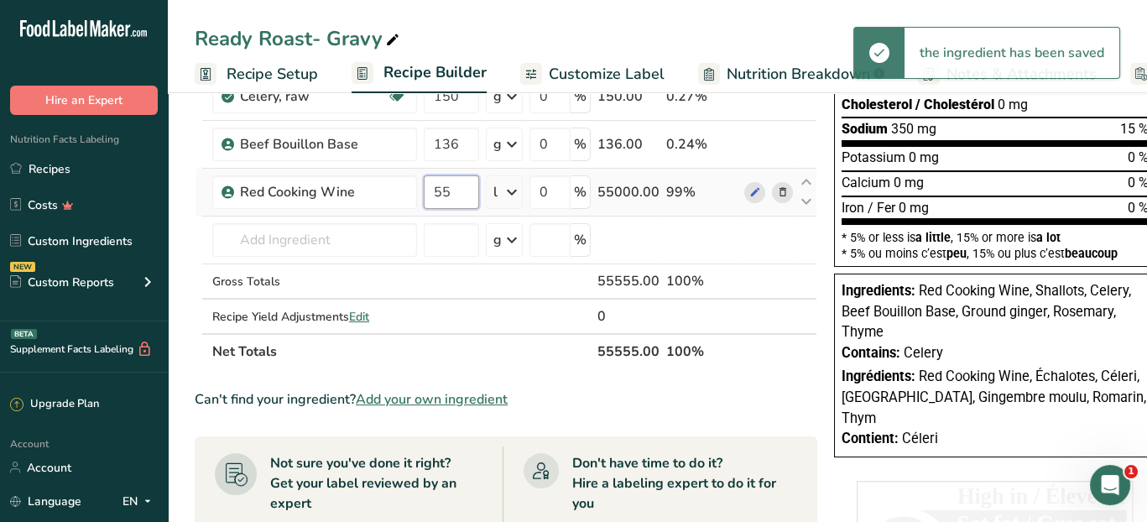
type input "5"
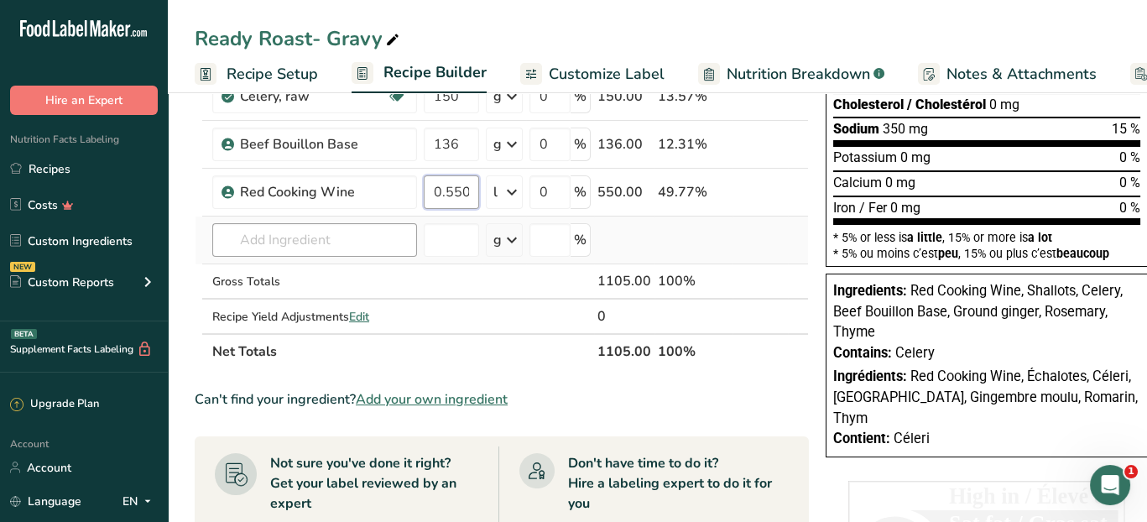
type input "0.550"
click at [335, 243] on div "Ingredient * Amount * Unit * Waste * .a-a{fill:#347362;}.b-a{fill:#fff;} Grams …" at bounding box center [502, 108] width 614 height 524
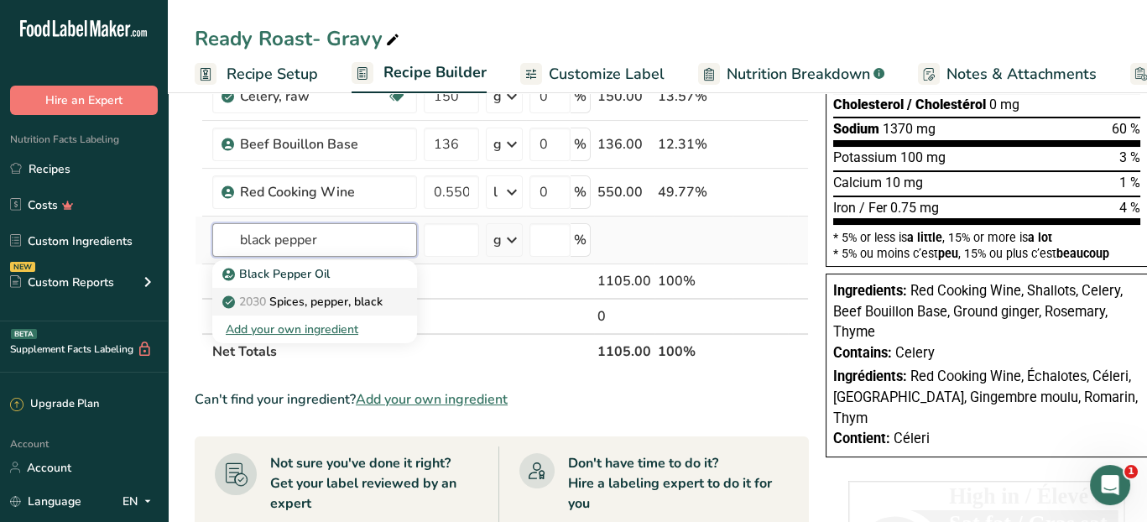
type input "black pepper"
click at [383, 303] on p "2030 Spices, pepper, black" at bounding box center [304, 302] width 157 height 18
type input "Spices, pepper, black"
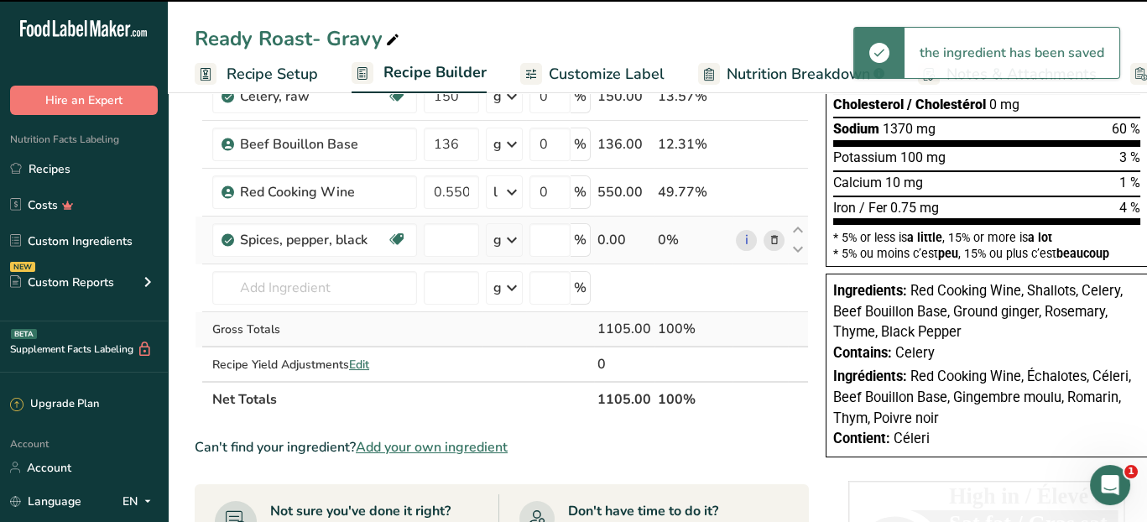
type input "0"
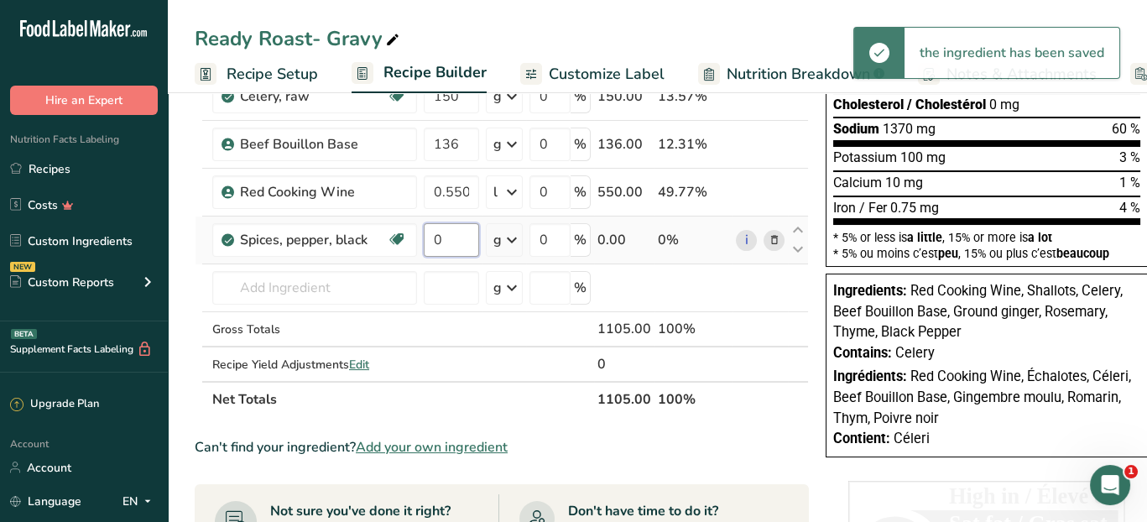
click at [438, 238] on input "0" at bounding box center [451, 240] width 55 height 34
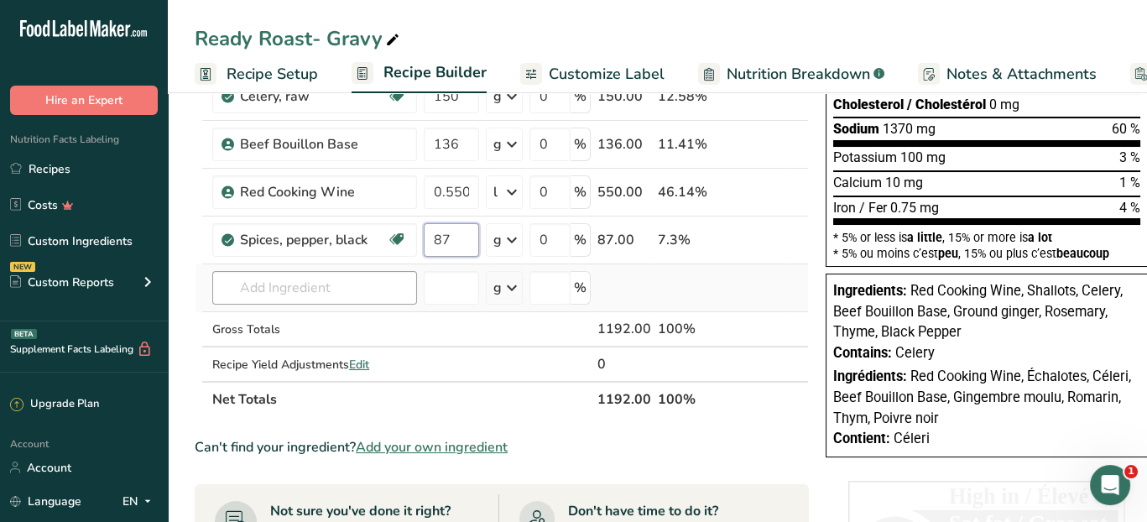
type input "87"
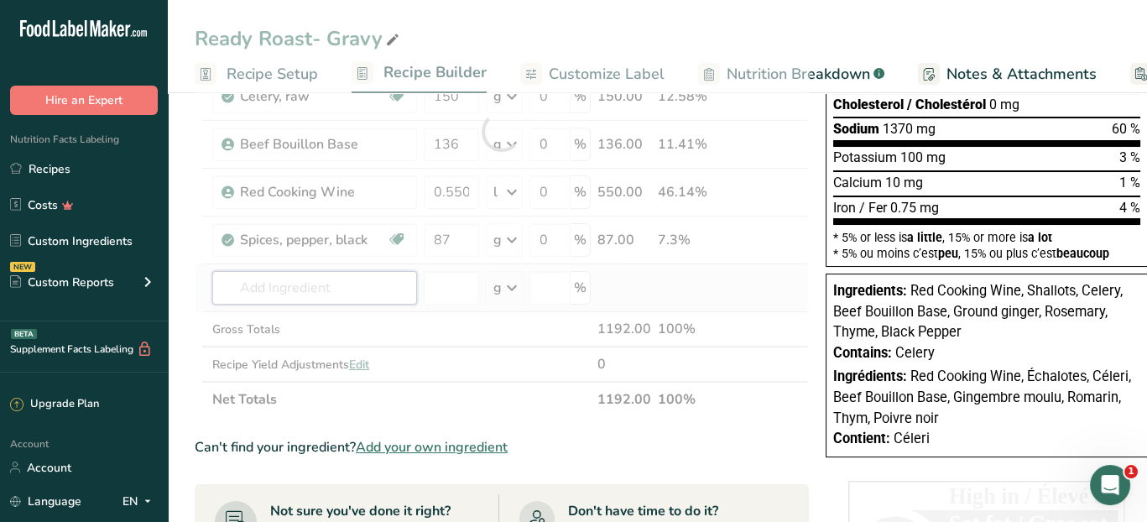
click at [340, 290] on div "Ingredient * Amount * Unit * Waste * .a-a{fill:#347362;}.b-a{fill:#fff;} Grams …" at bounding box center [502, 132] width 614 height 572
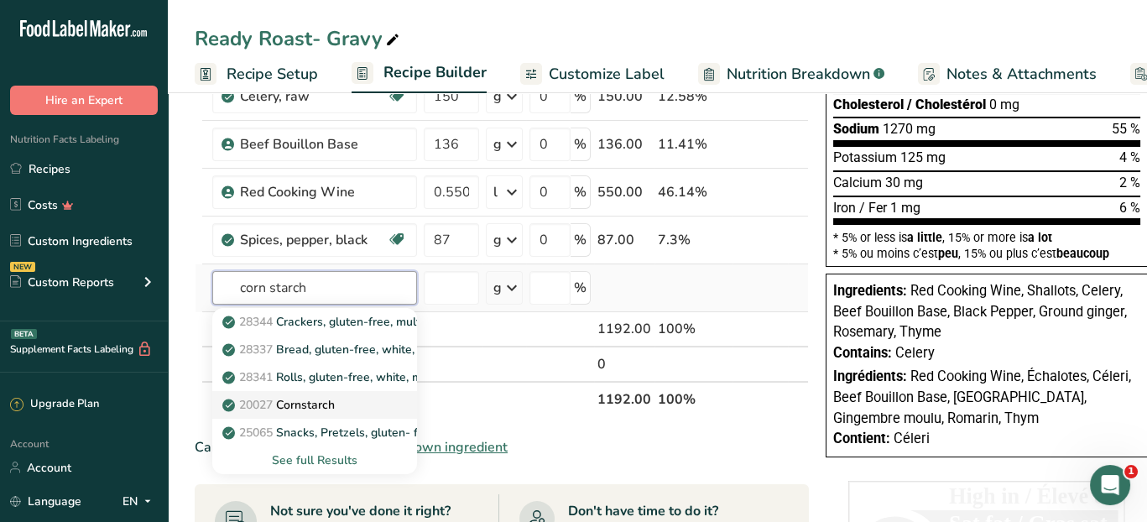
type input "corn starch"
click at [314, 402] on p "20027 [GEOGRAPHIC_DATA]" at bounding box center [280, 405] width 109 height 18
type input "Cornstarch"
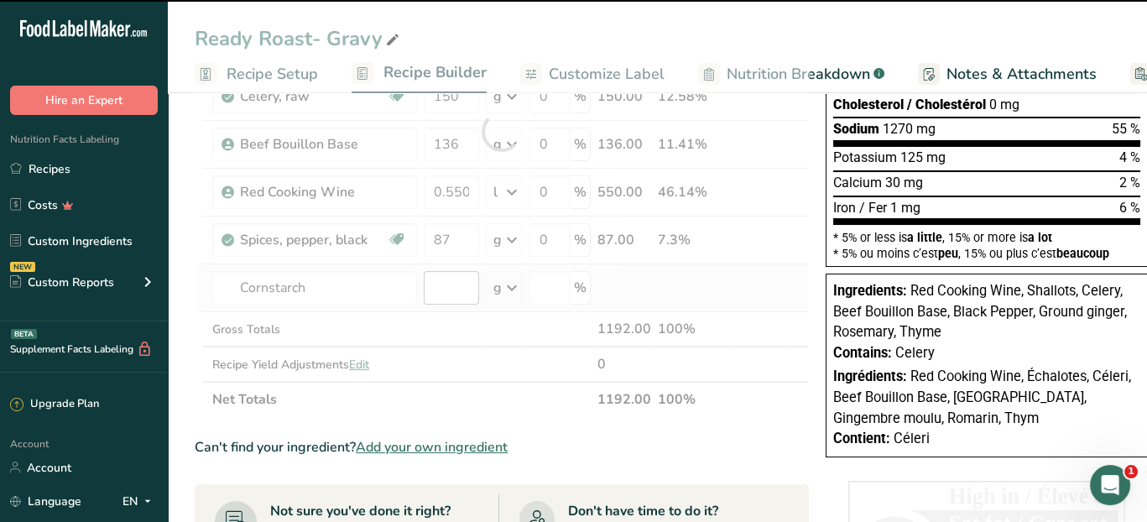
type input "0"
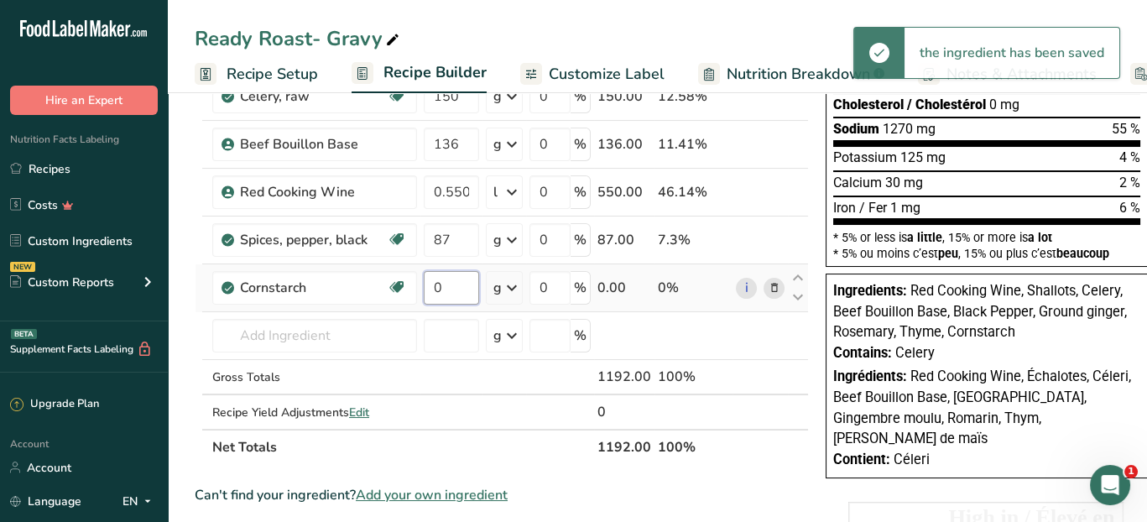
click at [450, 281] on input "0" at bounding box center [451, 288] width 55 height 34
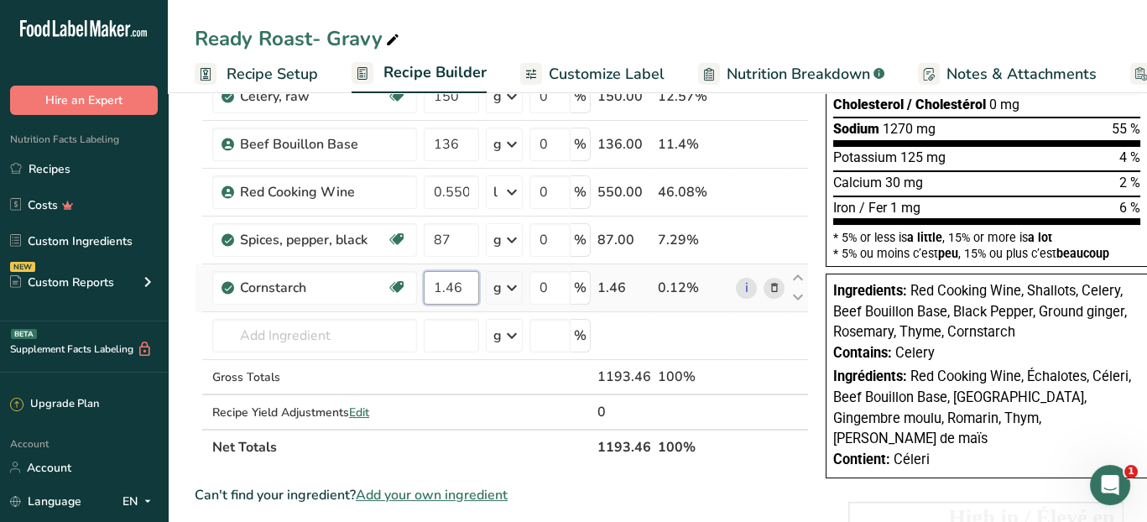
type input "1.46"
click at [498, 284] on div "Ingredient * Amount * Unit * Waste * .a-a{fill:#347362;}.b-a{fill:#fff;} Grams …" at bounding box center [502, 155] width 614 height 619
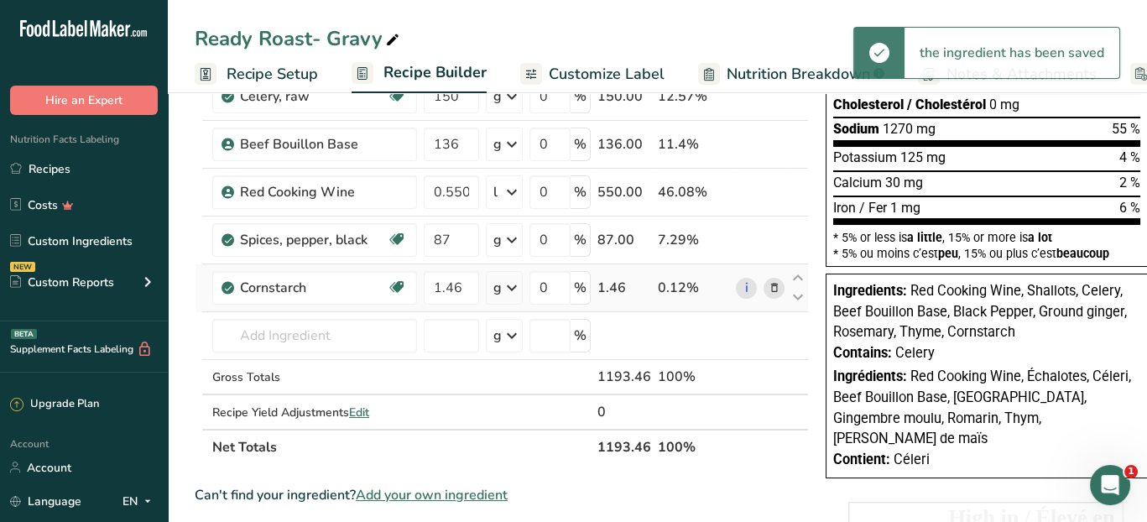
click at [502, 285] on icon at bounding box center [512, 288] width 20 height 30
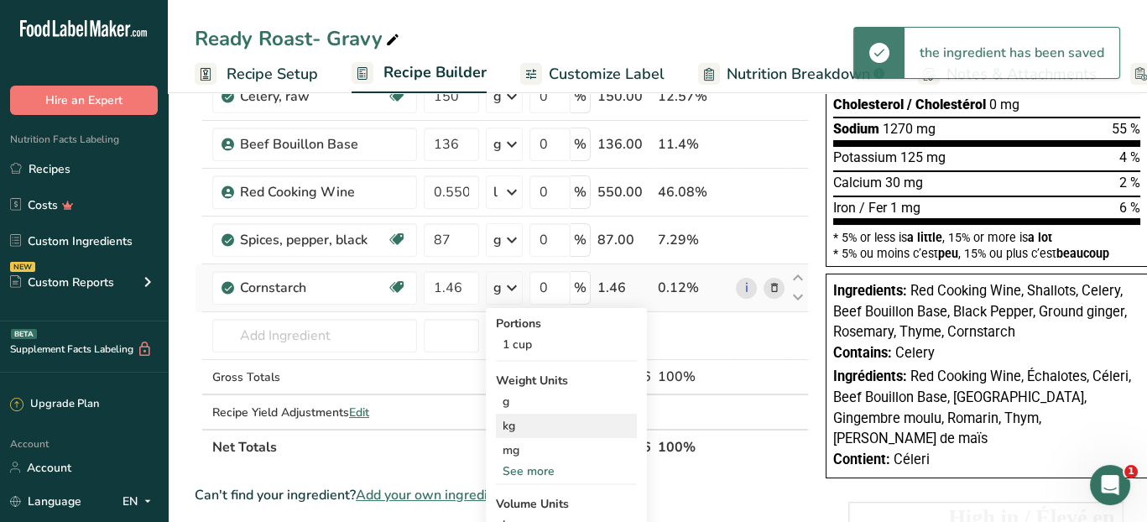
click at [516, 429] on div "kg" at bounding box center [566, 426] width 141 height 24
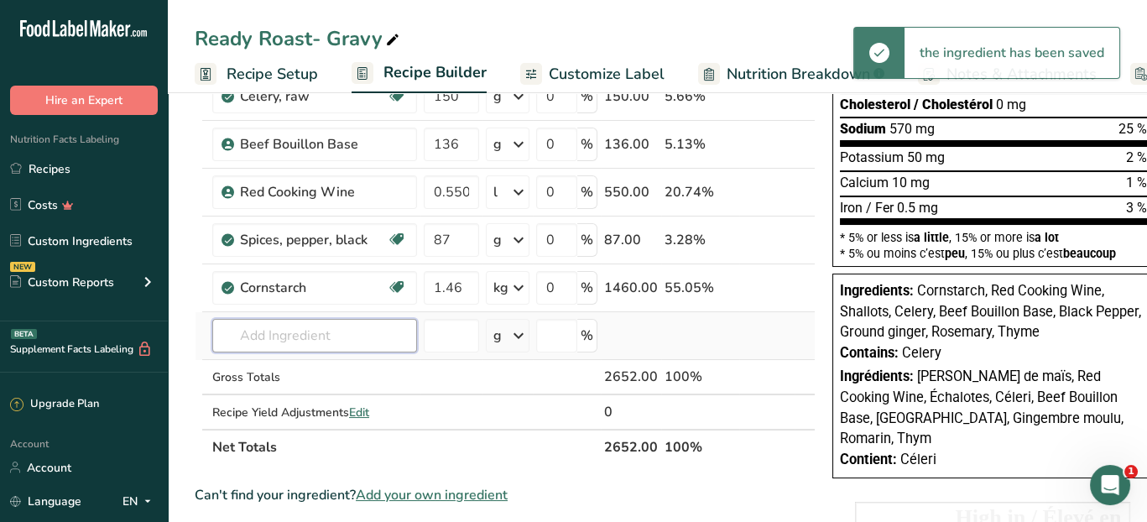
click at [290, 334] on input "text" at bounding box center [314, 336] width 205 height 34
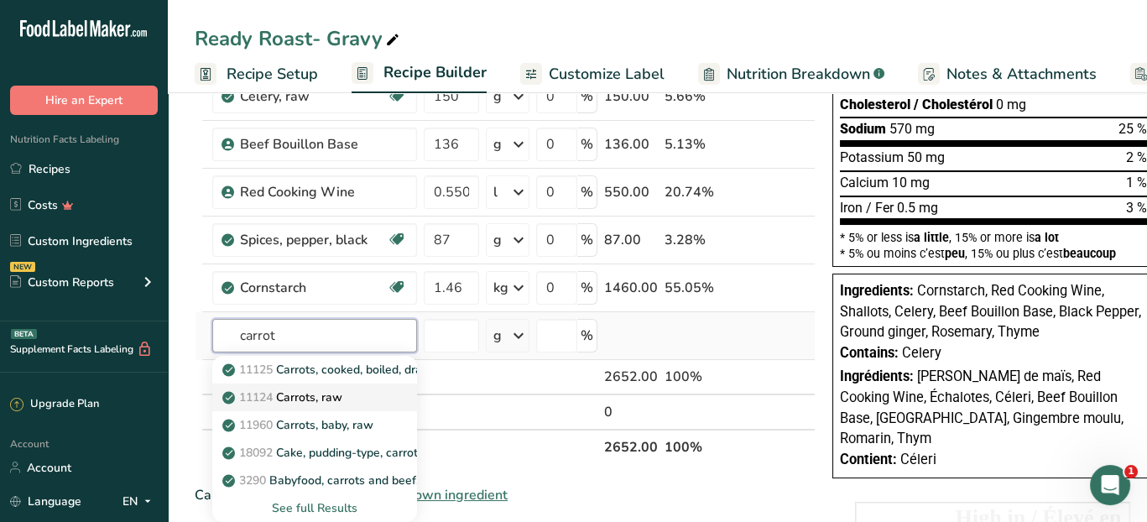
type input "carrot"
click at [323, 389] on p "11124 [GEOGRAPHIC_DATA], raw" at bounding box center [284, 398] width 117 height 18
type input "Carrots, raw"
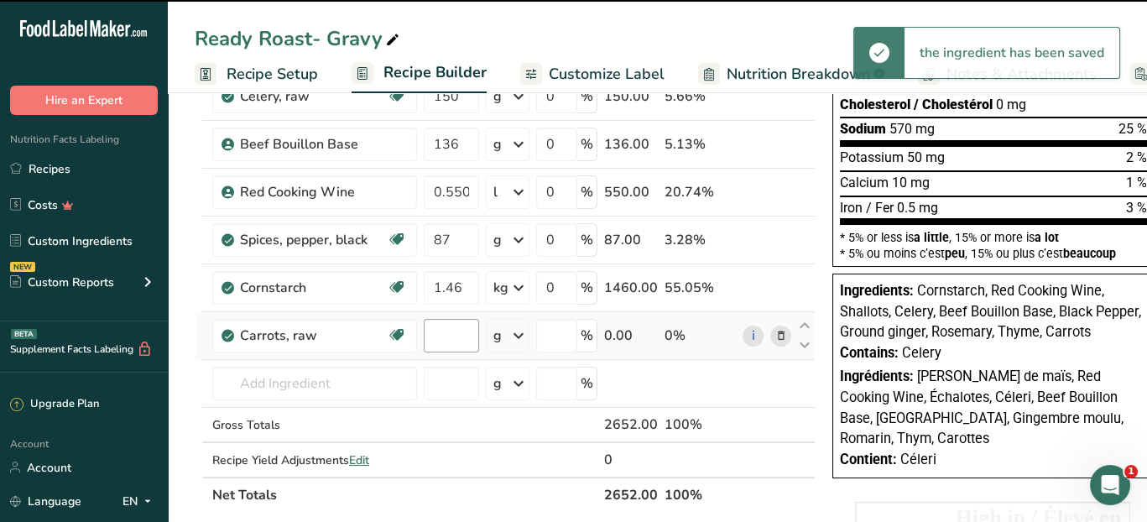
type input "0"
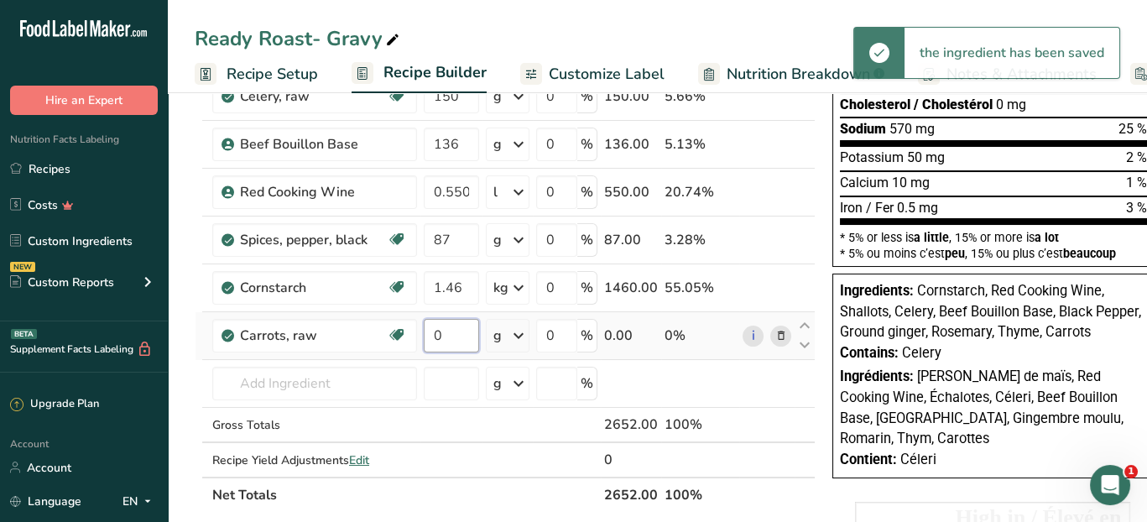
click at [452, 328] on input "0" at bounding box center [451, 336] width 55 height 34
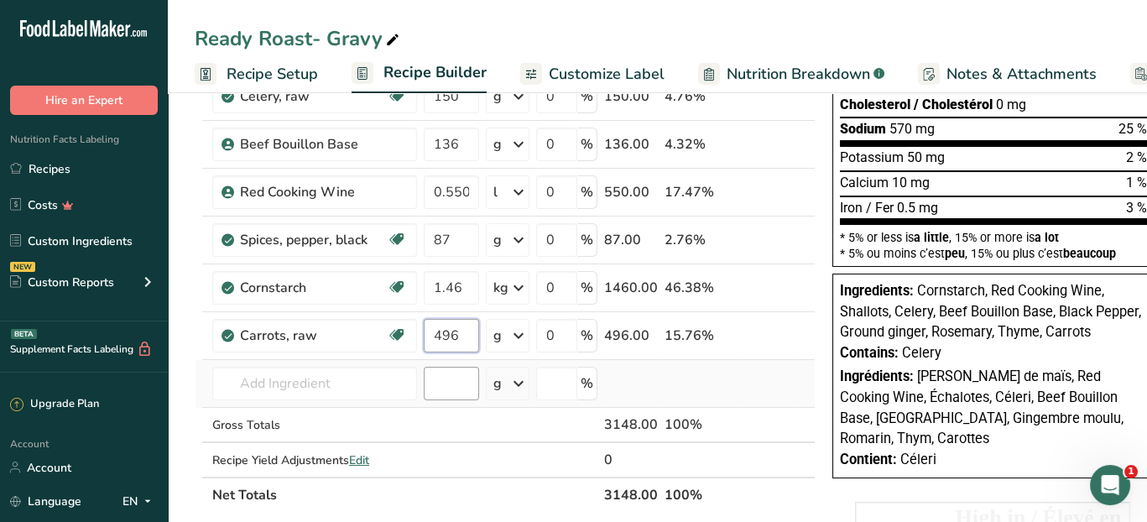
type input "496"
click at [448, 379] on div "Ingredient * Amount * Unit * Waste * .a-a{fill:#347362;}.b-a{fill:#fff;} Grams …" at bounding box center [505, 179] width 621 height 667
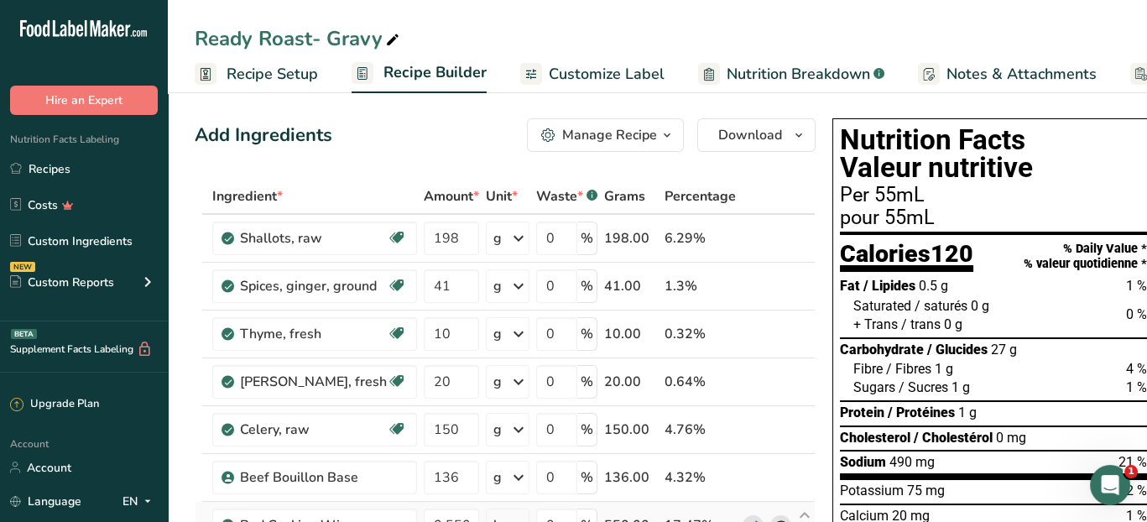
scroll to position [0, 0]
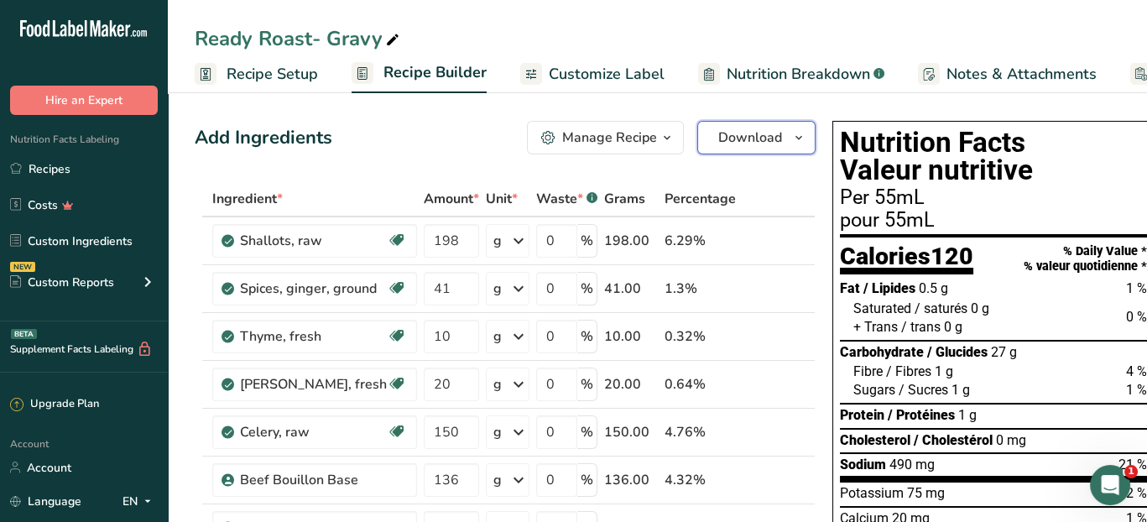
click at [792, 137] on icon "button" at bounding box center [798, 138] width 13 height 21
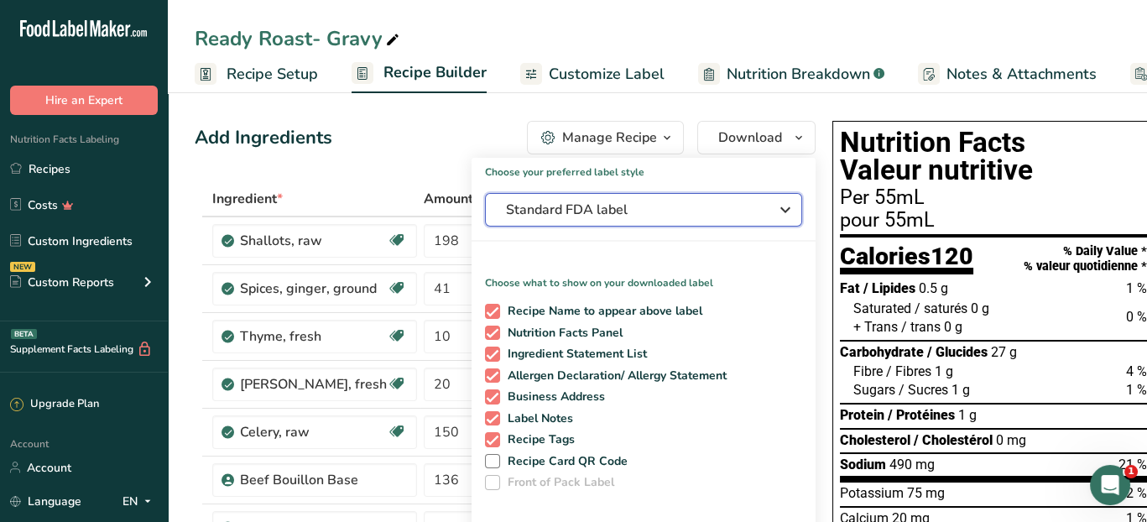
click at [776, 213] on icon "button" at bounding box center [785, 210] width 20 height 30
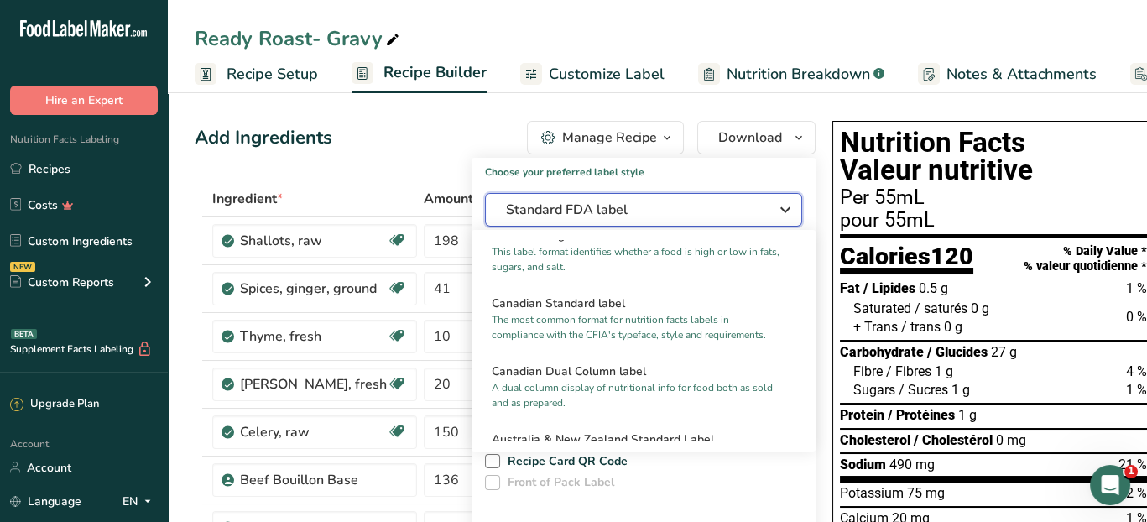
scroll to position [671, 0]
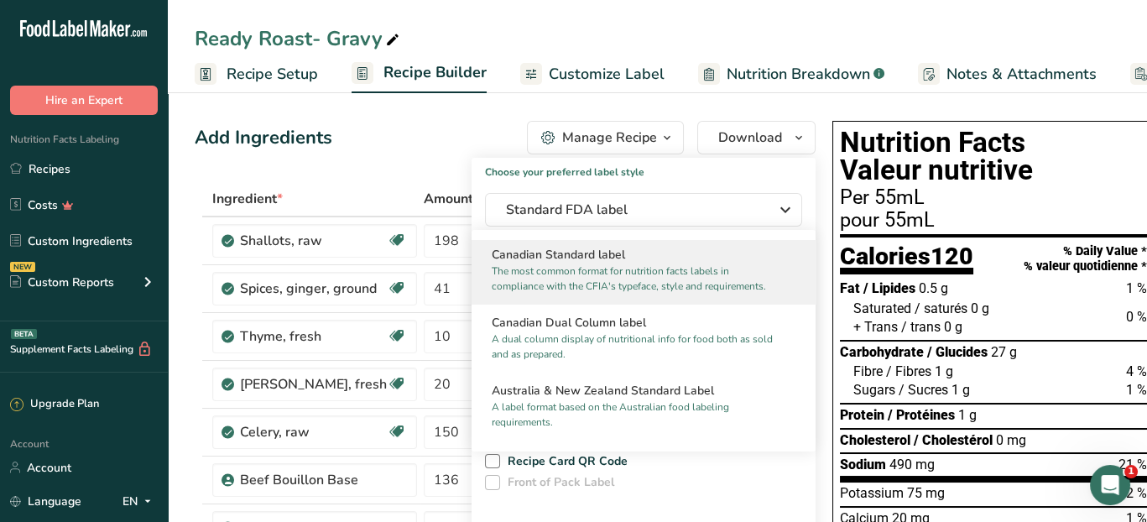
click at [684, 264] on h2 "Canadian Standard label" at bounding box center [644, 255] width 304 height 18
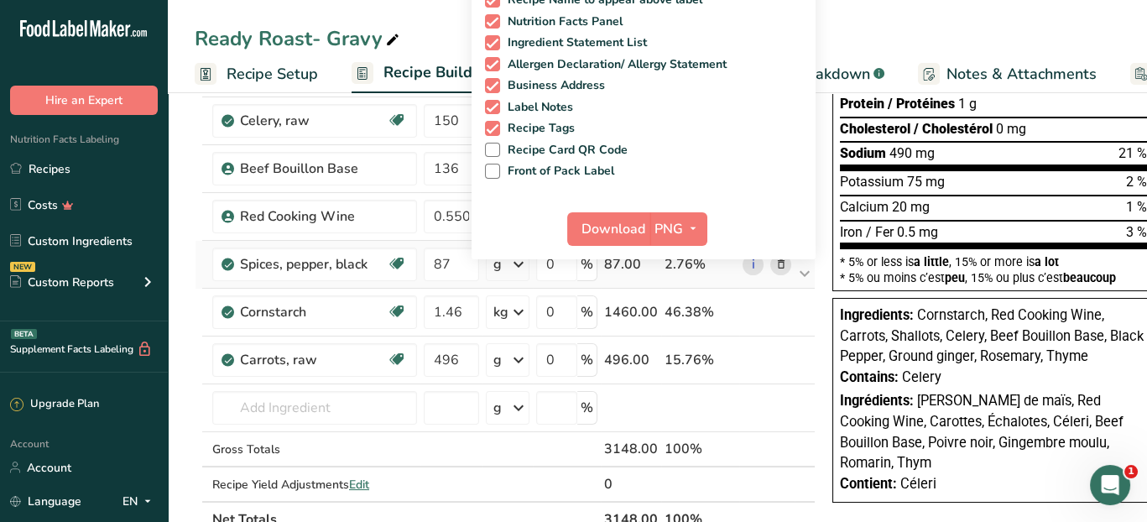
scroll to position [336, 0]
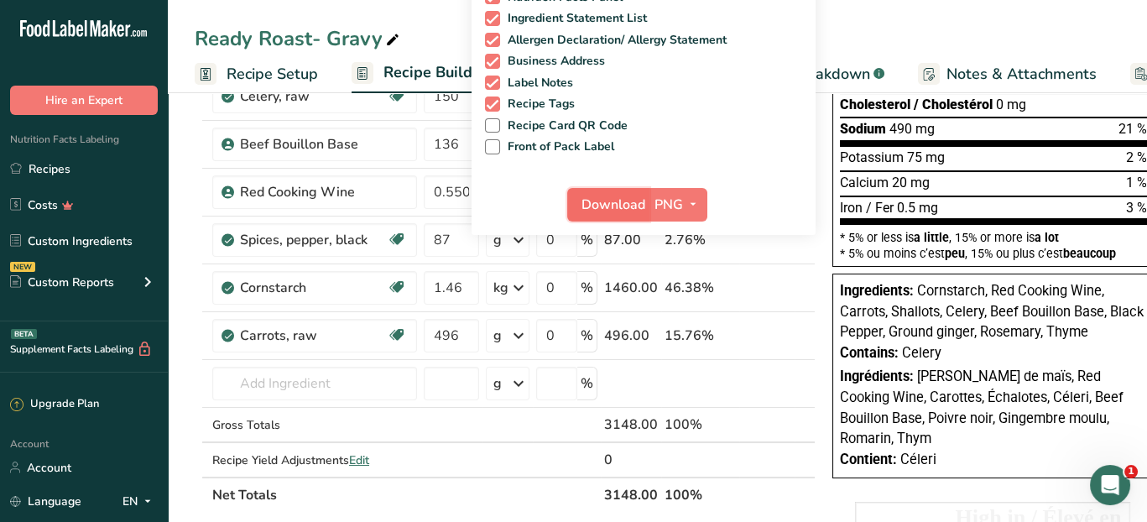
click at [595, 210] on span "Download" at bounding box center [614, 205] width 64 height 20
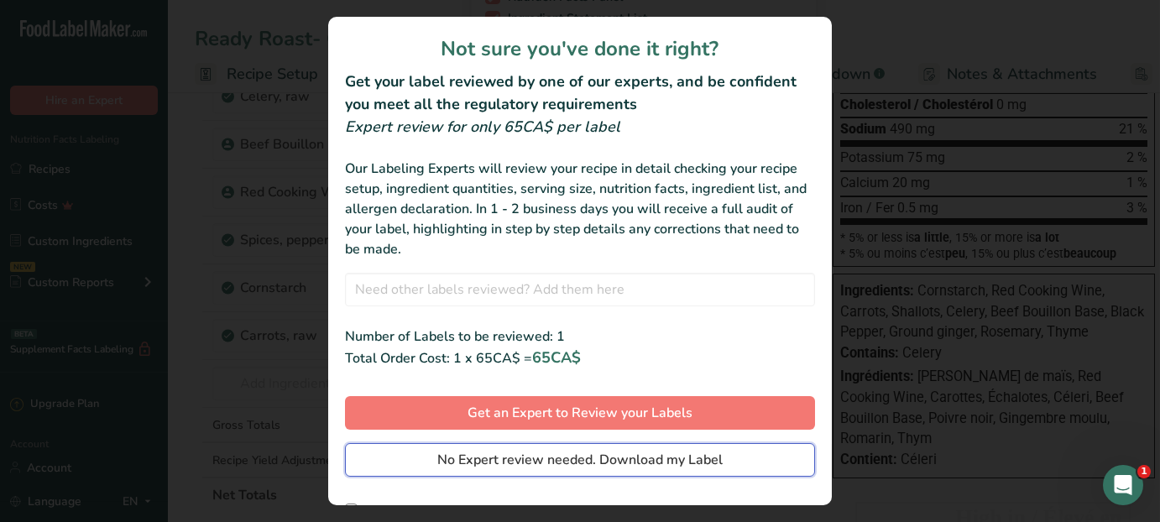
click at [555, 452] on span "No Expert review needed. Download my Label" at bounding box center [579, 460] width 285 height 20
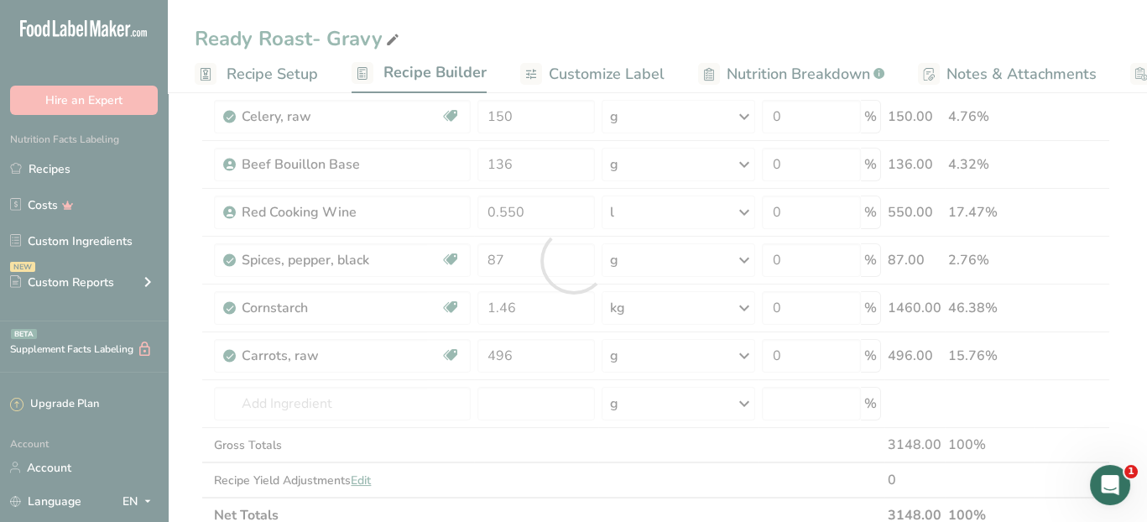
scroll to position [0, 0]
